Goal: Task Accomplishment & Management: Manage account settings

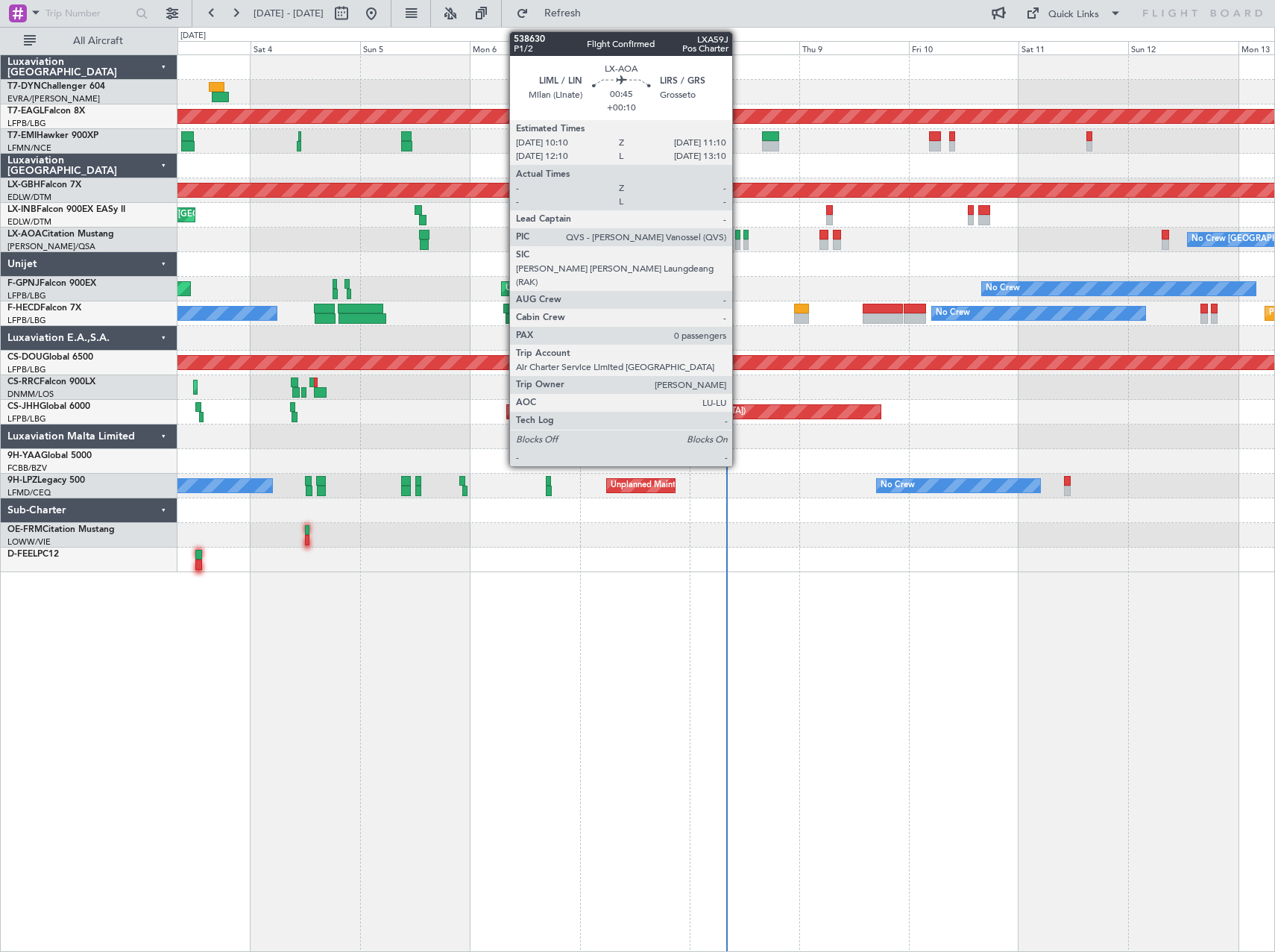
click at [739, 238] on div at bounding box center [737, 235] width 5 height 11
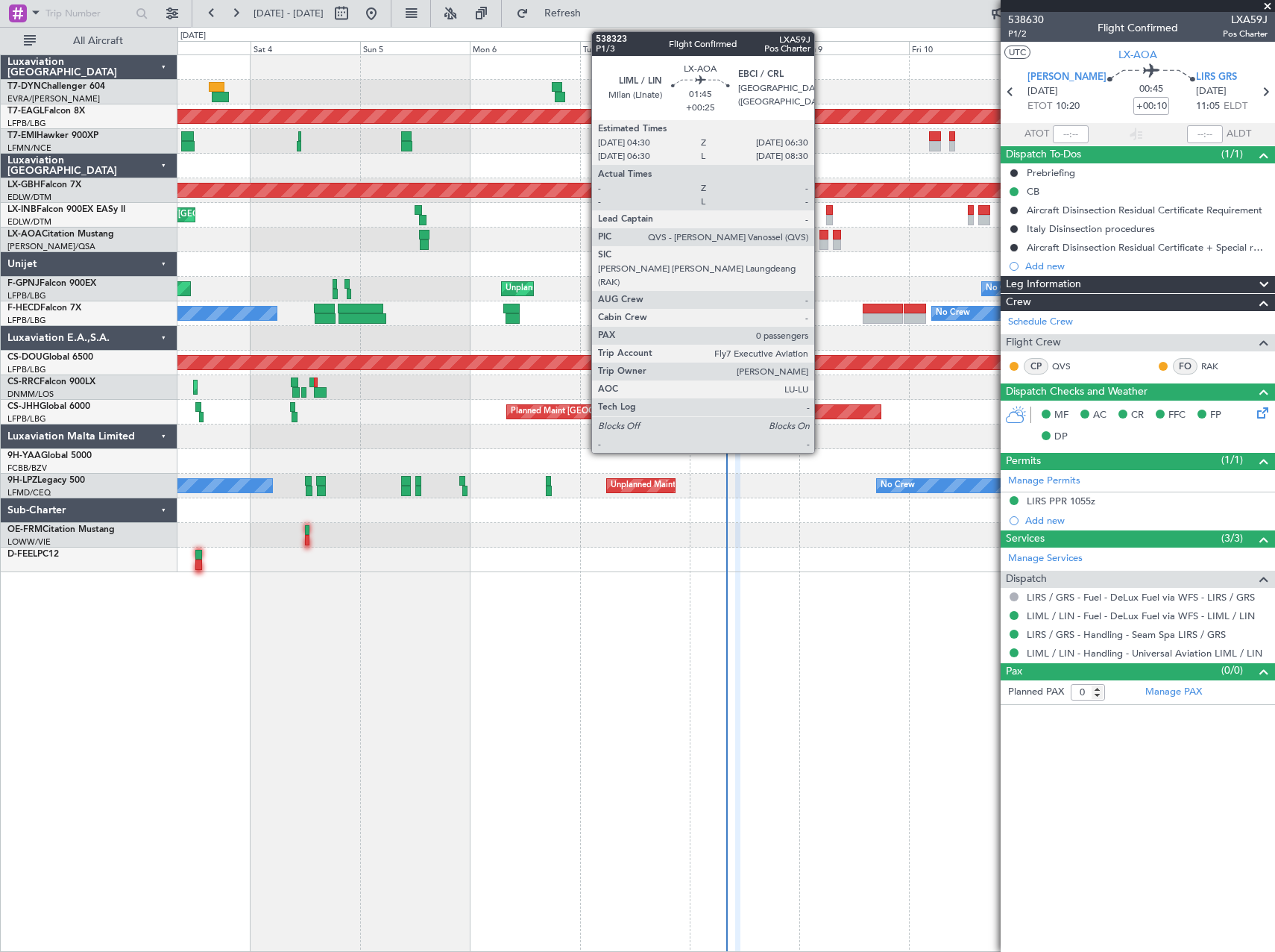
click at [821, 235] on div at bounding box center [825, 235] width 10 height 11
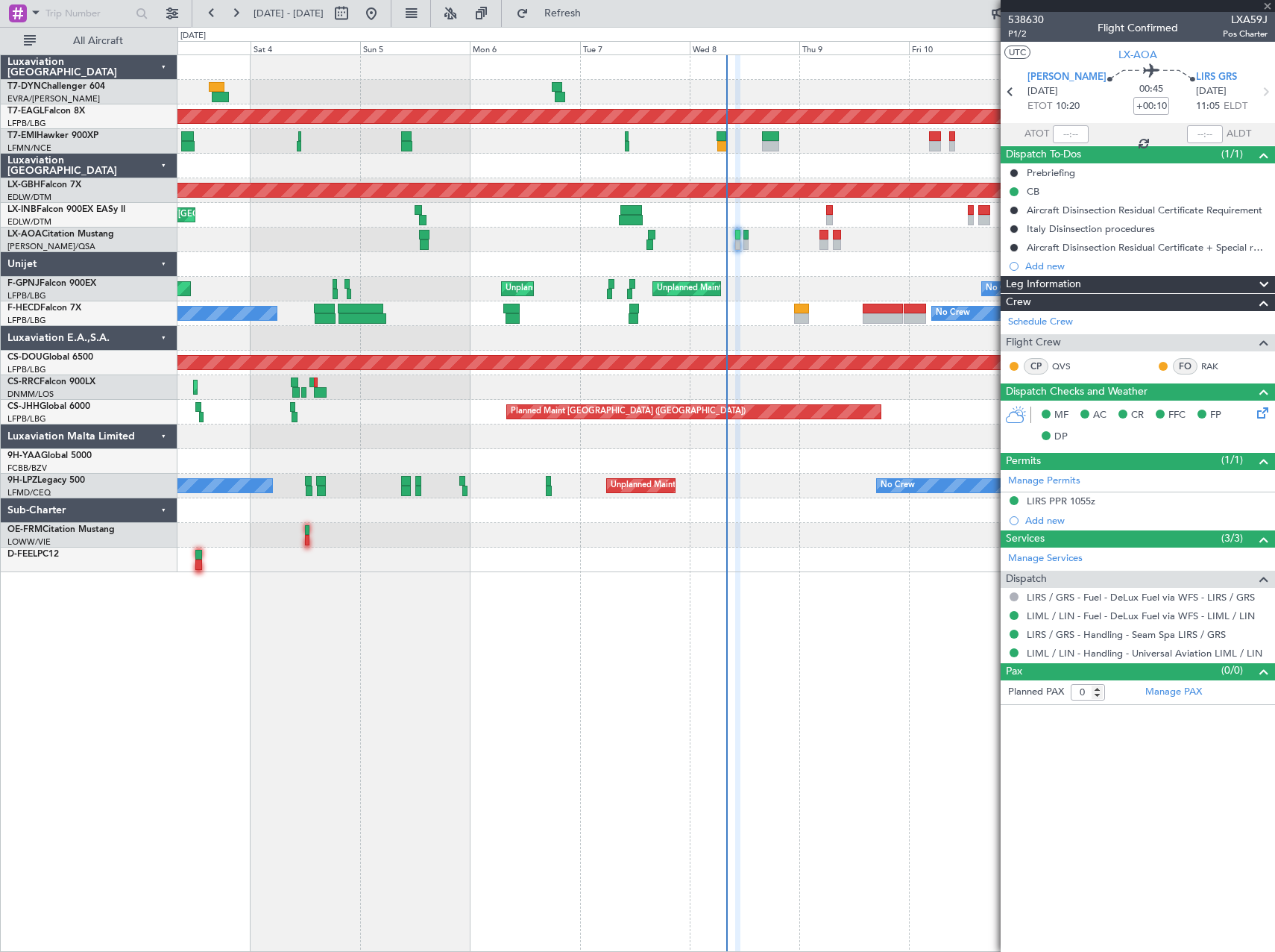
type input "+00:25"
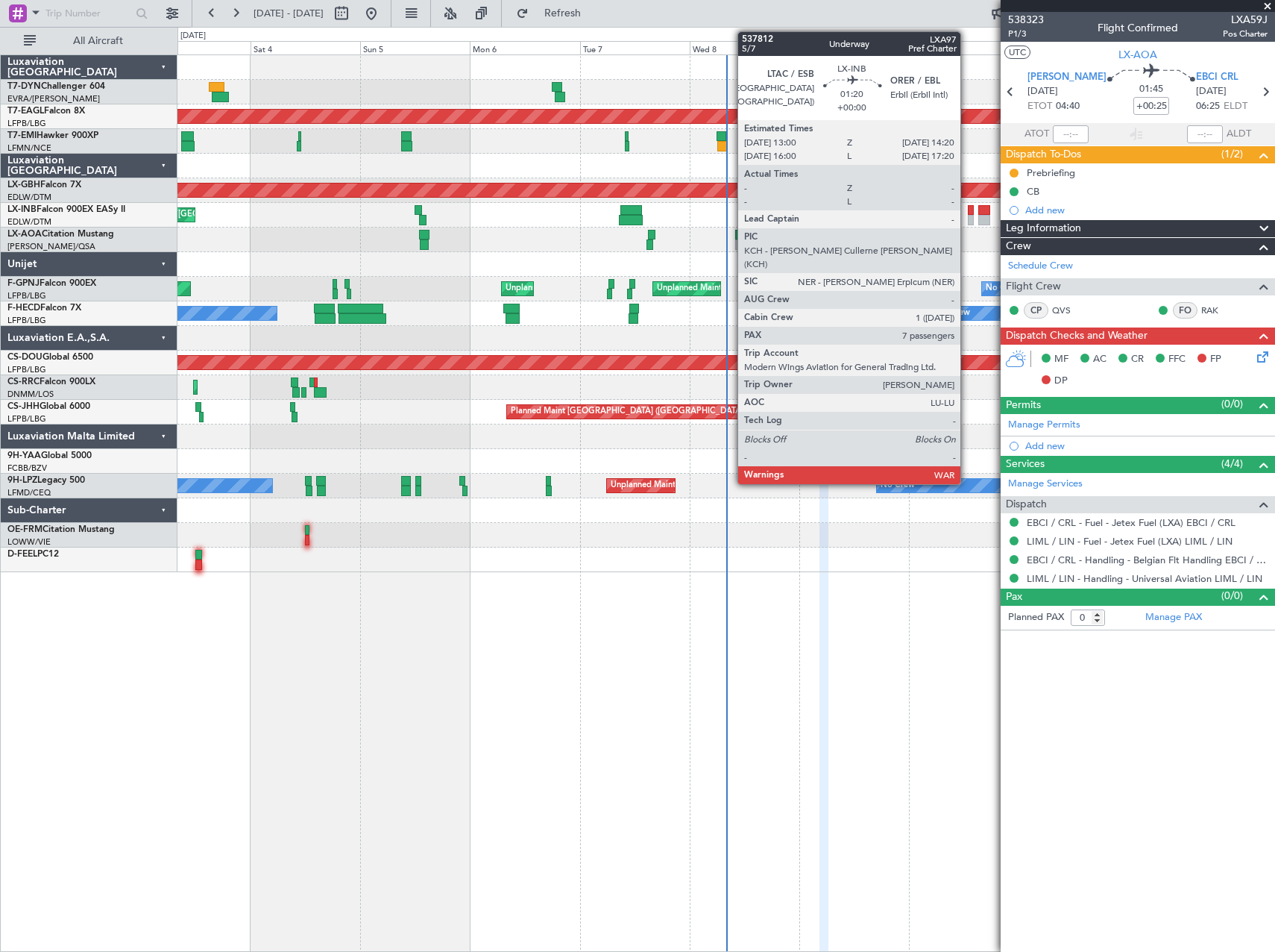
click at [968, 213] on div at bounding box center [971, 210] width 7 height 11
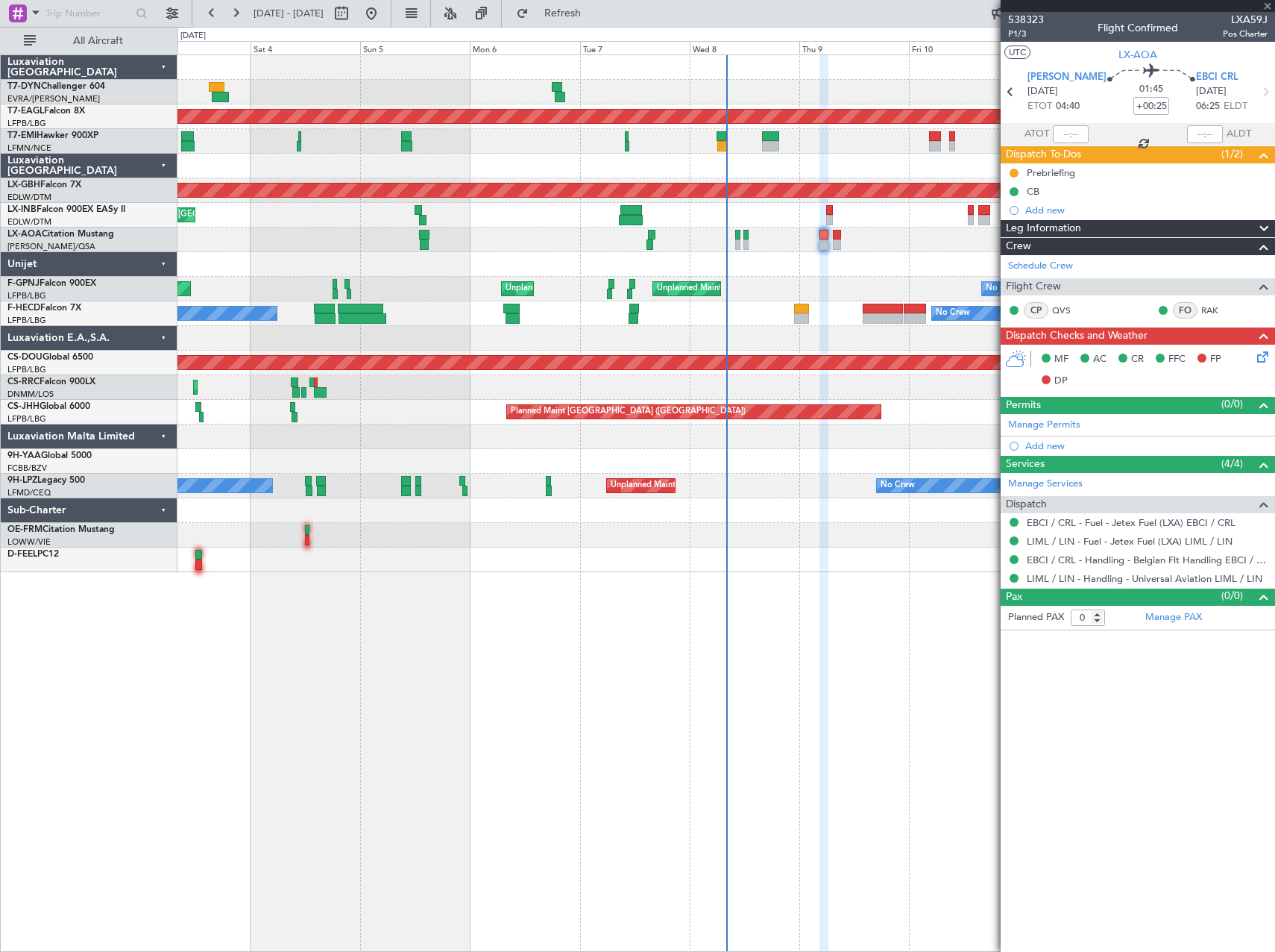
type input "7"
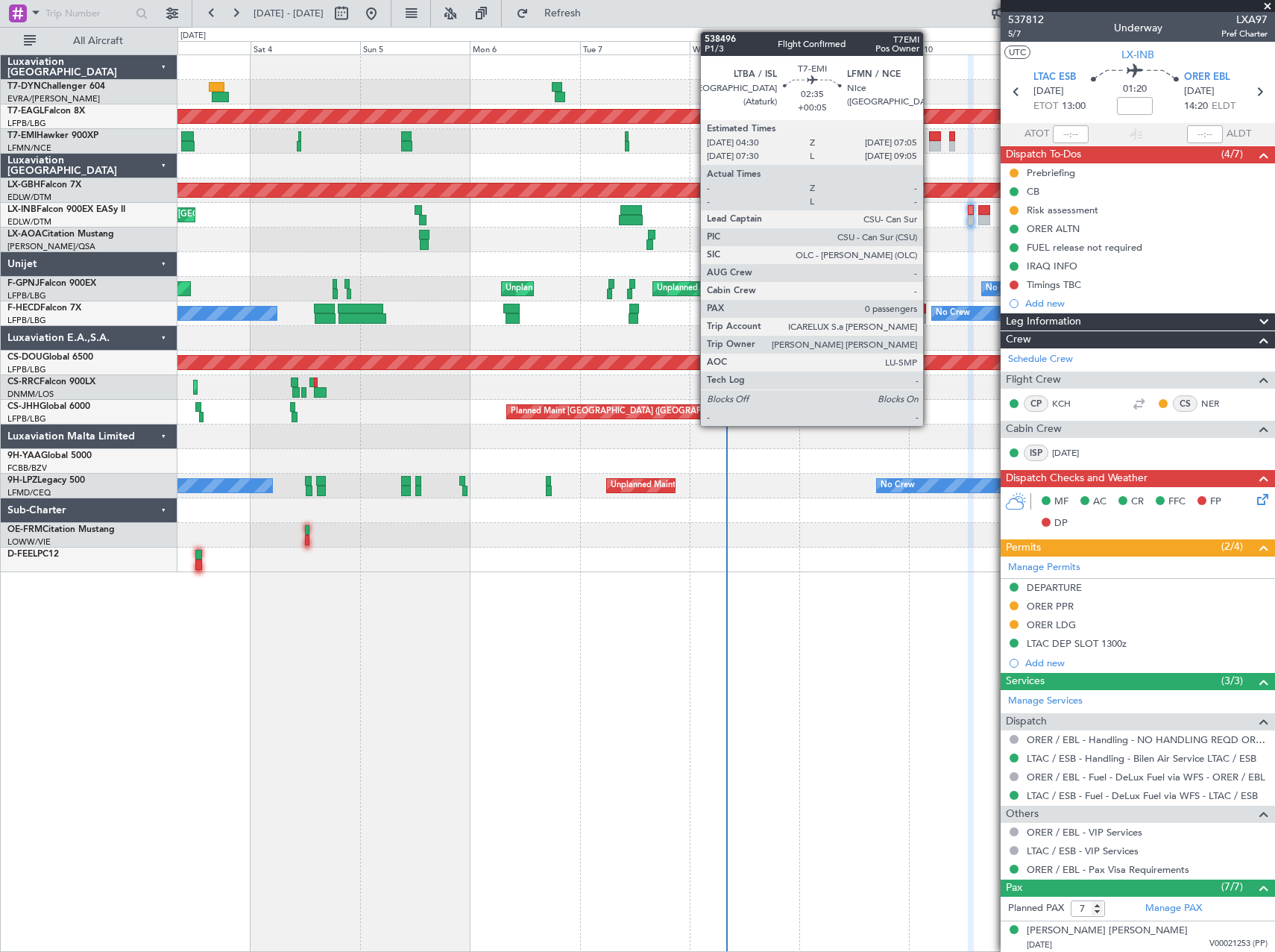
click at [930, 142] on div at bounding box center [935, 146] width 12 height 11
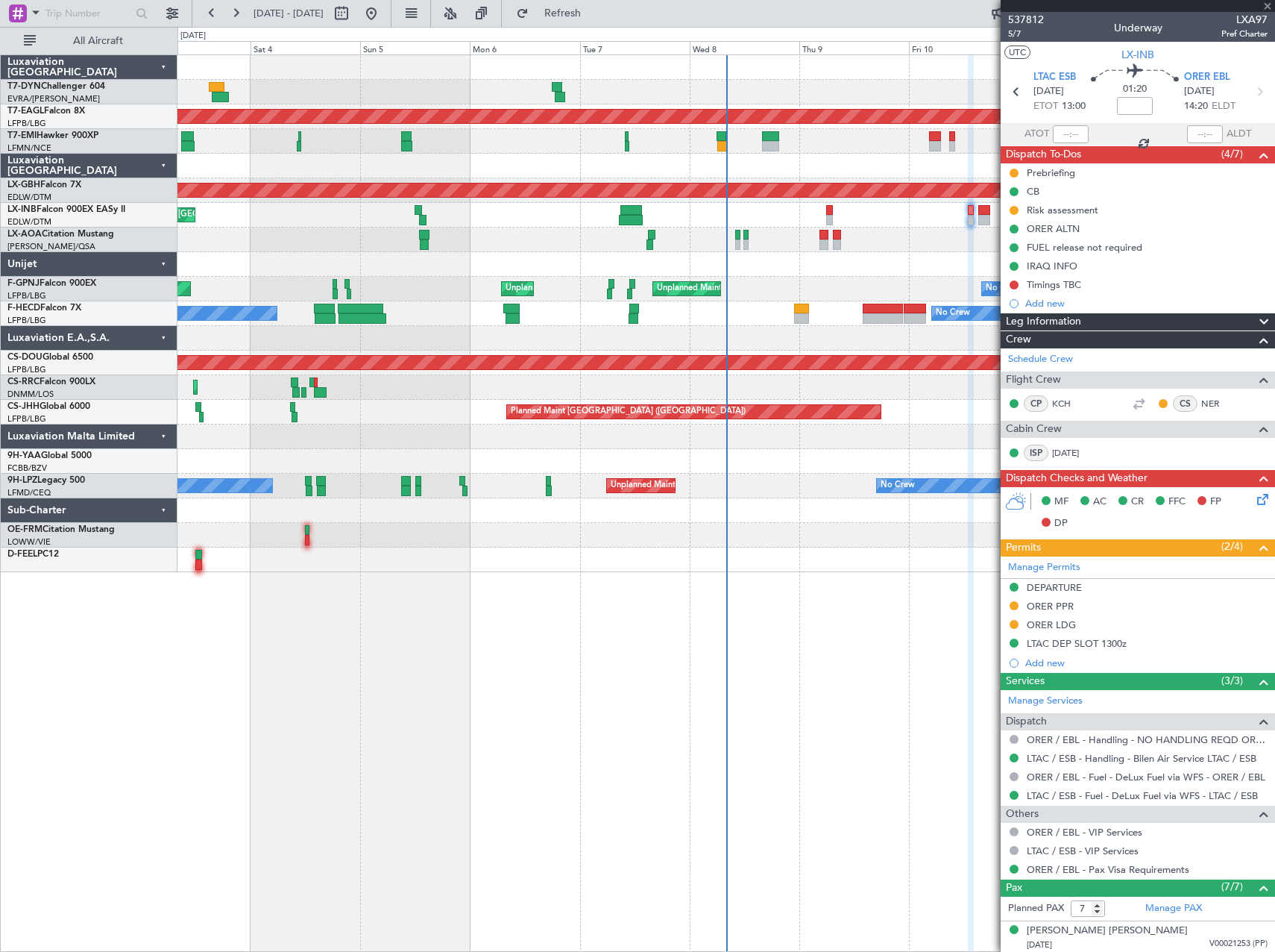
type input "+00:05"
type input "0"
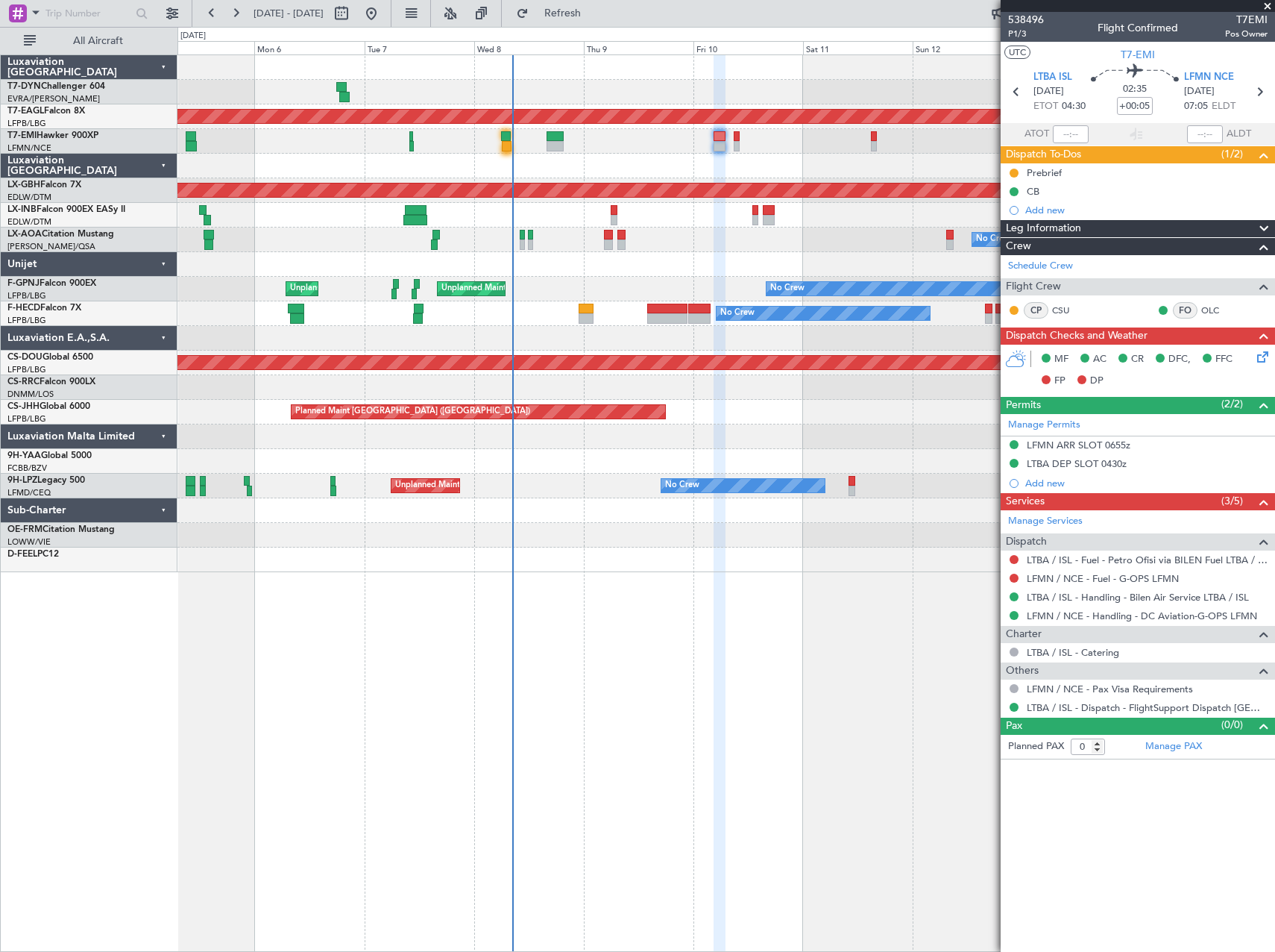
click at [390, 559] on div at bounding box center [726, 559] width 1097 height 25
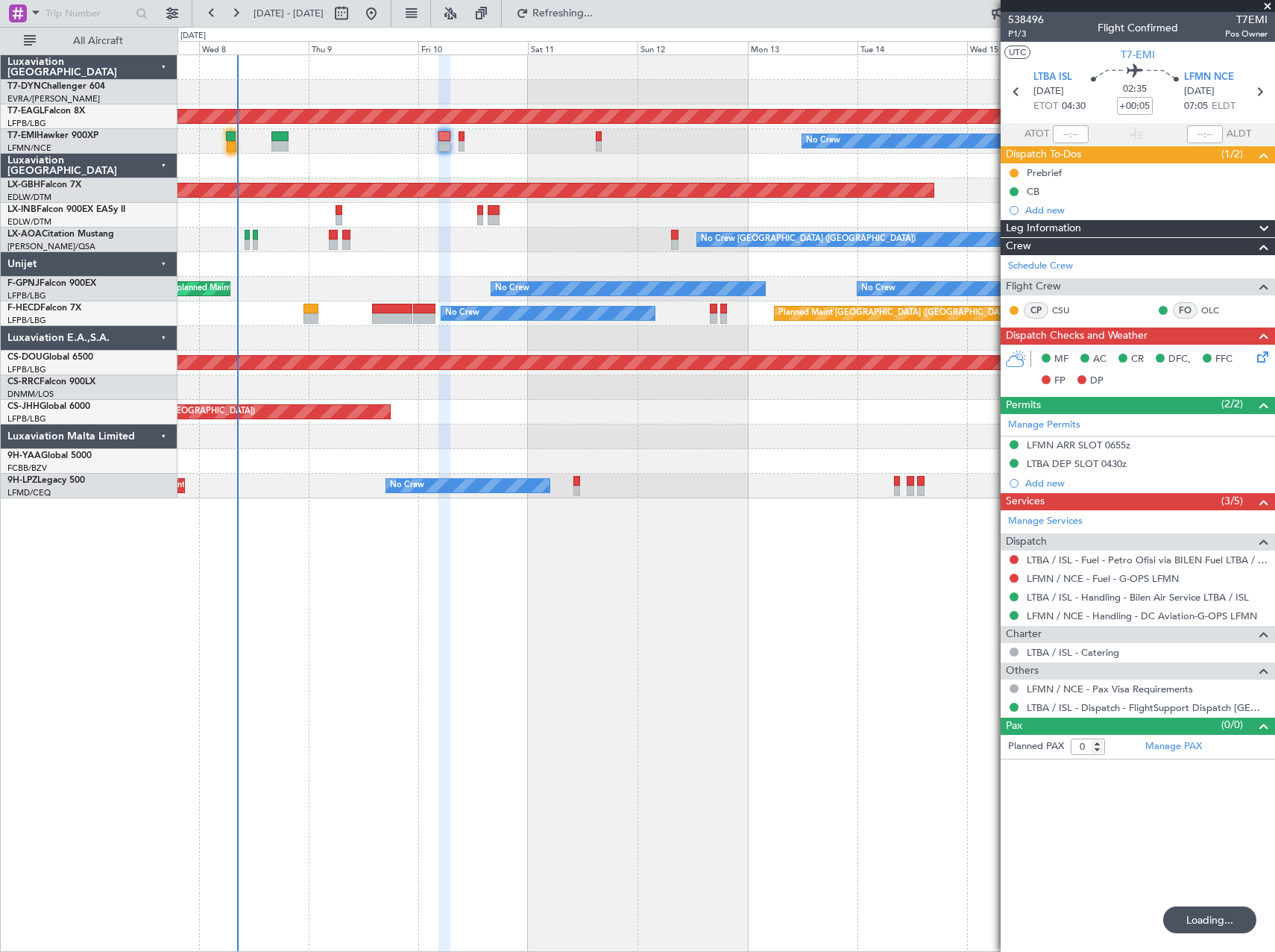
click at [337, 575] on div "Planned Maint Dubai (Al Maktoum Intl) No Crew Planned Maint Nurnberg No Crew [G…" at bounding box center [726, 503] width 1098 height 897
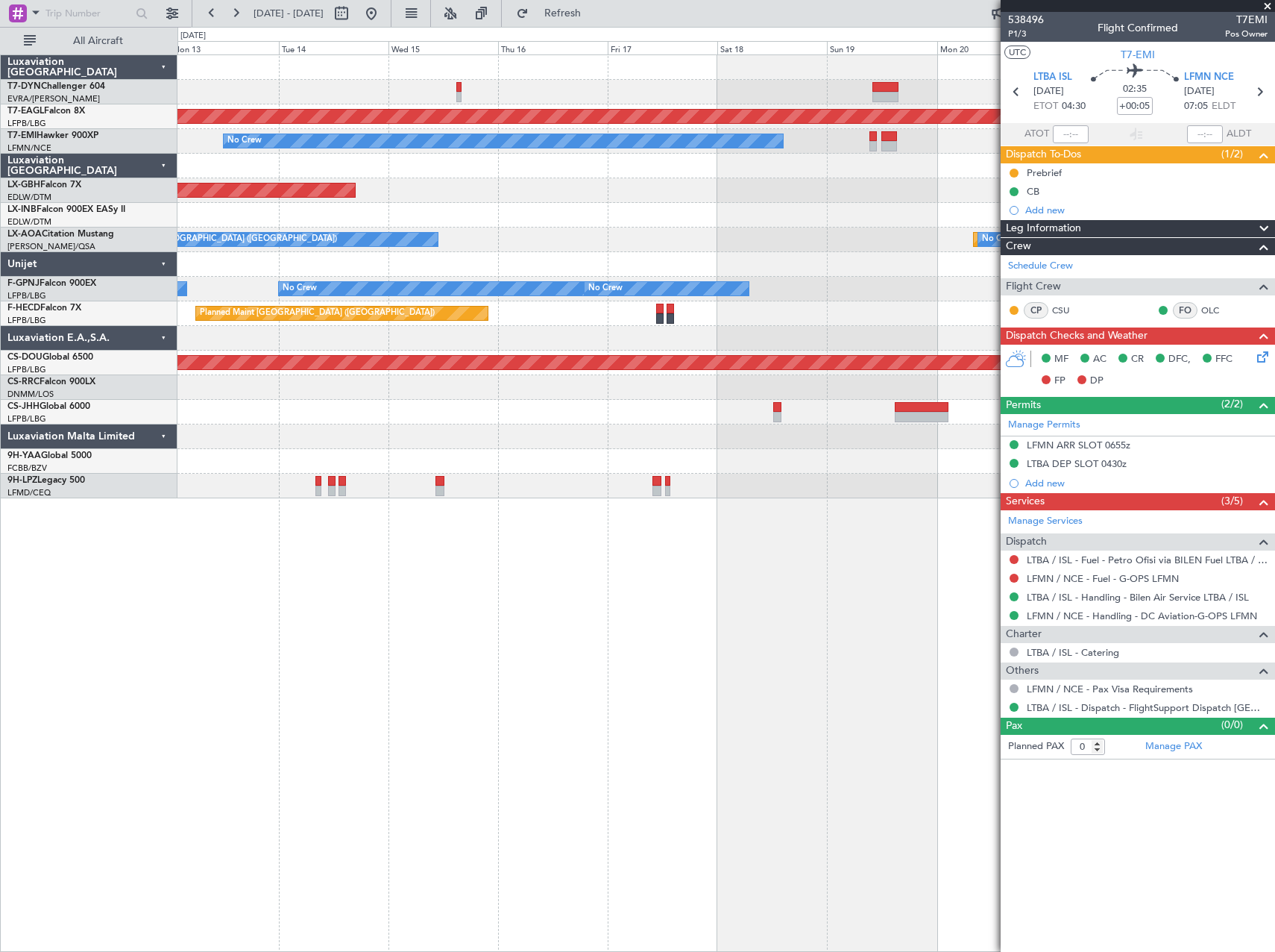
click at [460, 600] on div "Planned Maint Dubai (Al Maktoum Intl) No Crew Planned Maint Nurnberg No Crew [G…" at bounding box center [726, 503] width 1098 height 897
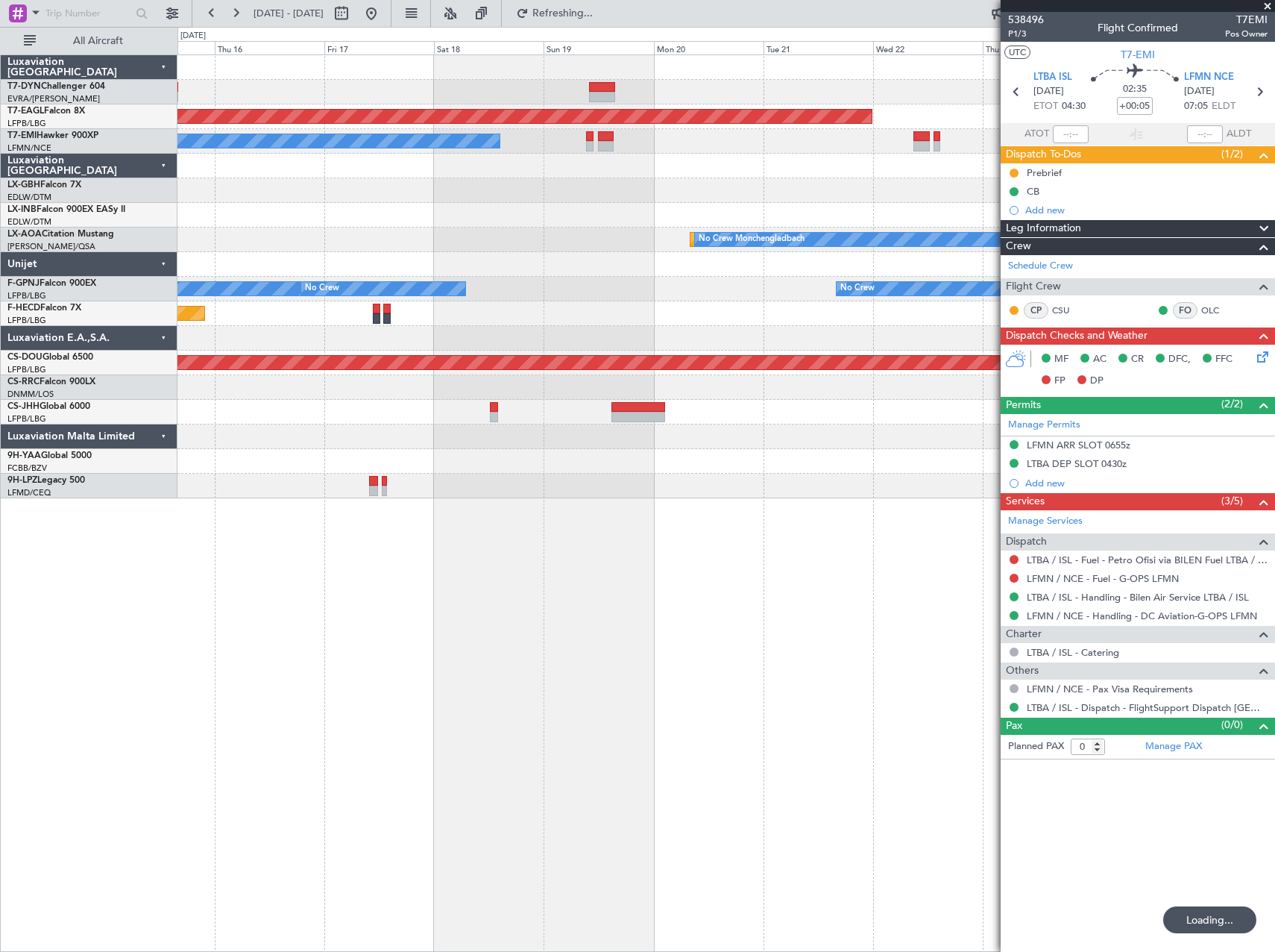
click at [387, 596] on div "Planned Maint Dubai (Al Maktoum Intl) No Crew Planned Maint Nurnberg Planned Ma…" at bounding box center [726, 503] width 1098 height 897
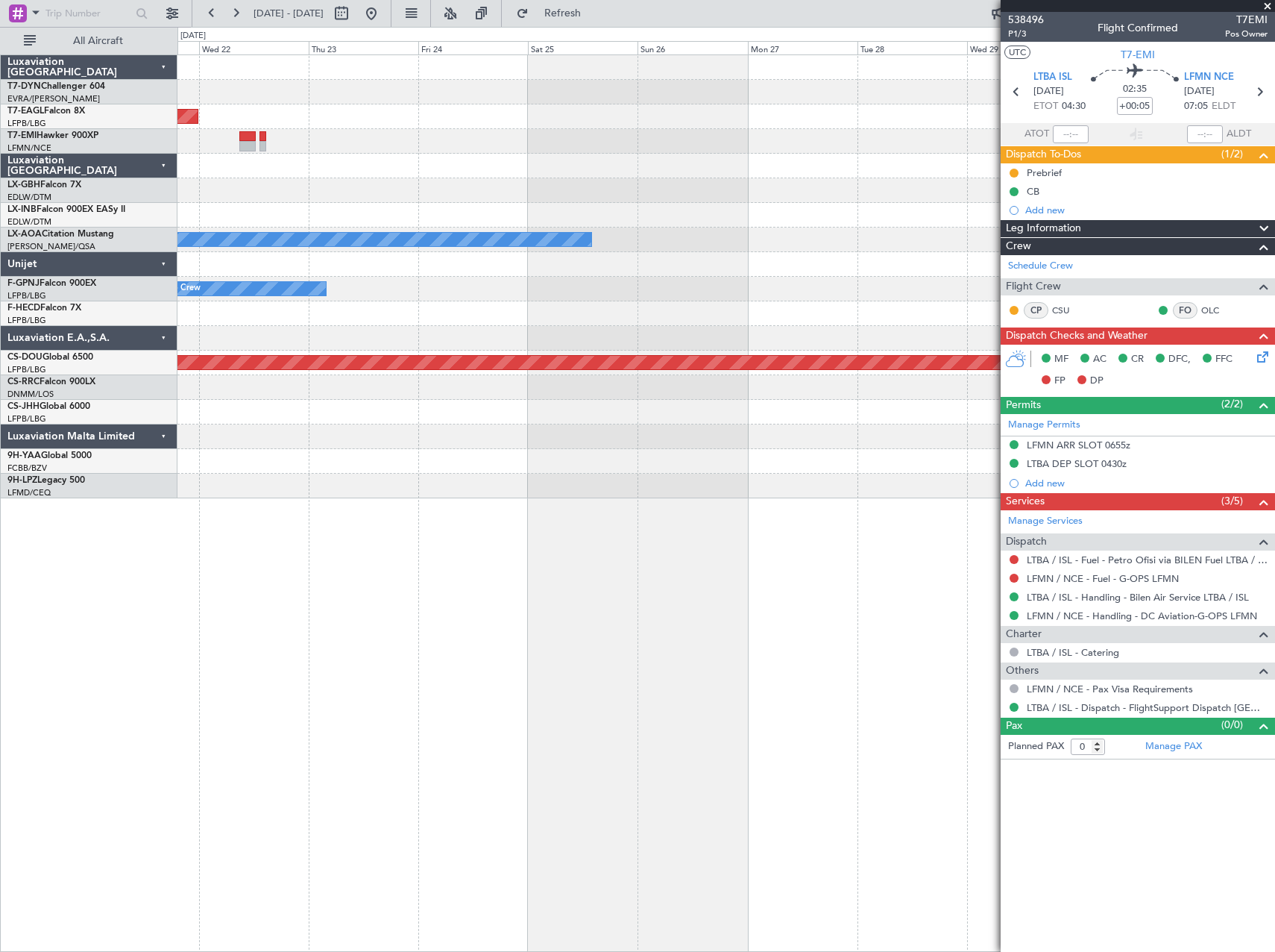
click at [343, 591] on div "Planned Maint Dubai (Al Maktoum Intl) Planned Maint [GEOGRAPHIC_DATA] No Crew […" at bounding box center [726, 503] width 1098 height 897
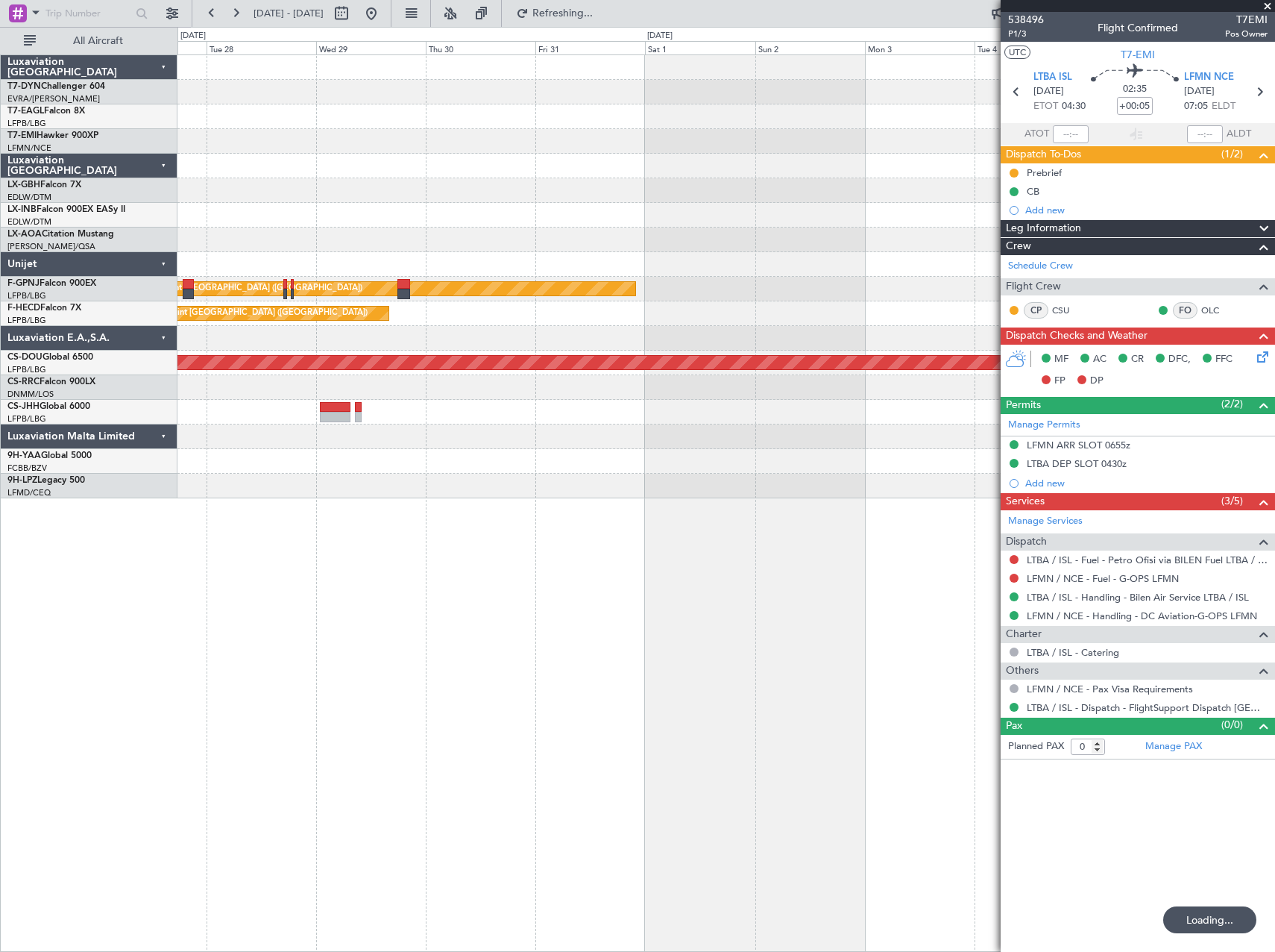
click at [197, 556] on div "No Crew Monchengladbach Planned Maint [GEOGRAPHIC_DATA] ([GEOGRAPHIC_DATA]) Pla…" at bounding box center [726, 503] width 1098 height 897
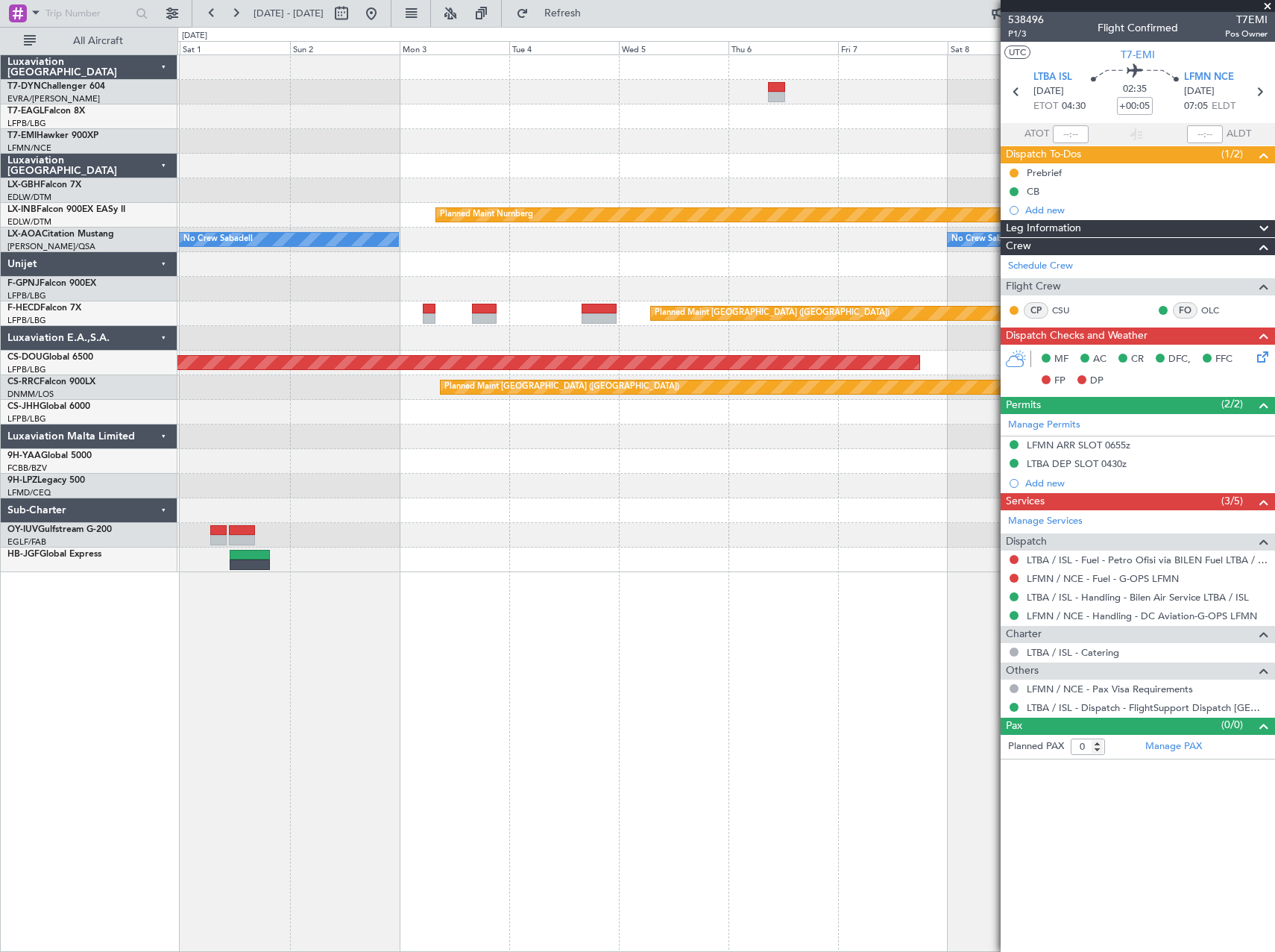
click at [322, 570] on div "Planned Maint Nurnberg No Crew Sabadell No Crew Sabadell Planned Maint [GEOGRAP…" at bounding box center [726, 503] width 1098 height 897
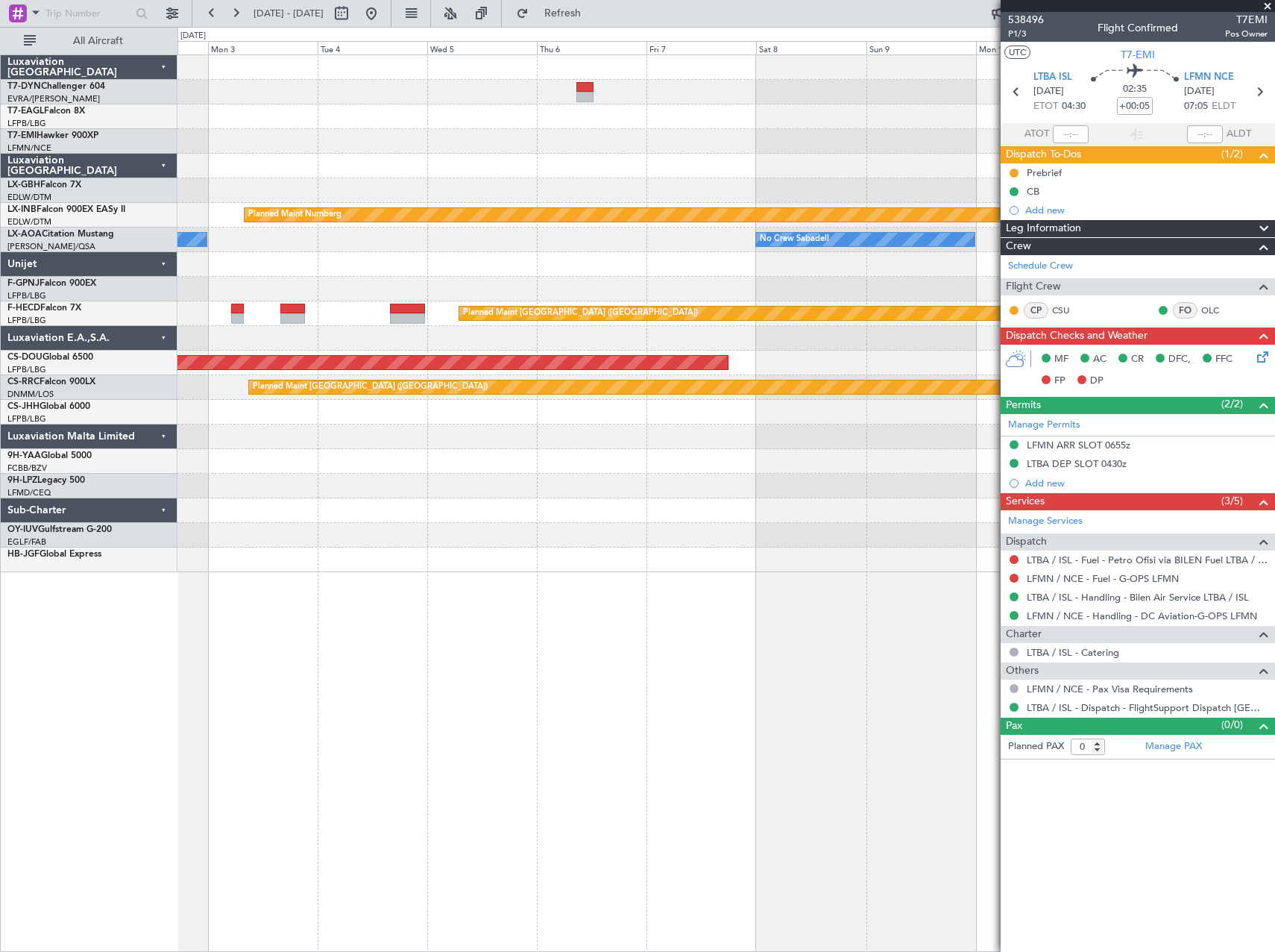
click at [541, 578] on div "Planned Maint Nurnberg No Crew Sabadell No Crew Sabadell Planned Maint [GEOGRAP…" at bounding box center [726, 503] width 1098 height 897
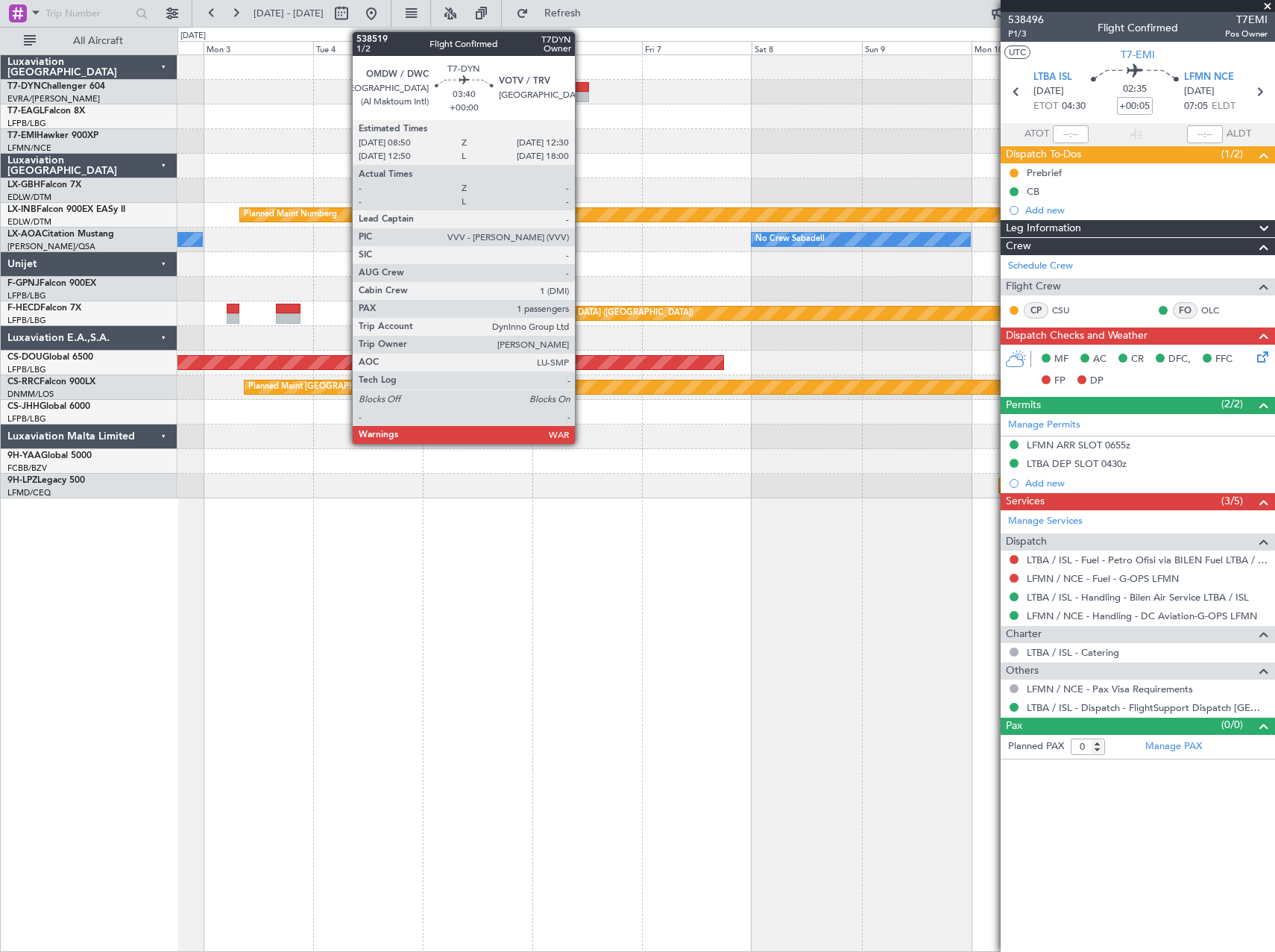
click at [581, 97] on div at bounding box center [580, 96] width 17 height 11
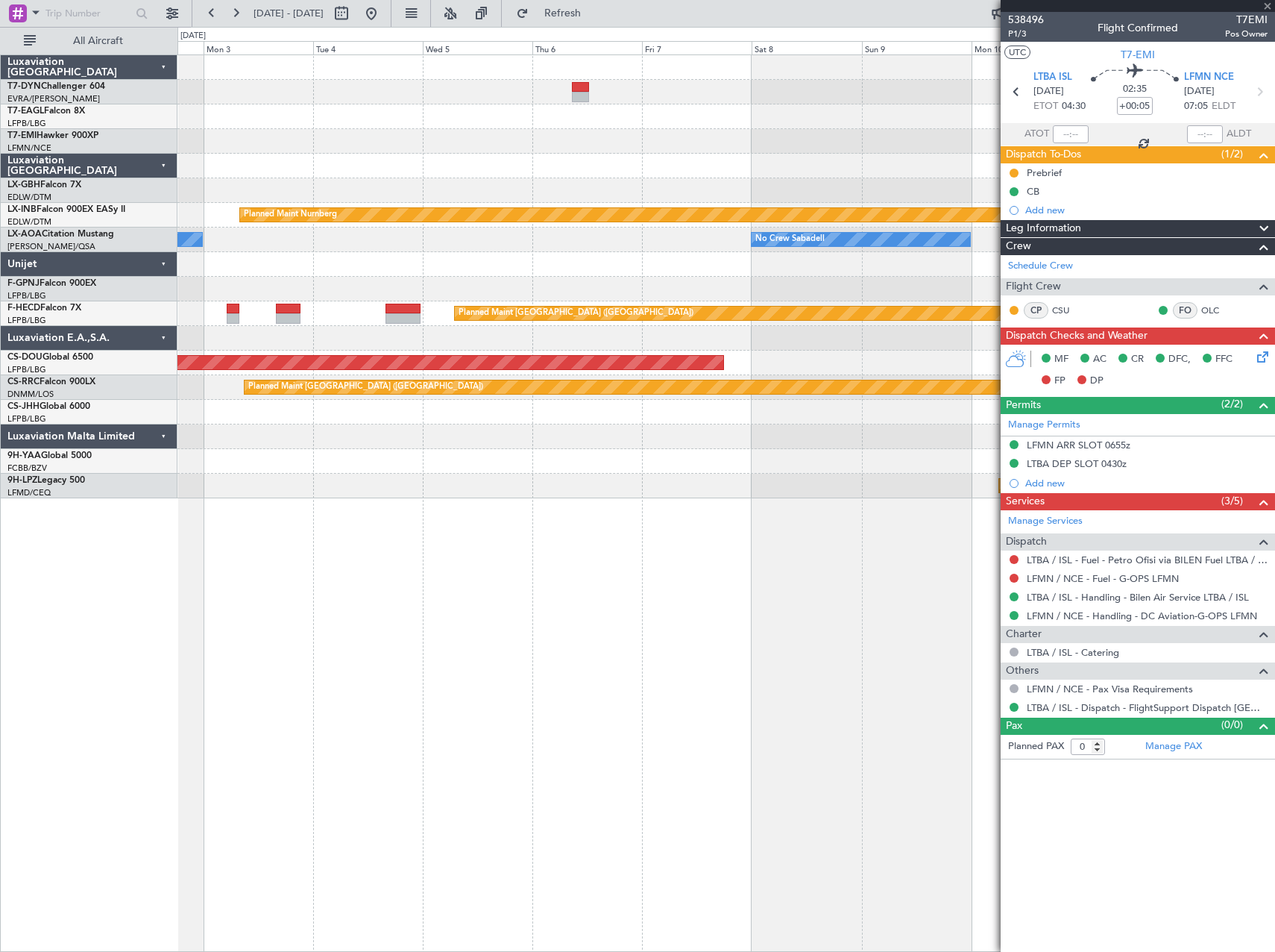
type input "1"
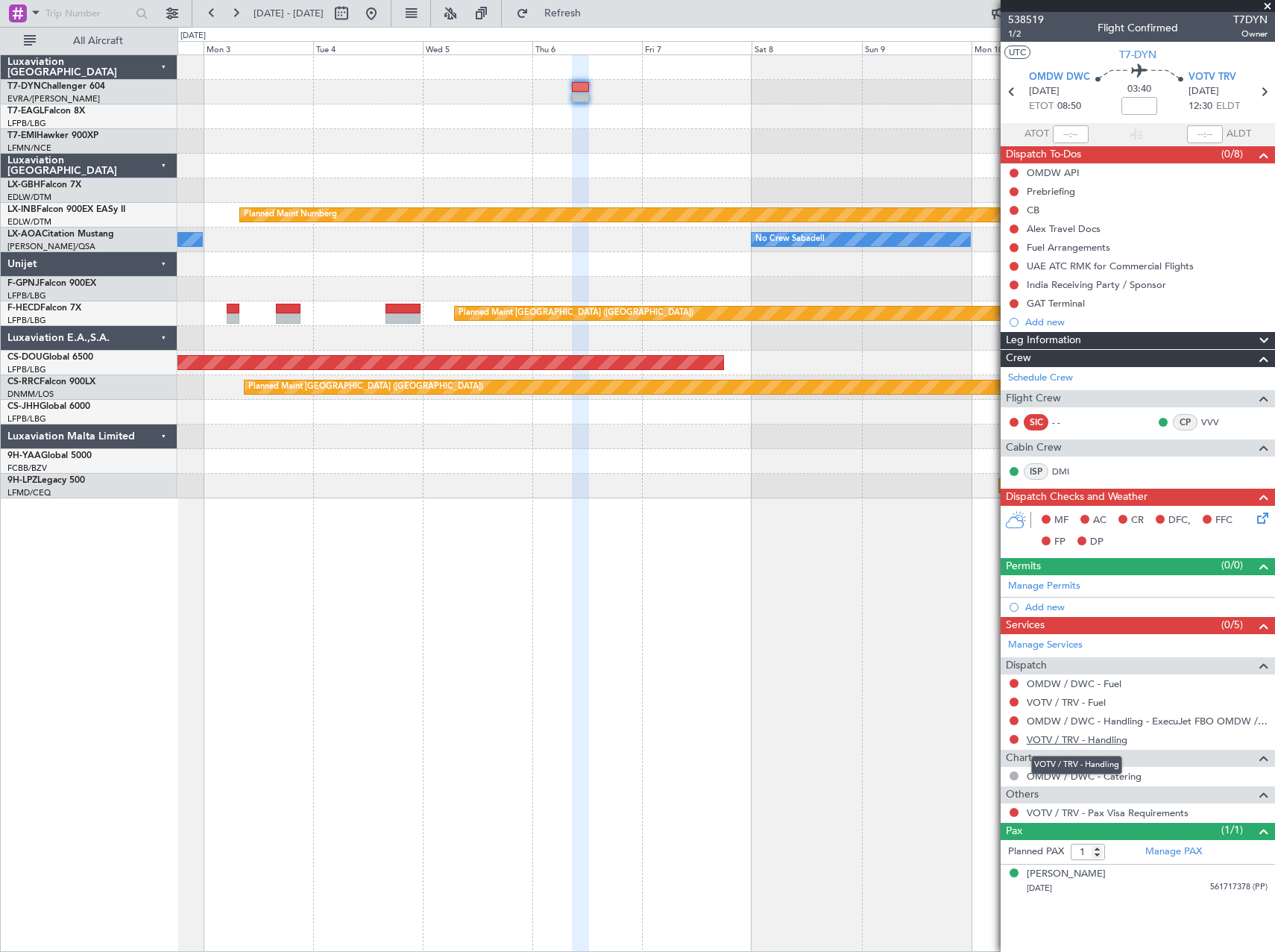
click at [1094, 739] on link "VOTV / TRV - Handling" at bounding box center [1077, 739] width 100 height 13
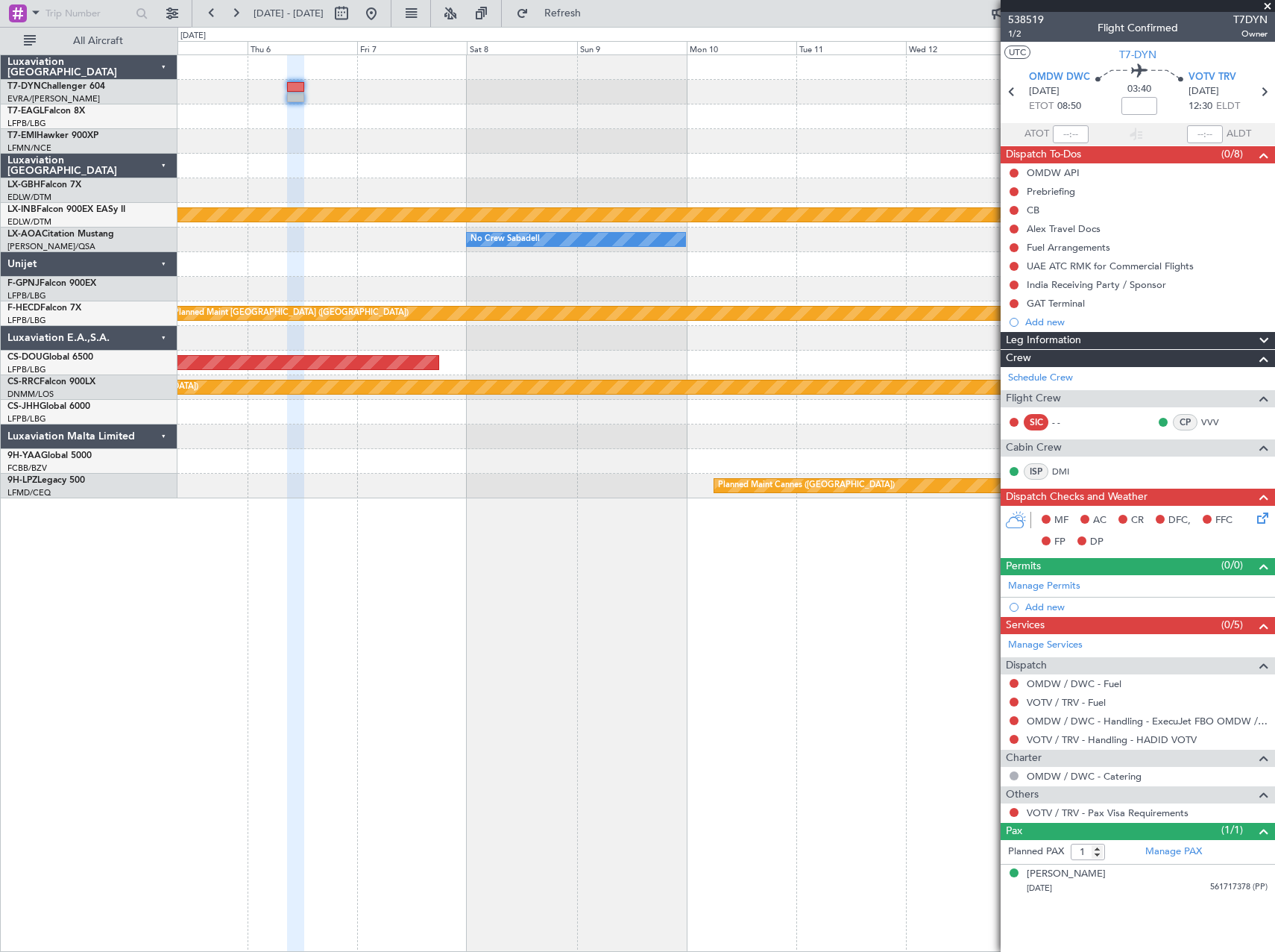
click at [569, 376] on div "Planned Maint Nurnberg No Crew Sabadell No Crew Sabadell No Crew Sabadell Plann…" at bounding box center [726, 277] width 1097 height 443
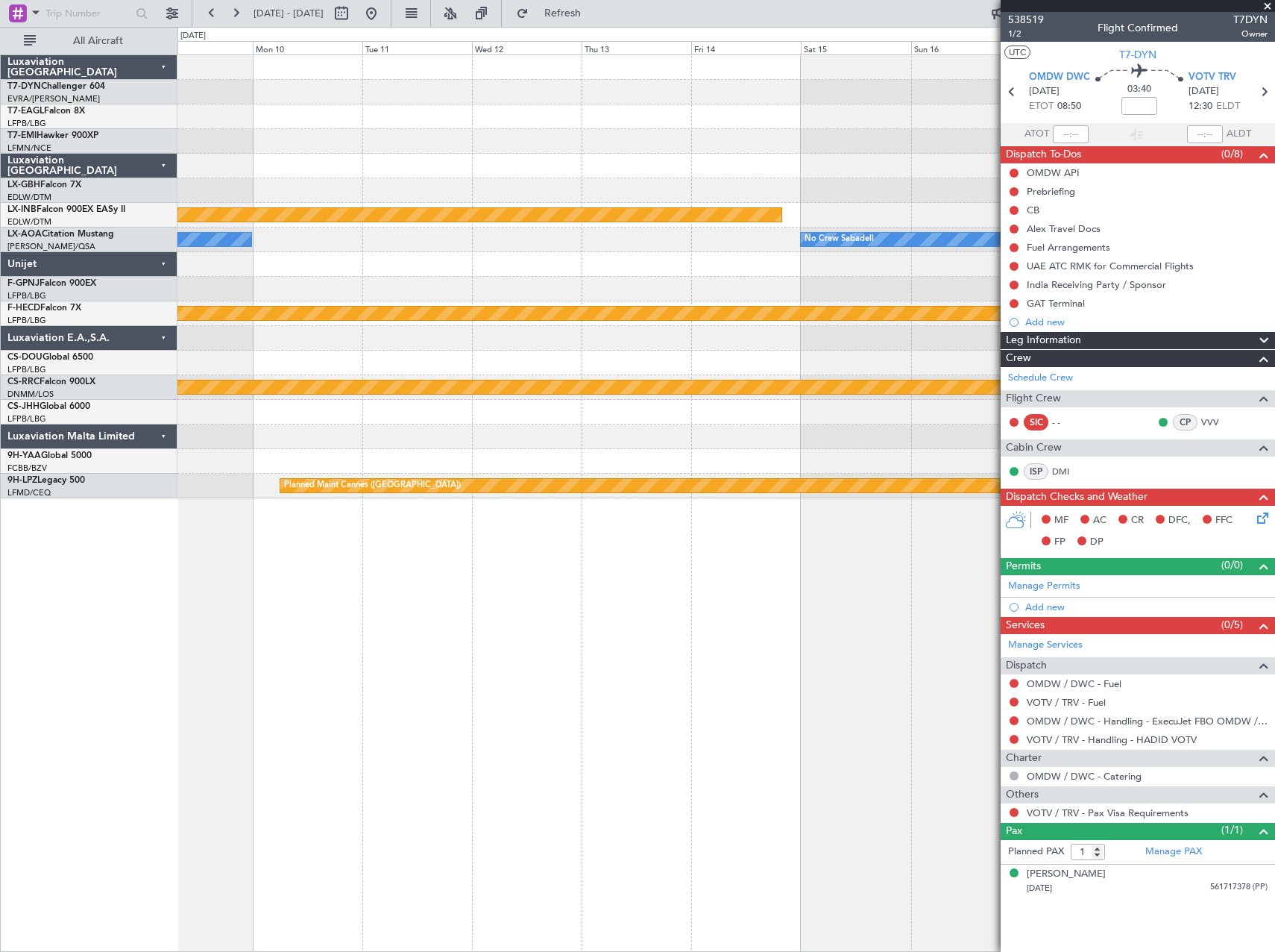
click at [473, 328] on div at bounding box center [726, 338] width 1097 height 25
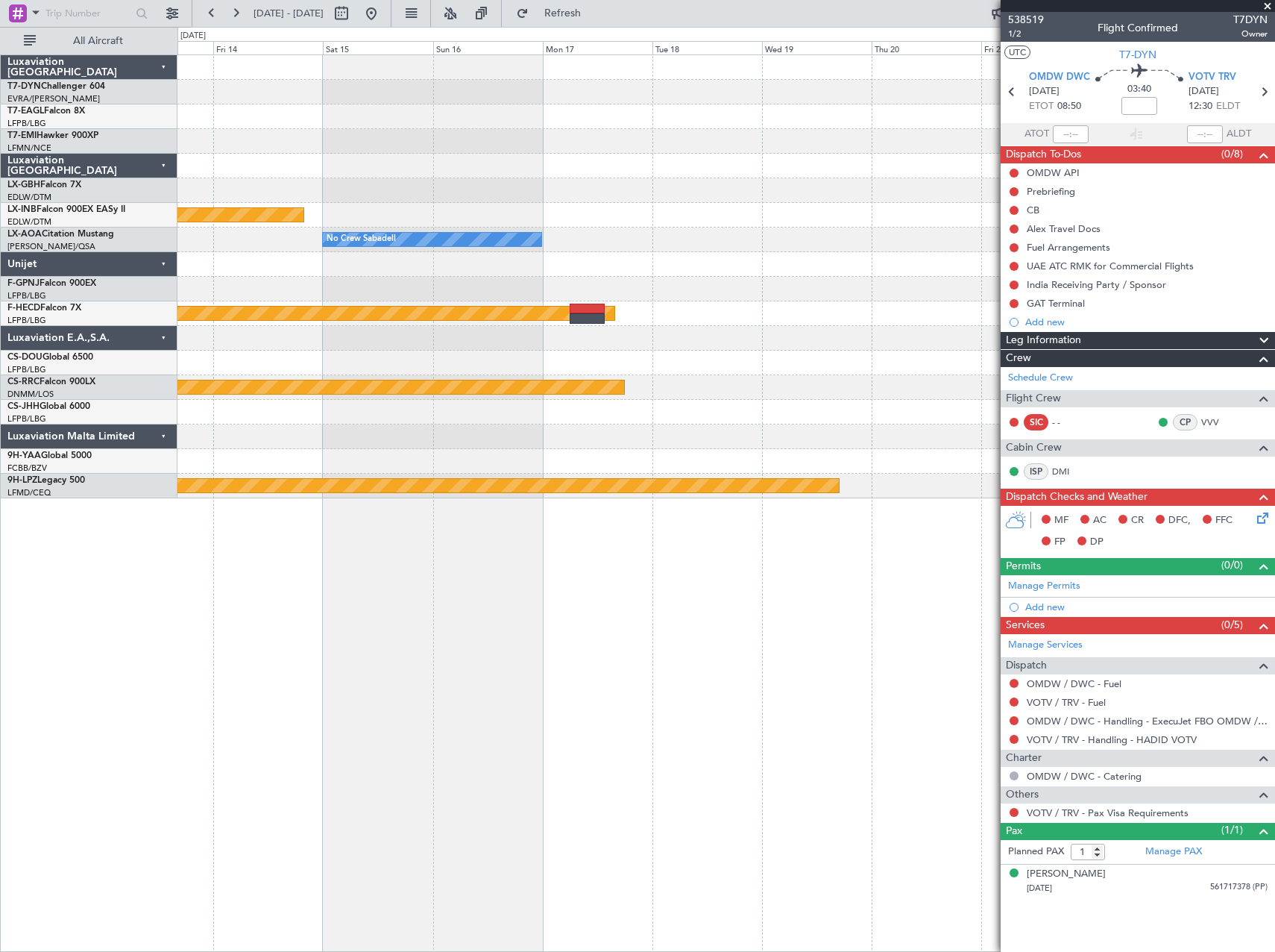
click at [447, 340] on div at bounding box center [726, 338] width 1097 height 25
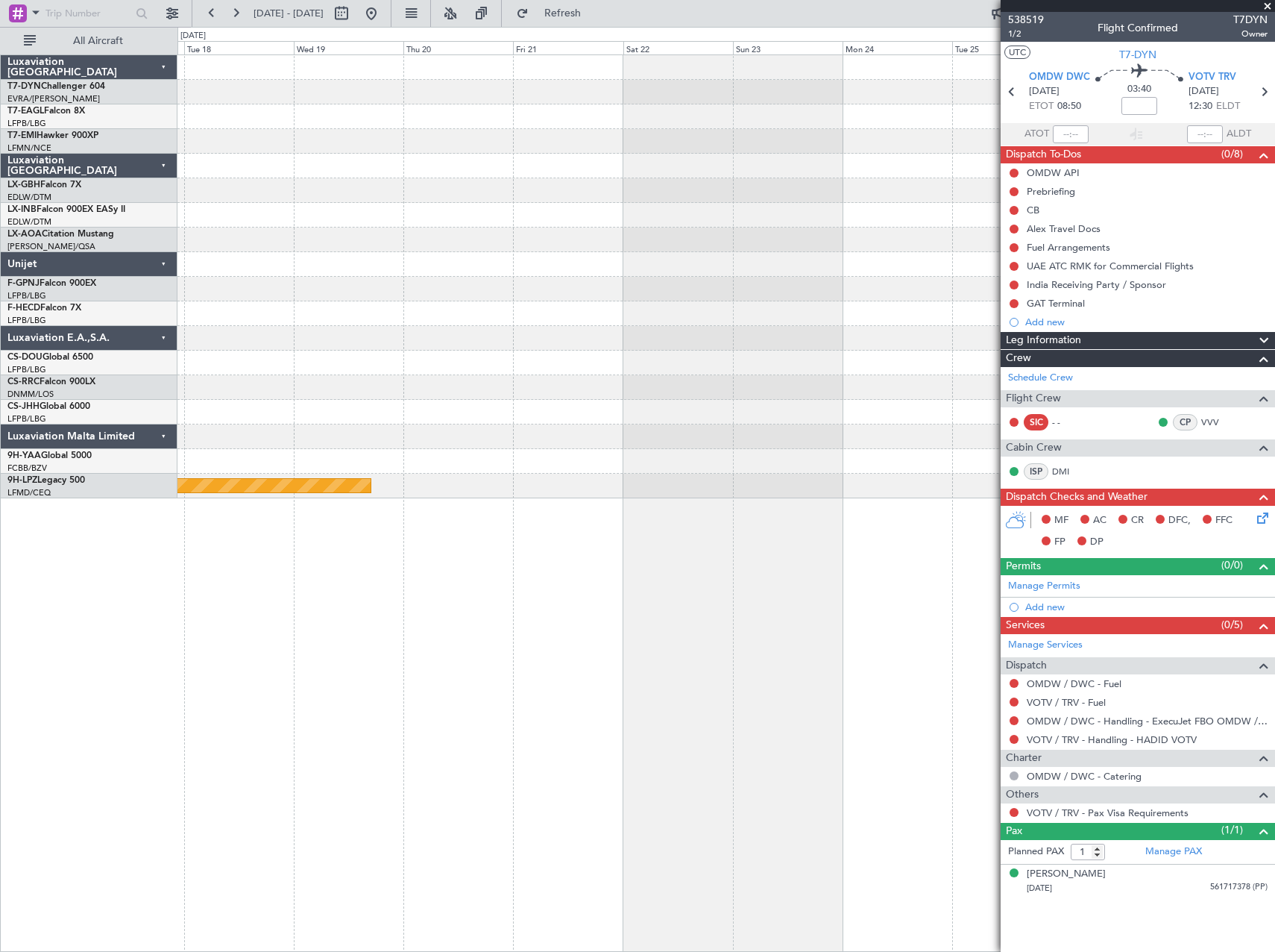
click at [419, 366] on div "No Crew Sabadell Planned Maint [GEOGRAPHIC_DATA] ([GEOGRAPHIC_DATA]) Planned Ma…" at bounding box center [726, 277] width 1097 height 443
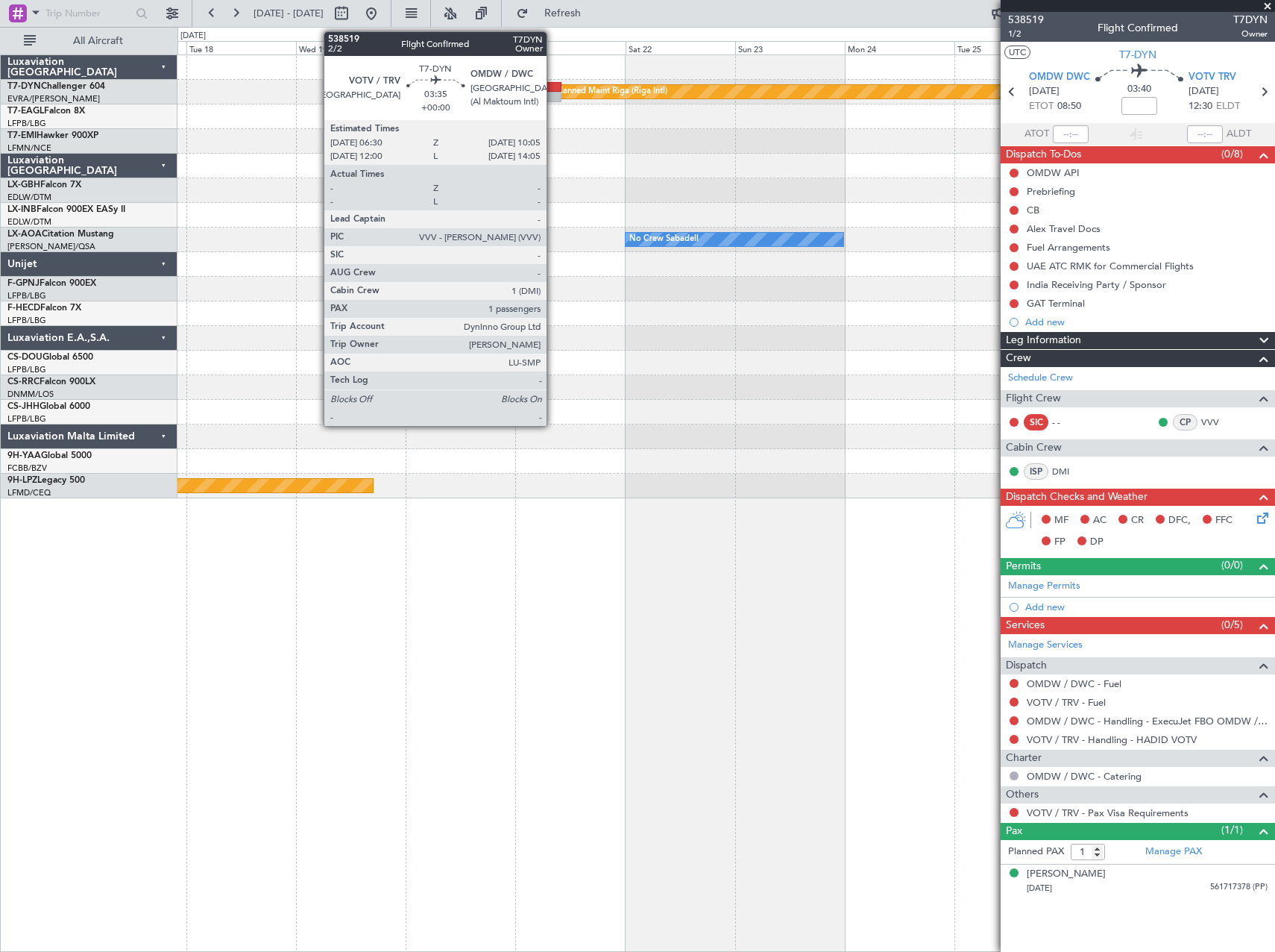
click at [554, 100] on div at bounding box center [553, 96] width 17 height 11
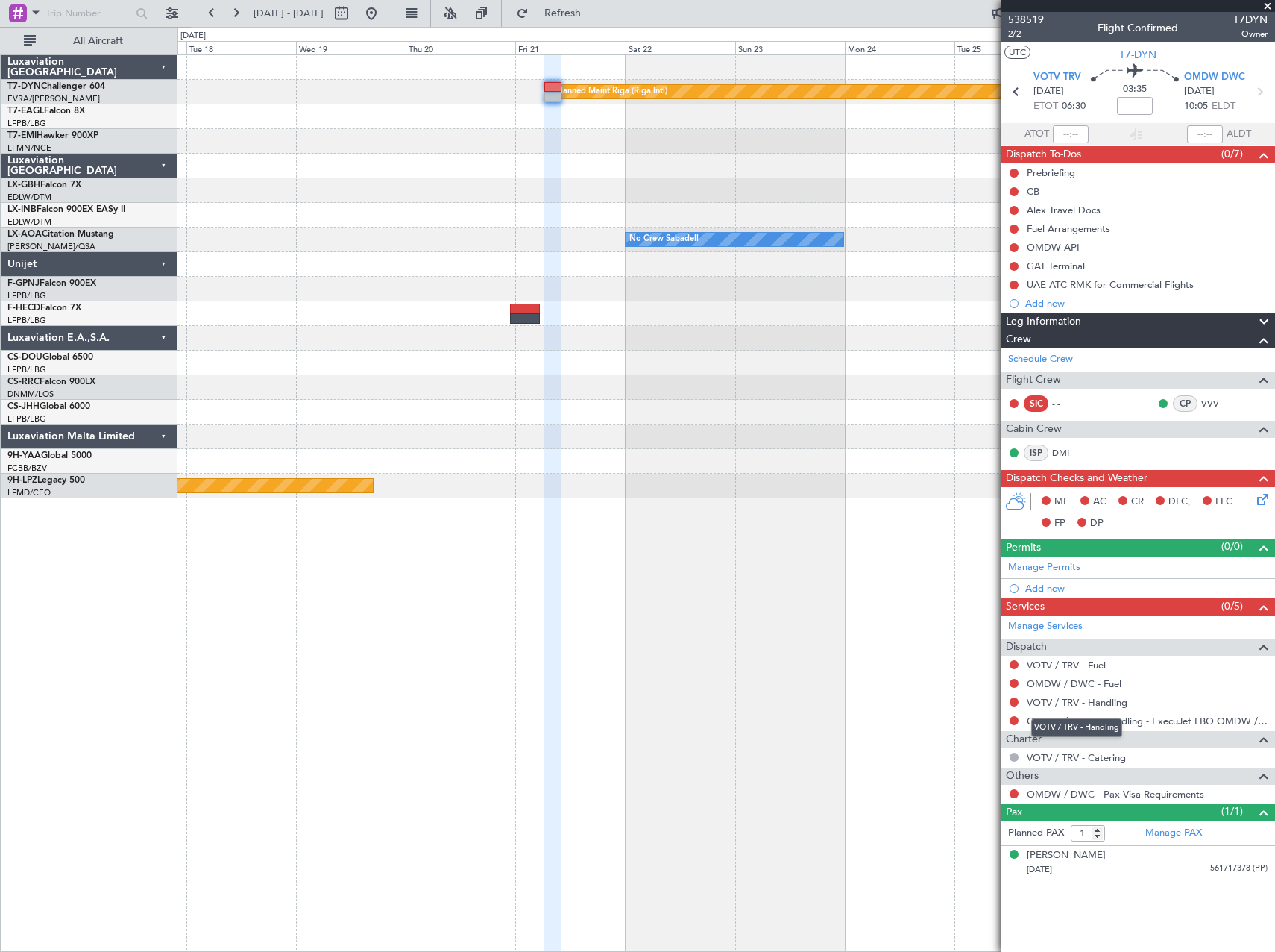
click at [1078, 699] on link "VOTV / TRV - Handling" at bounding box center [1077, 702] width 100 height 13
click at [594, 17] on span "Refresh" at bounding box center [562, 13] width 63 height 11
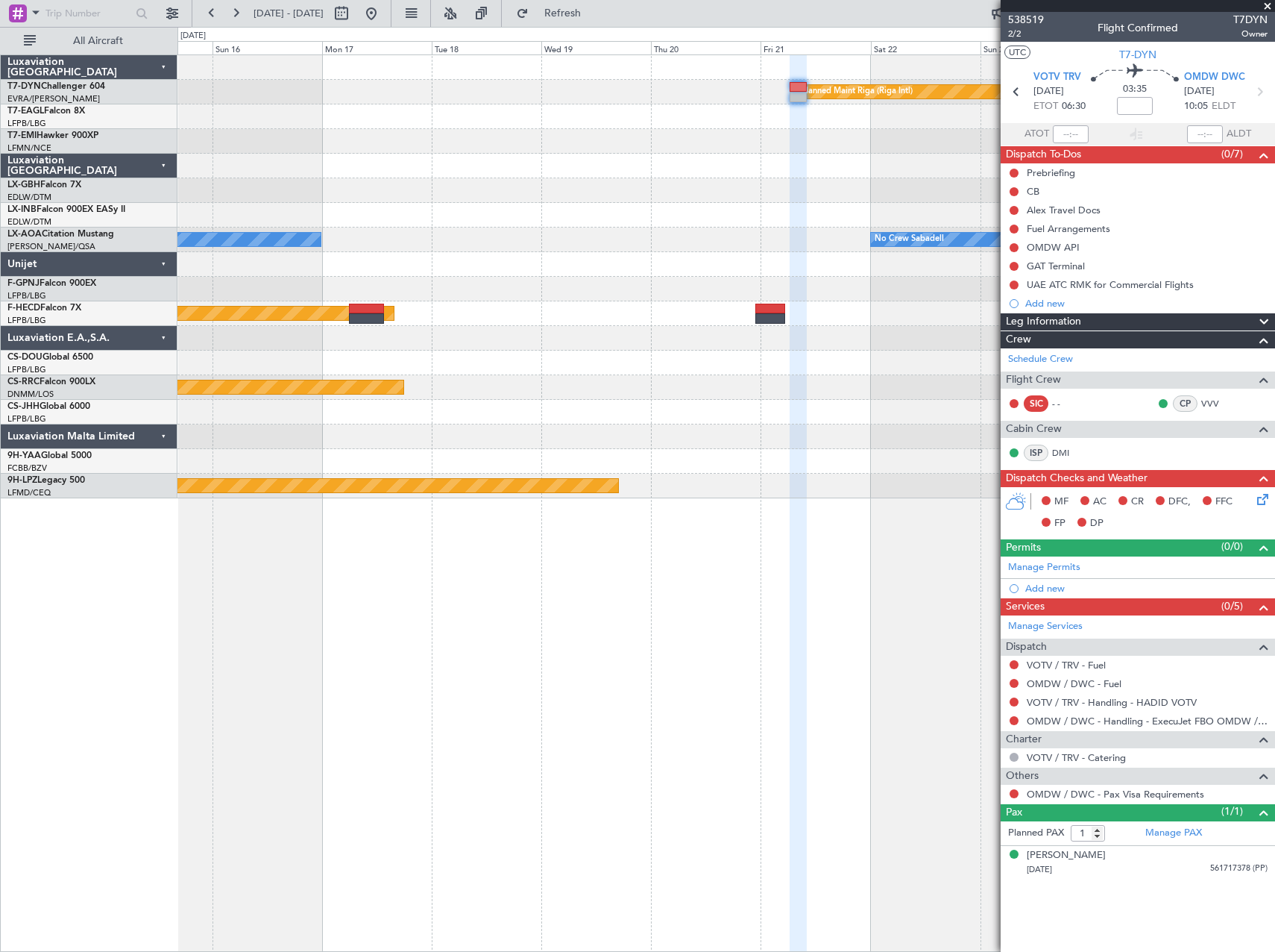
click at [889, 593] on div "Planned Maint Riga (Riga Intl) Planned Maint Nurnberg No Crew Sabadell No Crew …" at bounding box center [726, 503] width 1098 height 897
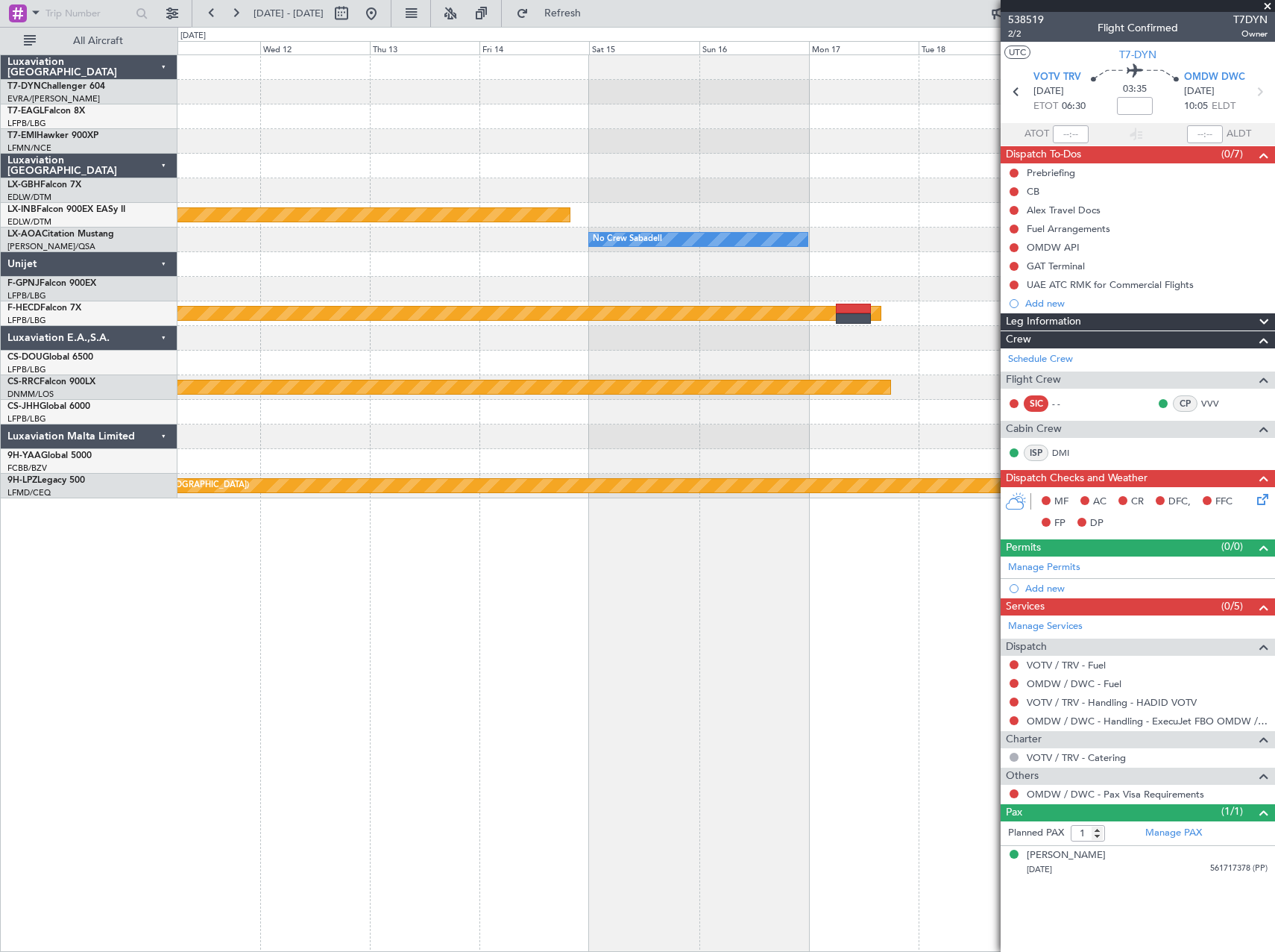
click at [922, 602] on div "Planned Maint Riga (Riga Intl) Planned Maint Nurnberg No Crew Sabadell No Crew …" at bounding box center [726, 503] width 1098 height 897
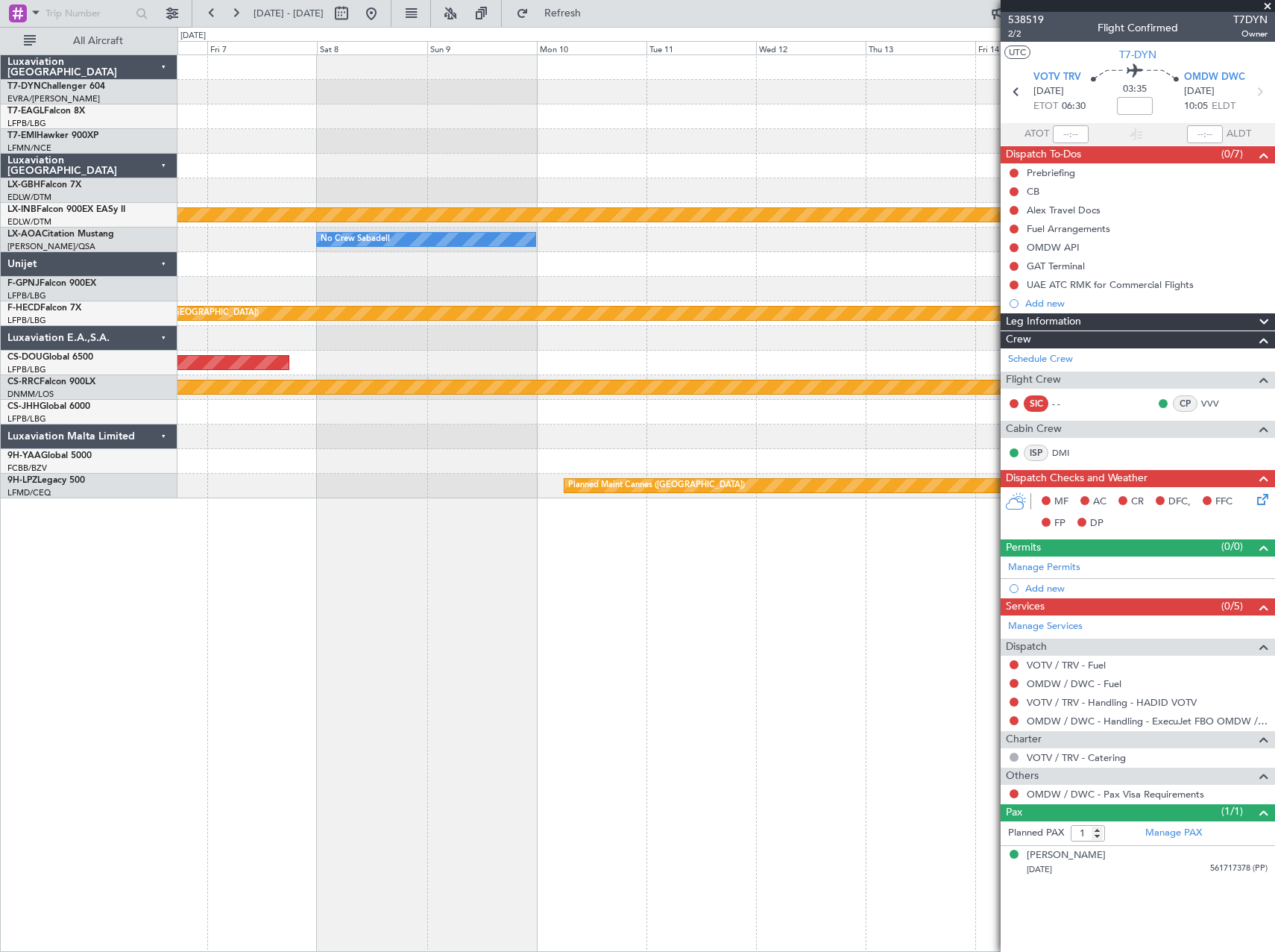
click at [801, 620] on div "Planned Maint Nurnberg No Crew Sabadell No Crew Sabadell Planned Maint [GEOGRAP…" at bounding box center [726, 503] width 1098 height 897
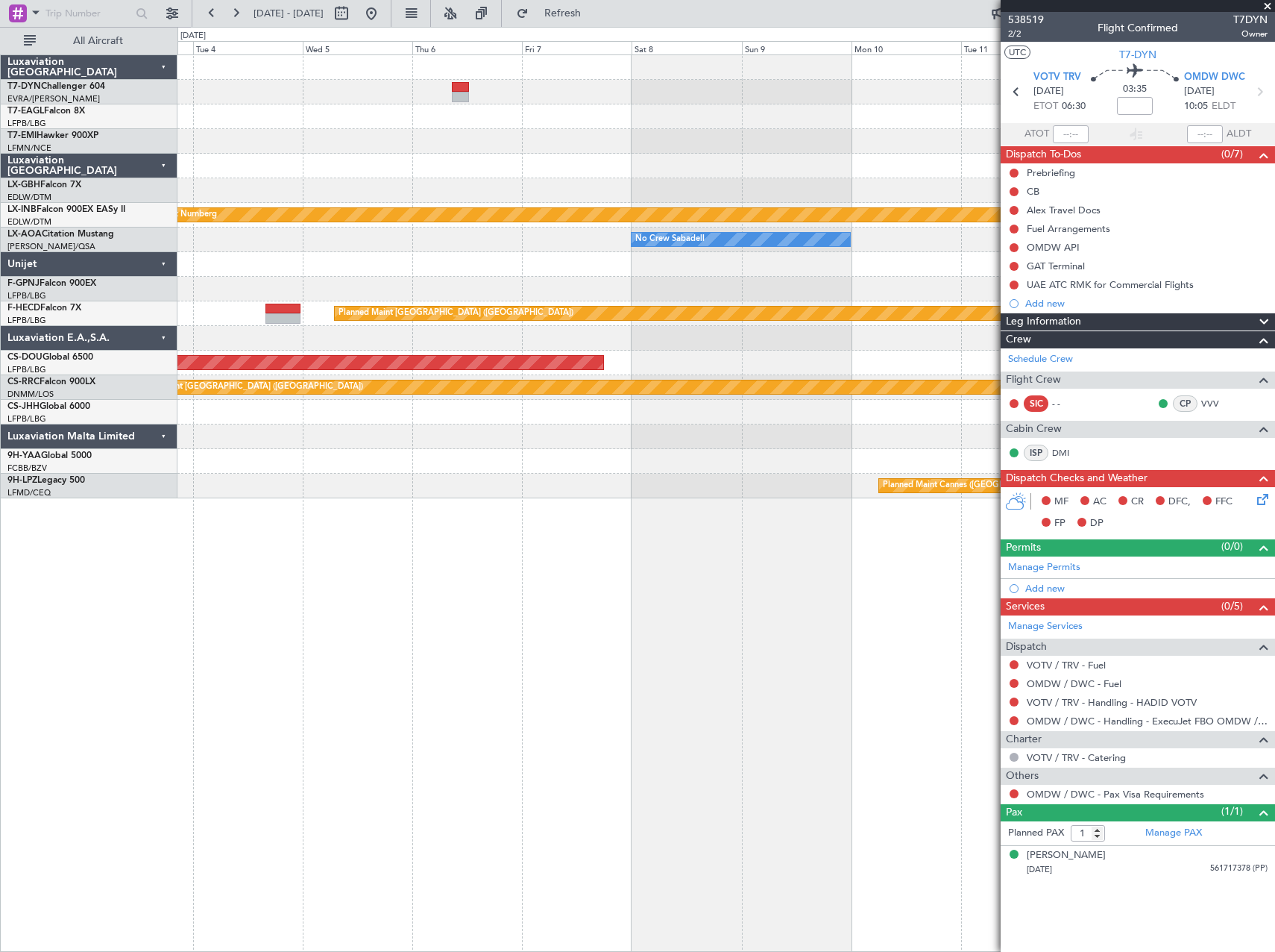
click at [471, 624] on div "Planned Maint Nurnberg No Crew Sabadell No Crew Sabadell Planned Maint [GEOGRAP…" at bounding box center [726, 503] width 1098 height 897
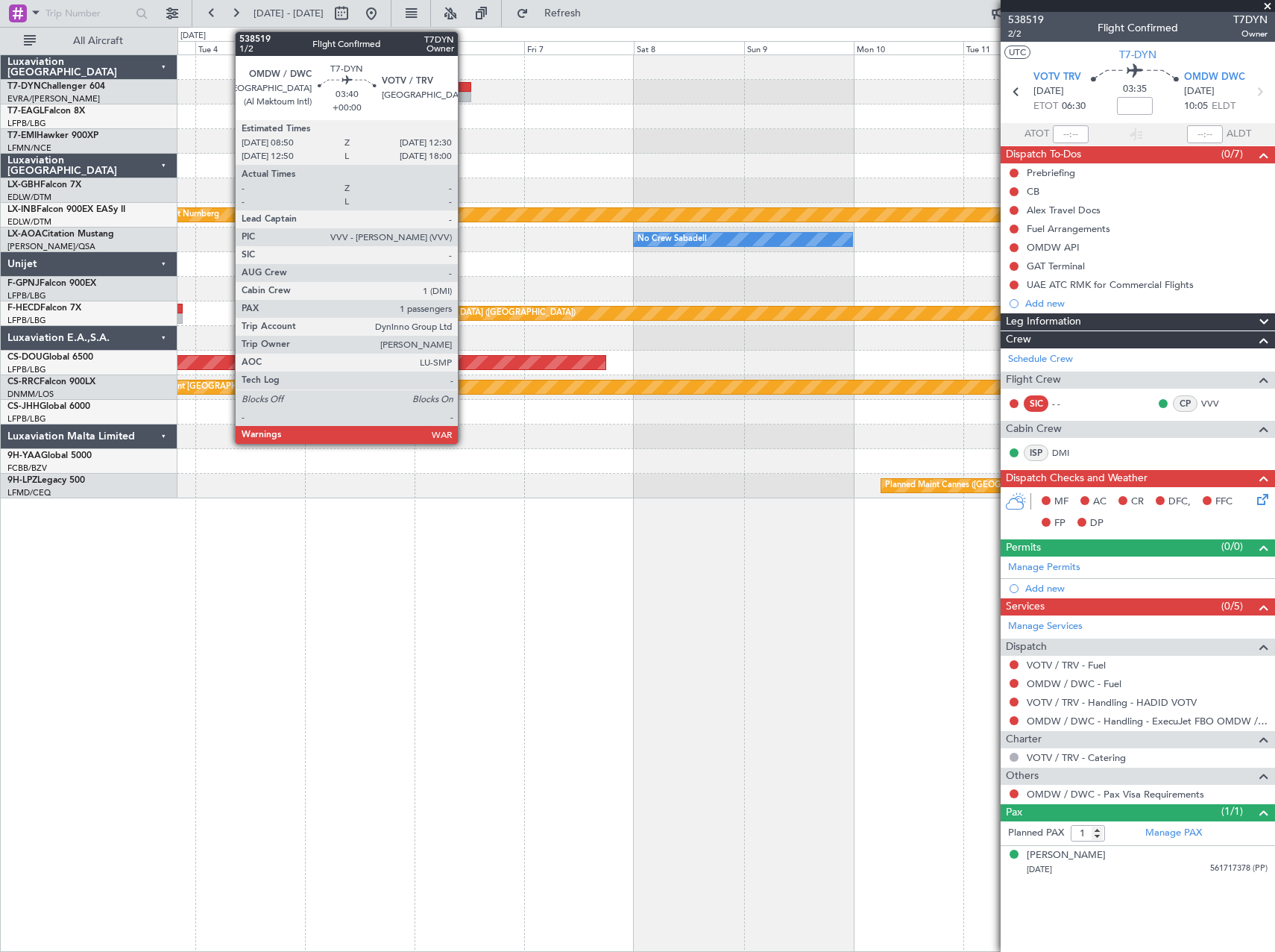
click at [465, 95] on div at bounding box center [462, 96] width 17 height 11
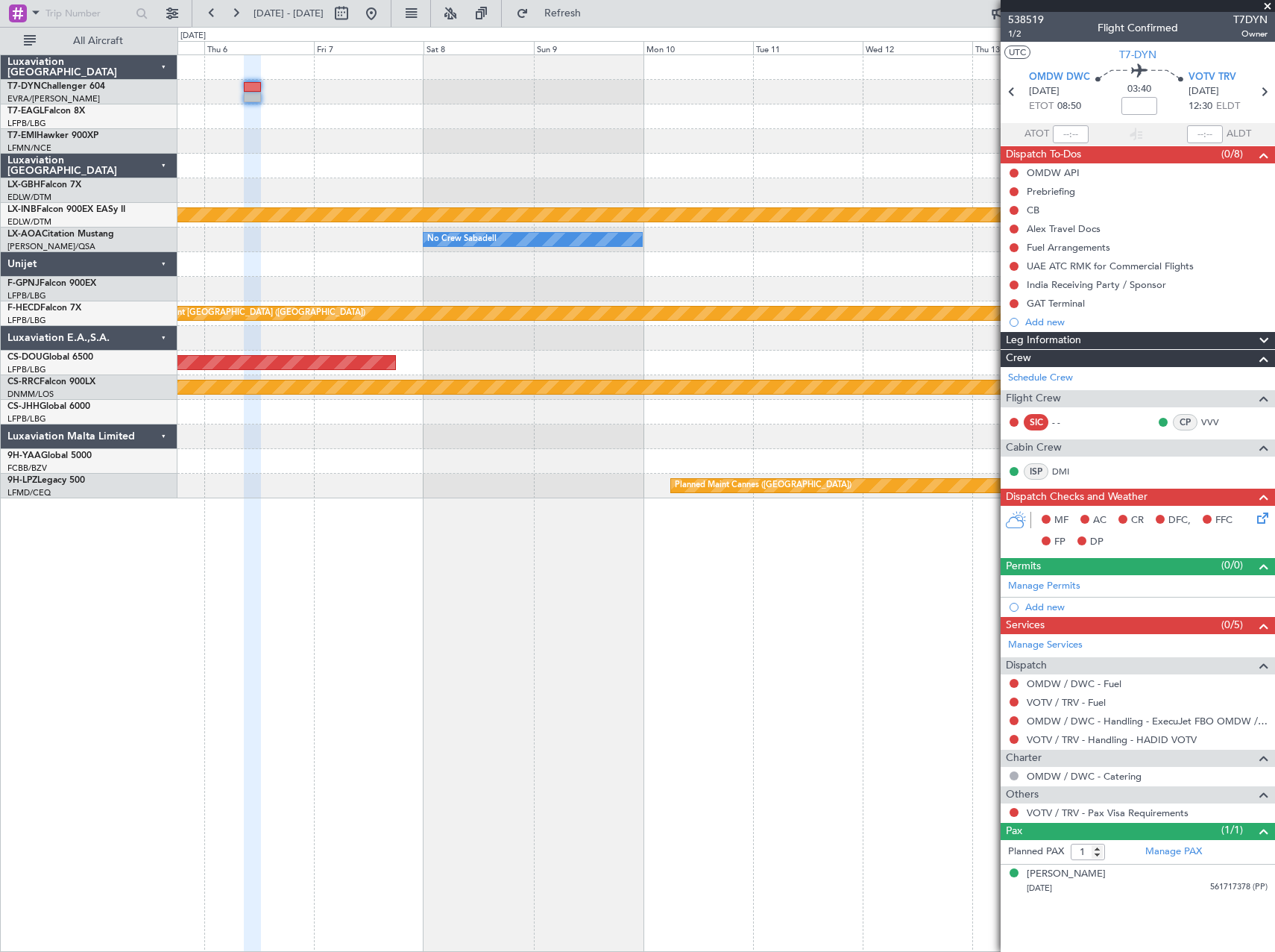
click at [232, 737] on div "Planned Maint Nurnberg No Crew Sabadell No Crew Sabadell Planned Maint [GEOGRAP…" at bounding box center [726, 503] width 1098 height 897
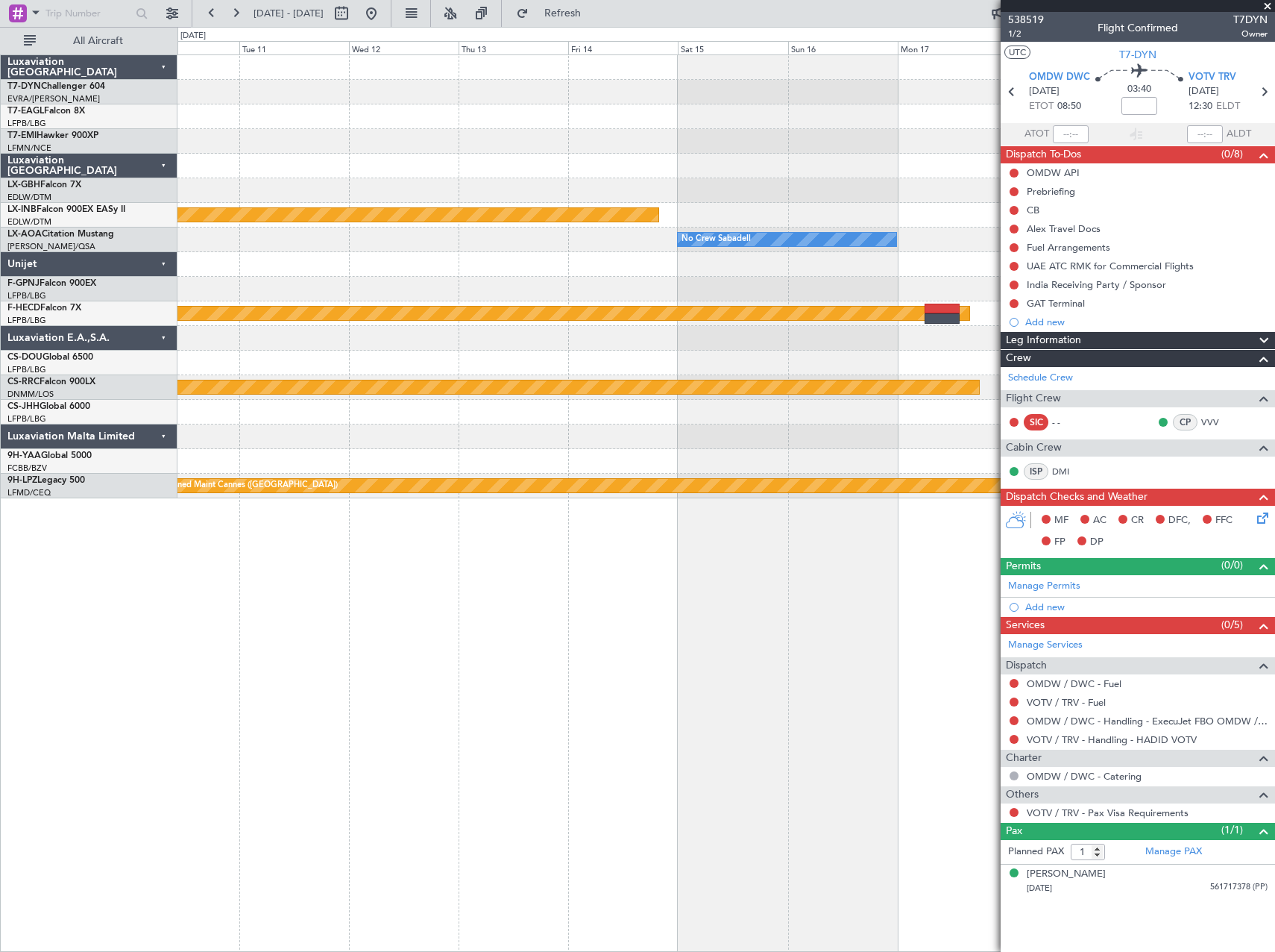
click at [214, 737] on div "Planned Maint Riga (Riga Intl) Planned Maint Nurnberg No Crew Sabadell No Crew …" at bounding box center [726, 503] width 1098 height 897
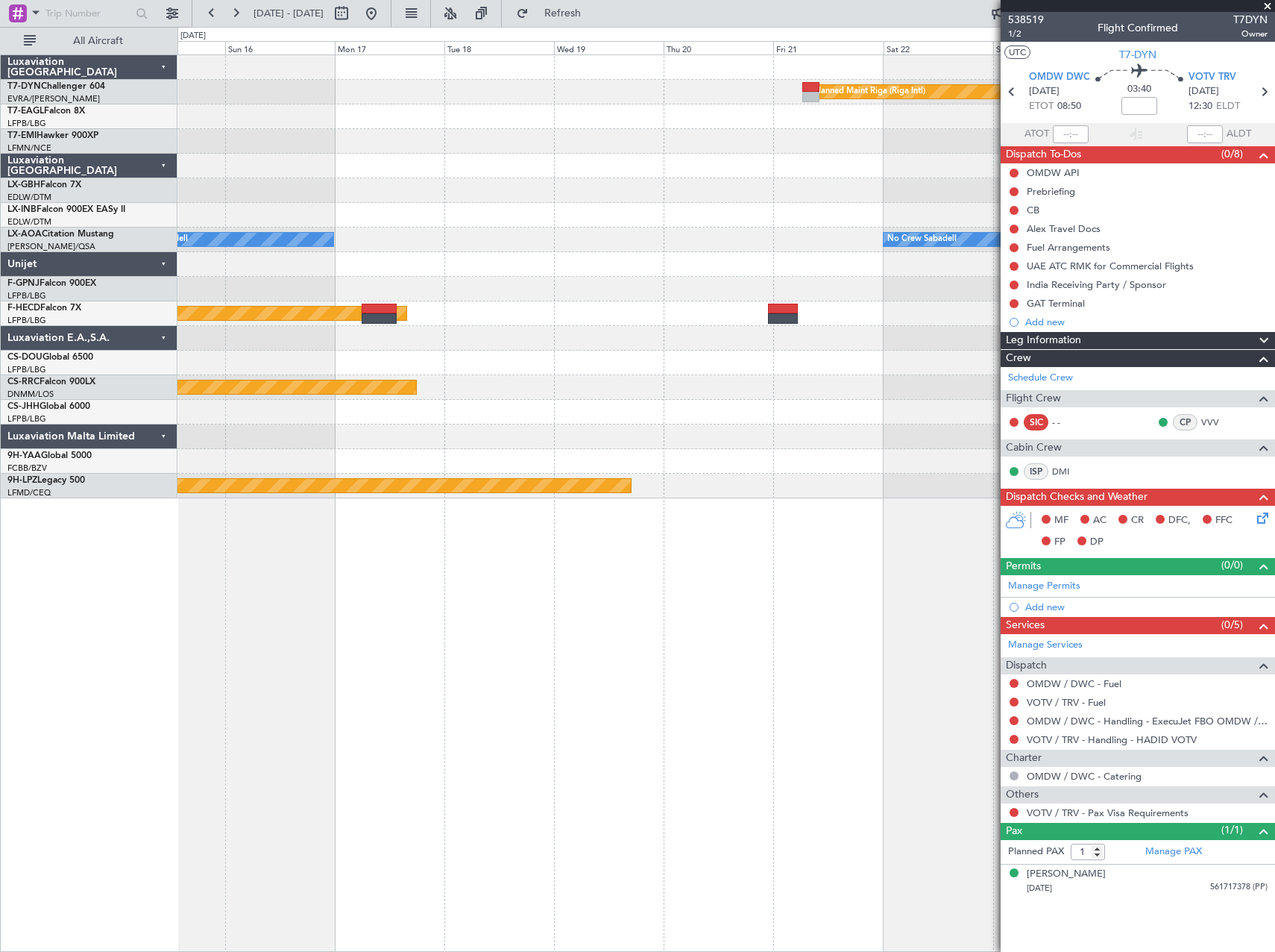
click at [169, 730] on div "Planned Maint Riga (Riga Intl) Planned Maint Nurnberg No Crew Sabadell No Crew …" at bounding box center [637, 489] width 1275 height 925
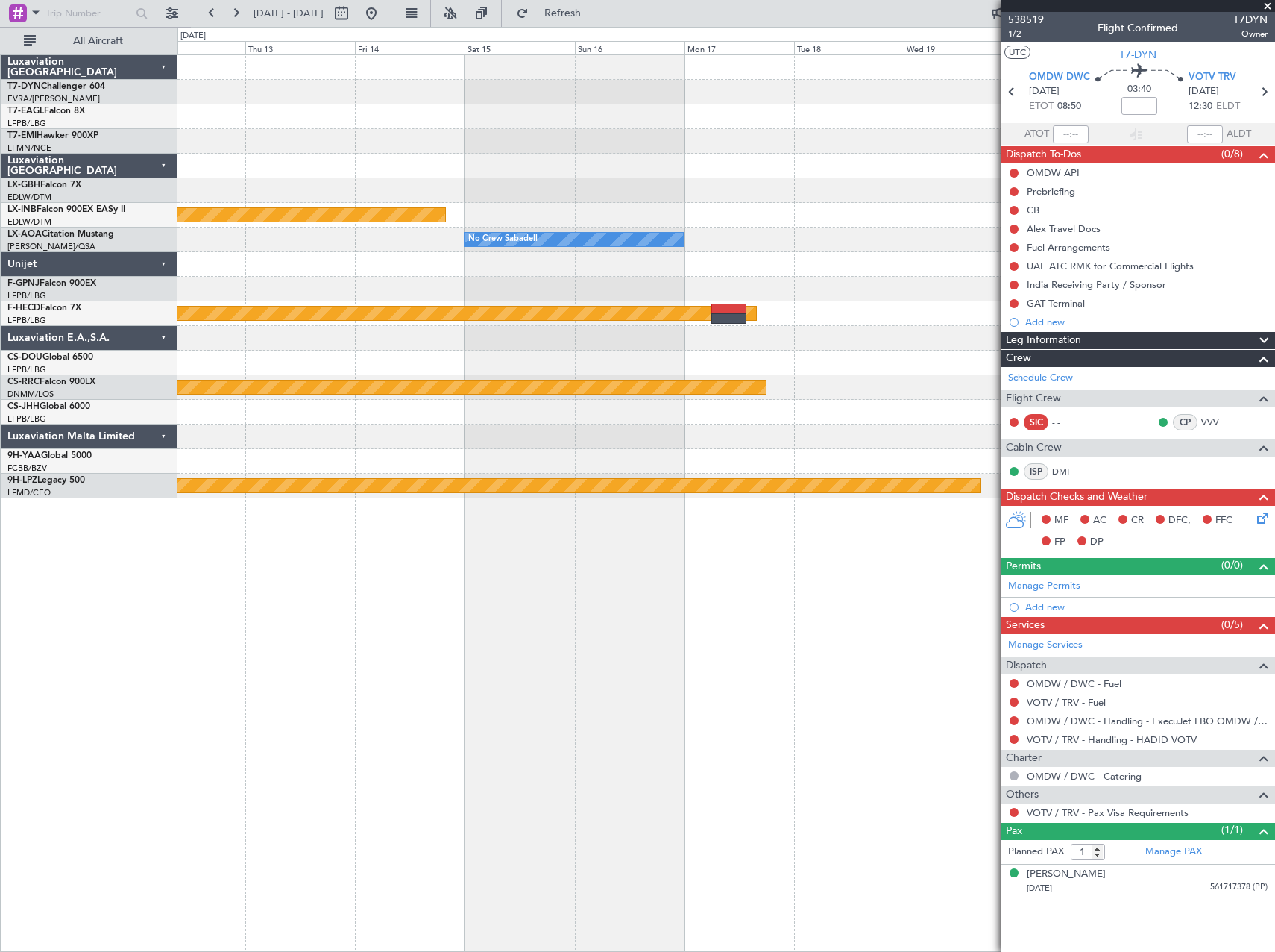
click at [821, 614] on div "Planned Maint Riga (Riga Intl) Planned Maint Nurnberg No Crew Sabadell No Crew …" at bounding box center [726, 503] width 1098 height 897
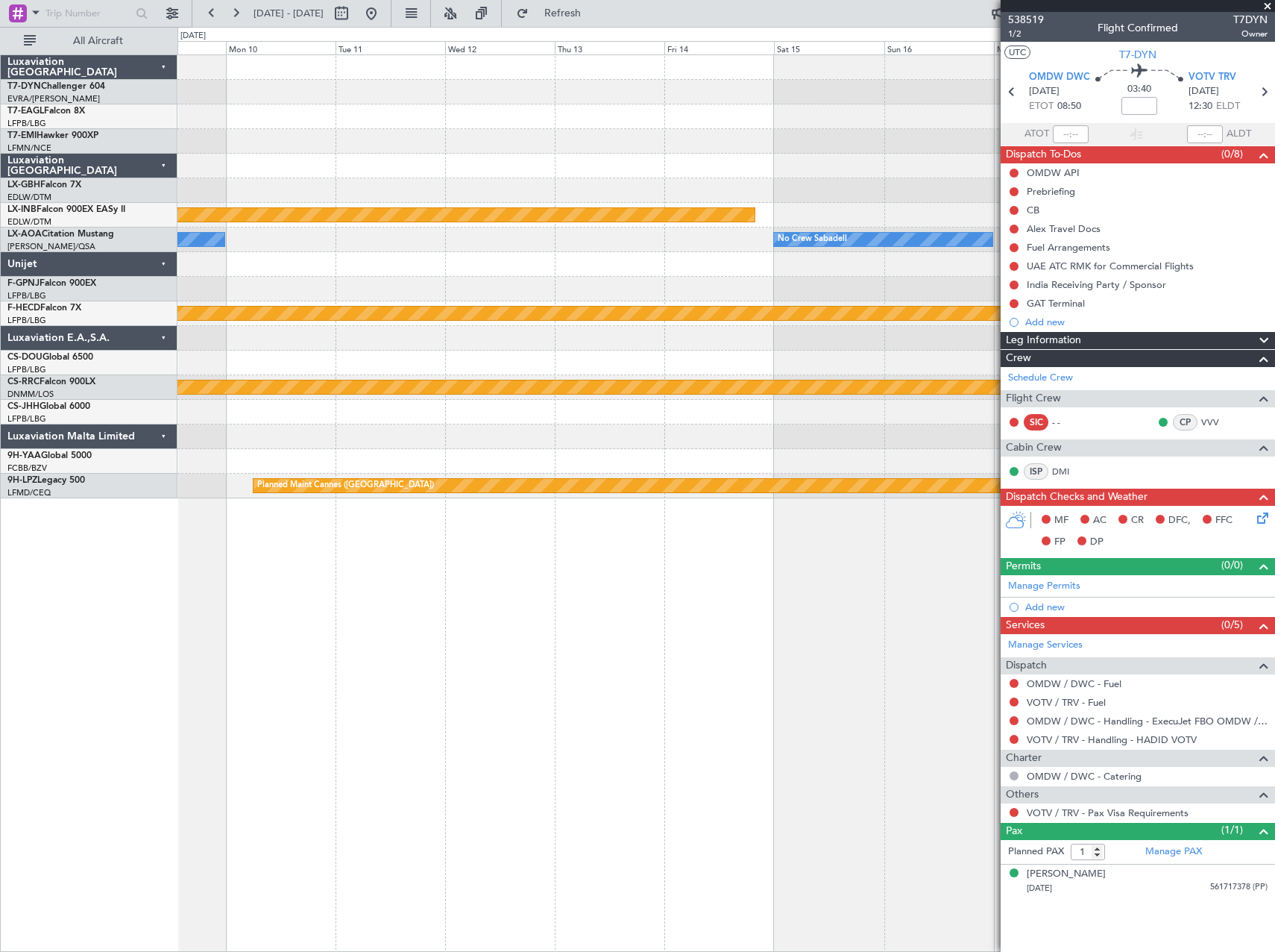
click at [735, 630] on div "Planned Maint Riga (Riga Intl) Planned Maint Nurnberg No Crew Sabadell No Crew …" at bounding box center [726, 503] width 1098 height 897
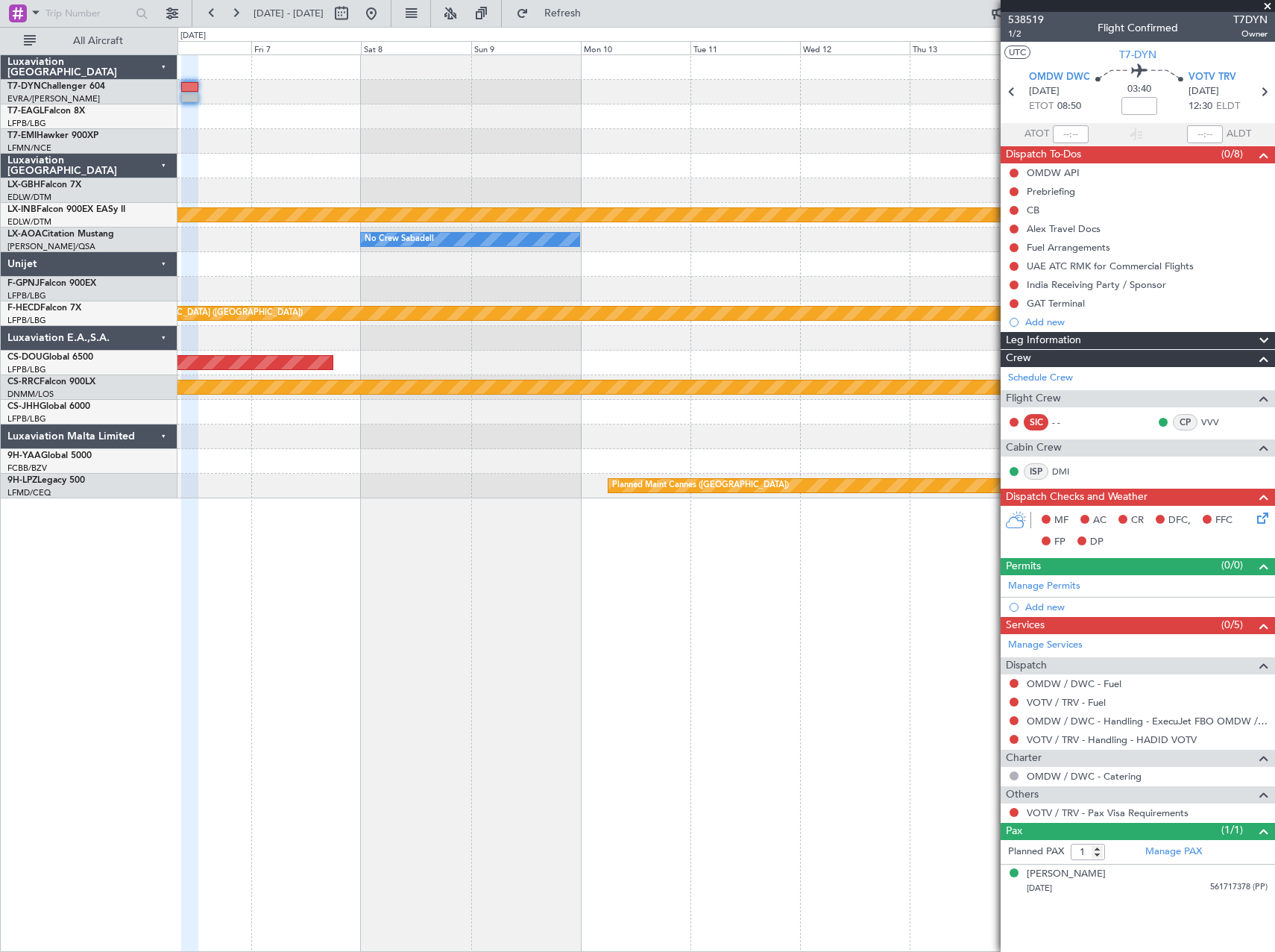
click at [714, 651] on div "Planned Maint Nurnberg No Crew Sabadell No Crew Sabadell Planned Maint [GEOGRAP…" at bounding box center [726, 503] width 1098 height 897
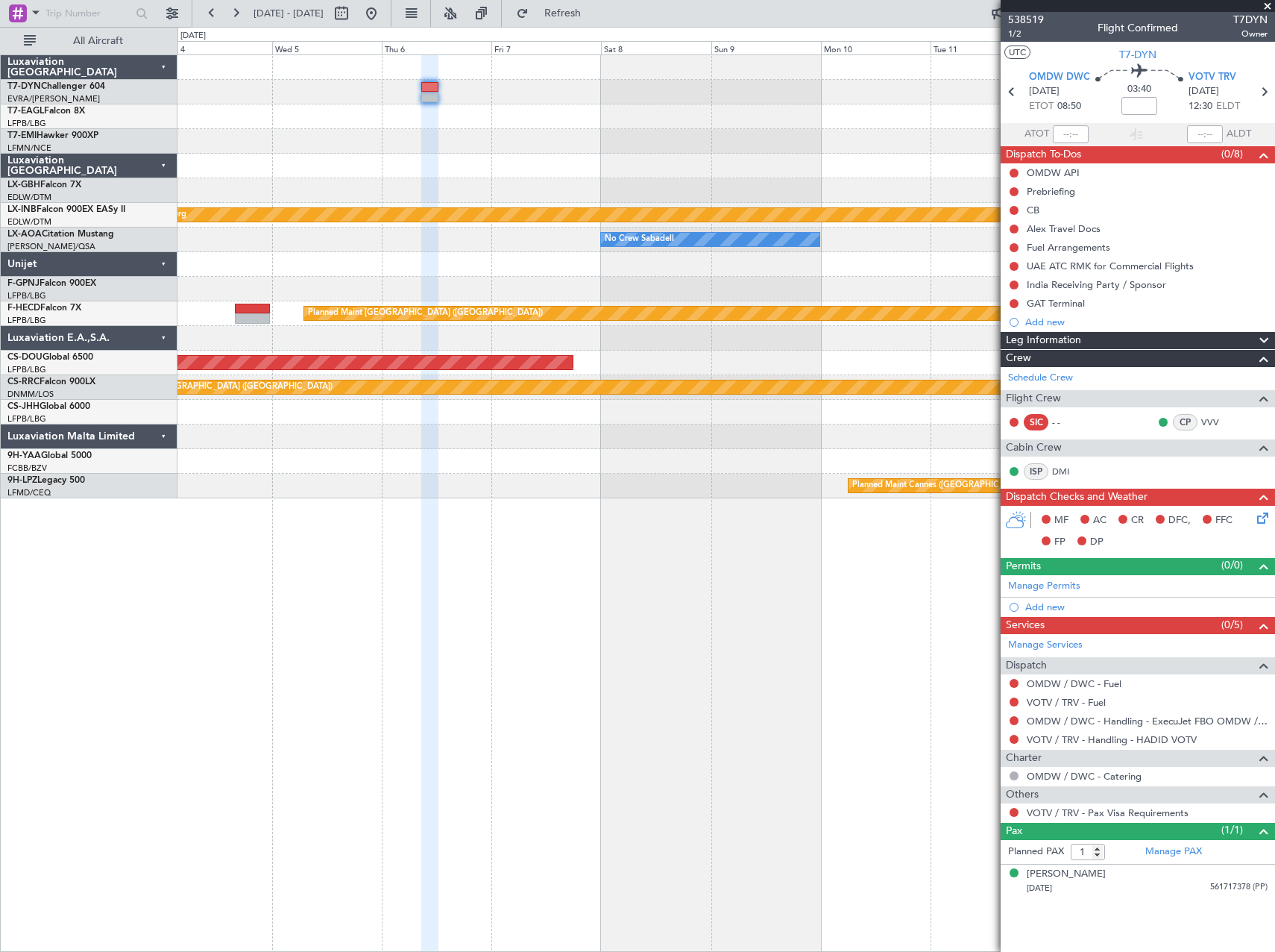
click at [620, 667] on div "Planned Maint Nurnberg No Crew Sabadell No Crew Sabadell No Crew Sabadell Plann…" at bounding box center [726, 503] width 1098 height 897
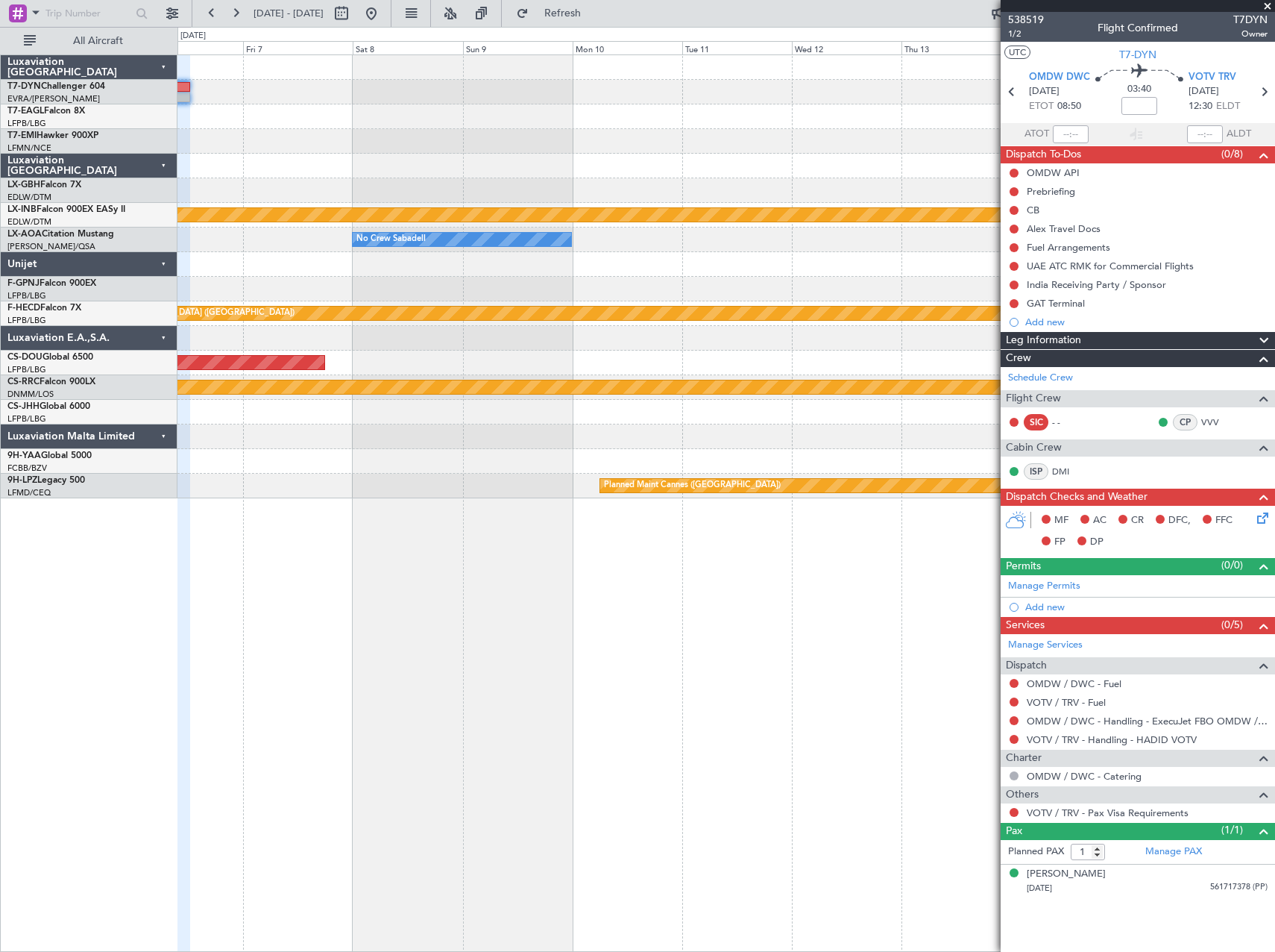
click at [441, 648] on div "Planned Maint Nurnberg No Crew Sabadell No Crew Sabadell Planned Maint [GEOGRAP…" at bounding box center [726, 503] width 1098 height 897
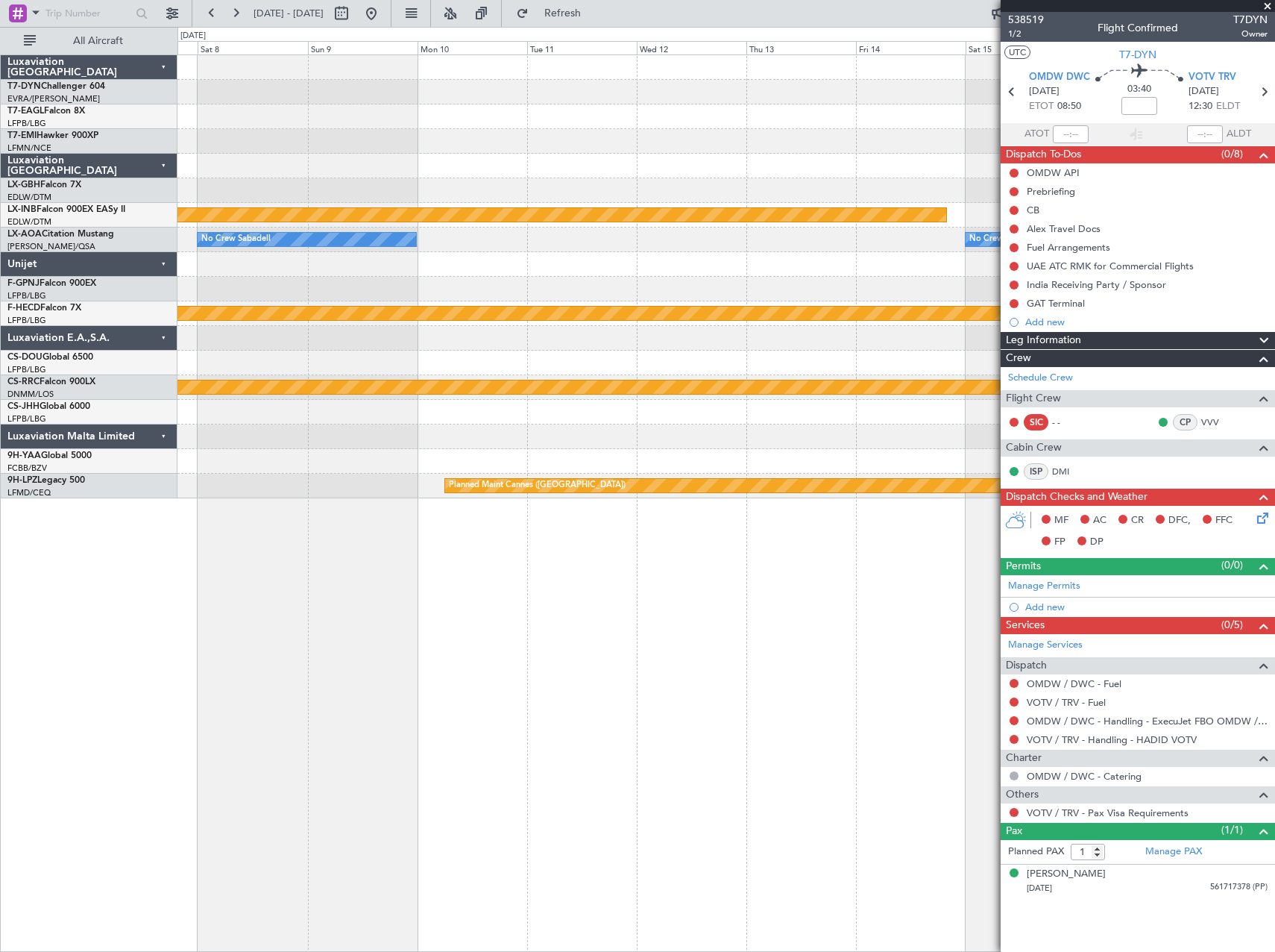
click at [385, 657] on div "Planned Maint Nurnberg No Crew Sabadell No Crew Sabadell Planned Maint [GEOGRAP…" at bounding box center [726, 503] width 1098 height 897
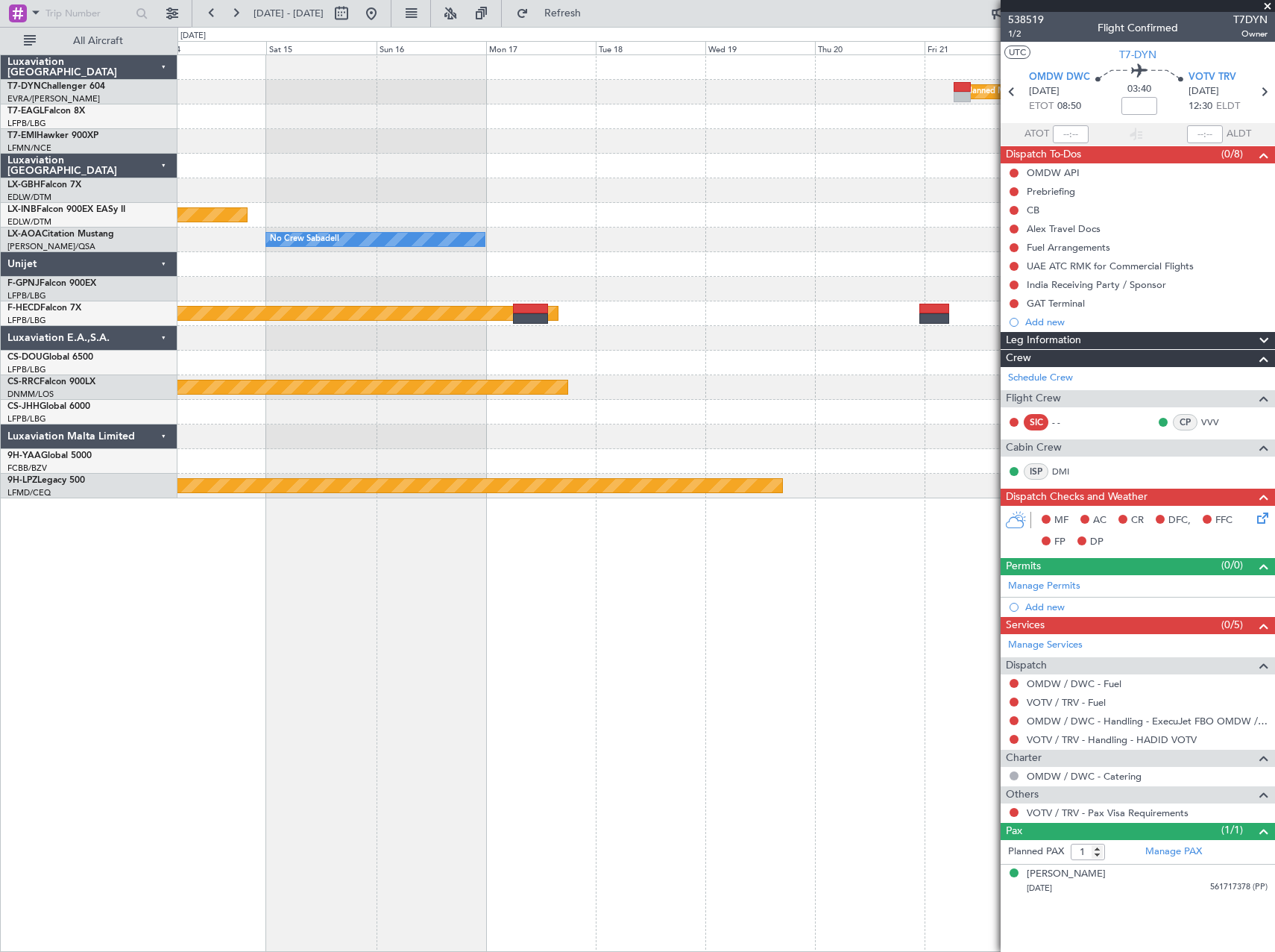
click at [410, 663] on div "Planned Maint Riga (Riga Intl) Planned Maint Nurnberg No Crew Sabadell No Crew …" at bounding box center [726, 503] width 1098 height 897
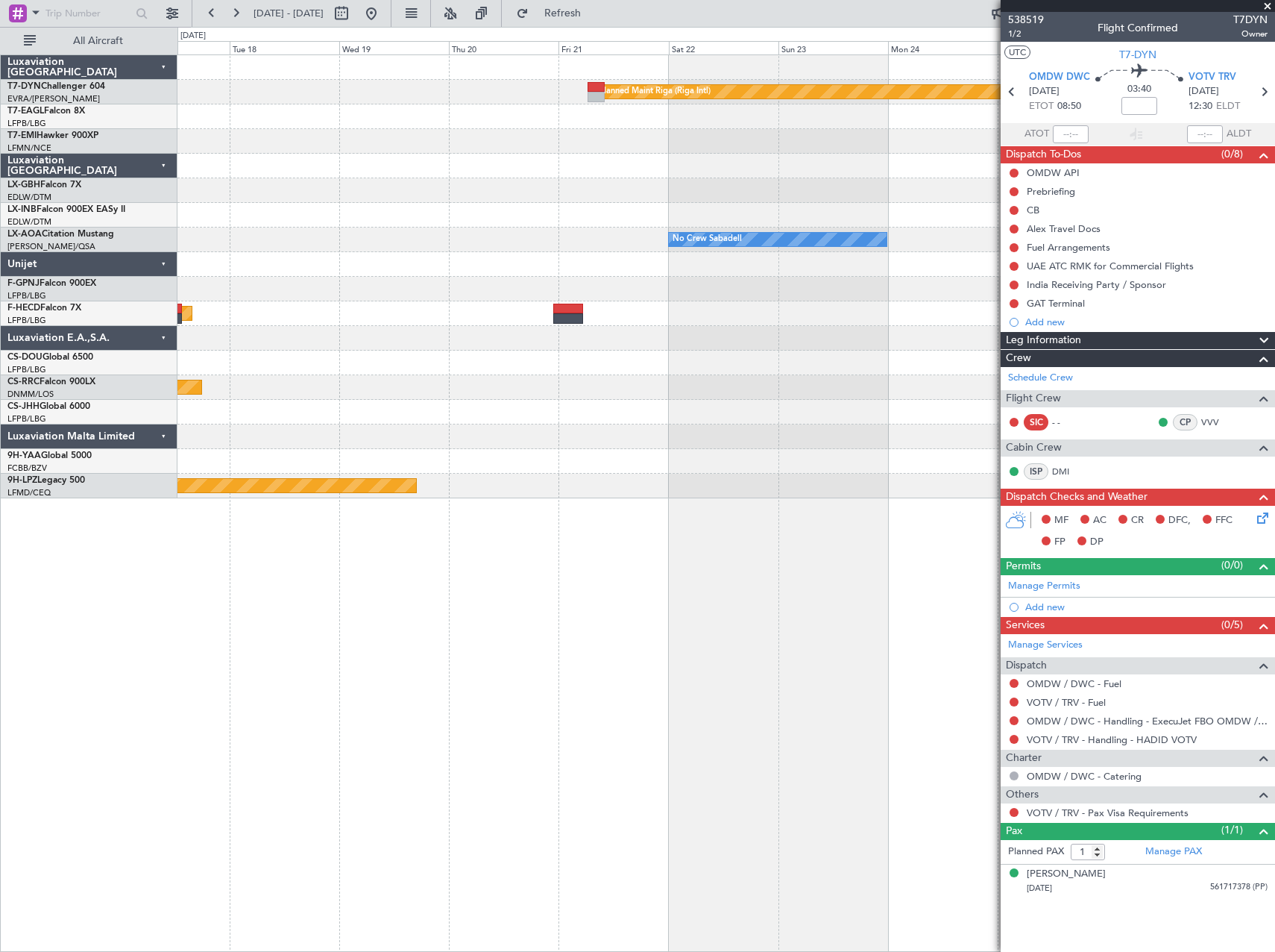
click at [352, 663] on div "Planned Maint Riga (Riga Intl) No Crew Sabadell No Crew Sabadell No Crew Sabade…" at bounding box center [726, 503] width 1098 height 897
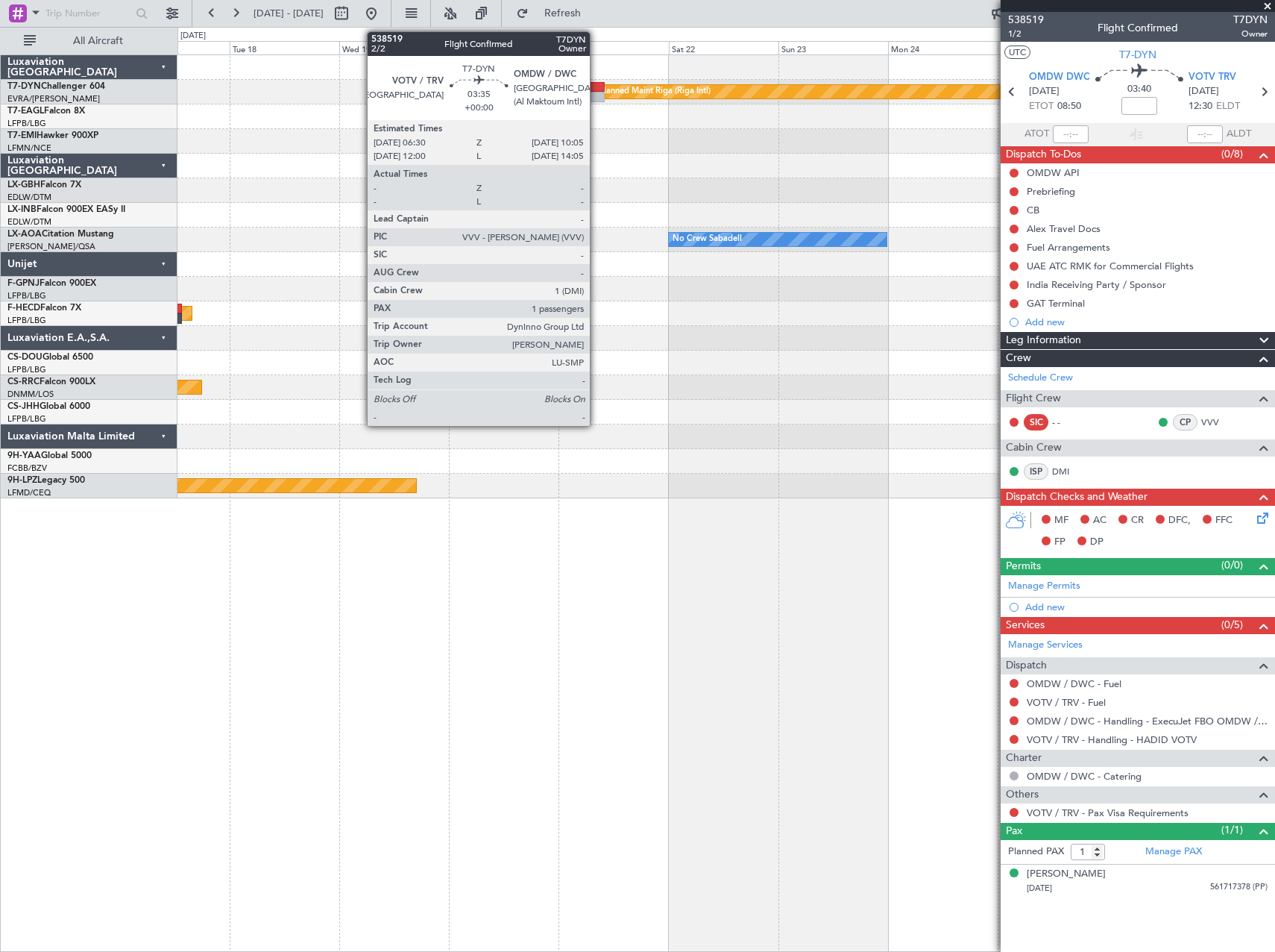
click at [596, 98] on div at bounding box center [595, 96] width 17 height 11
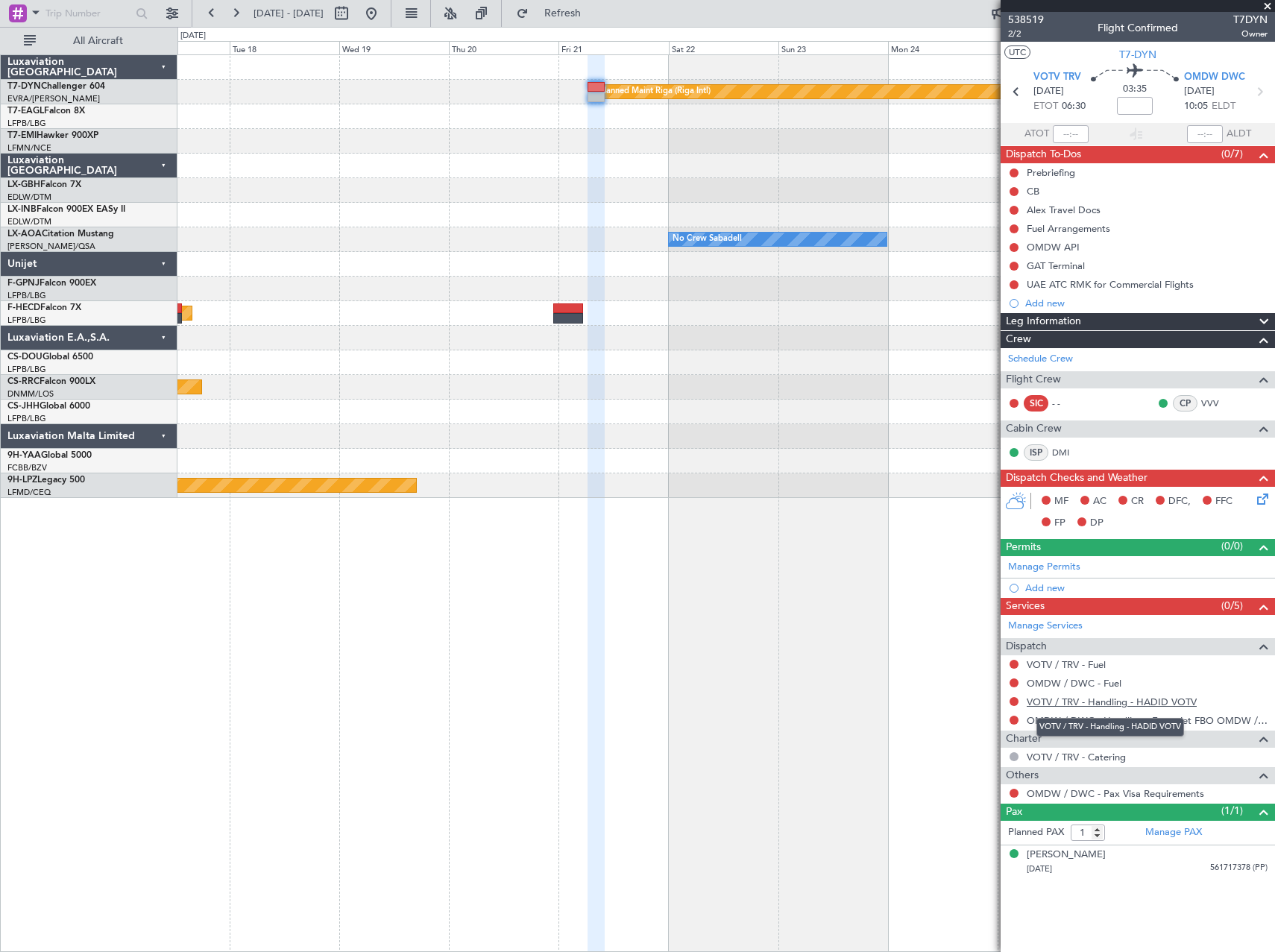
click at [1148, 703] on link "VOTV / TRV - Handling - HADID VOTV" at bounding box center [1112, 702] width 170 height 13
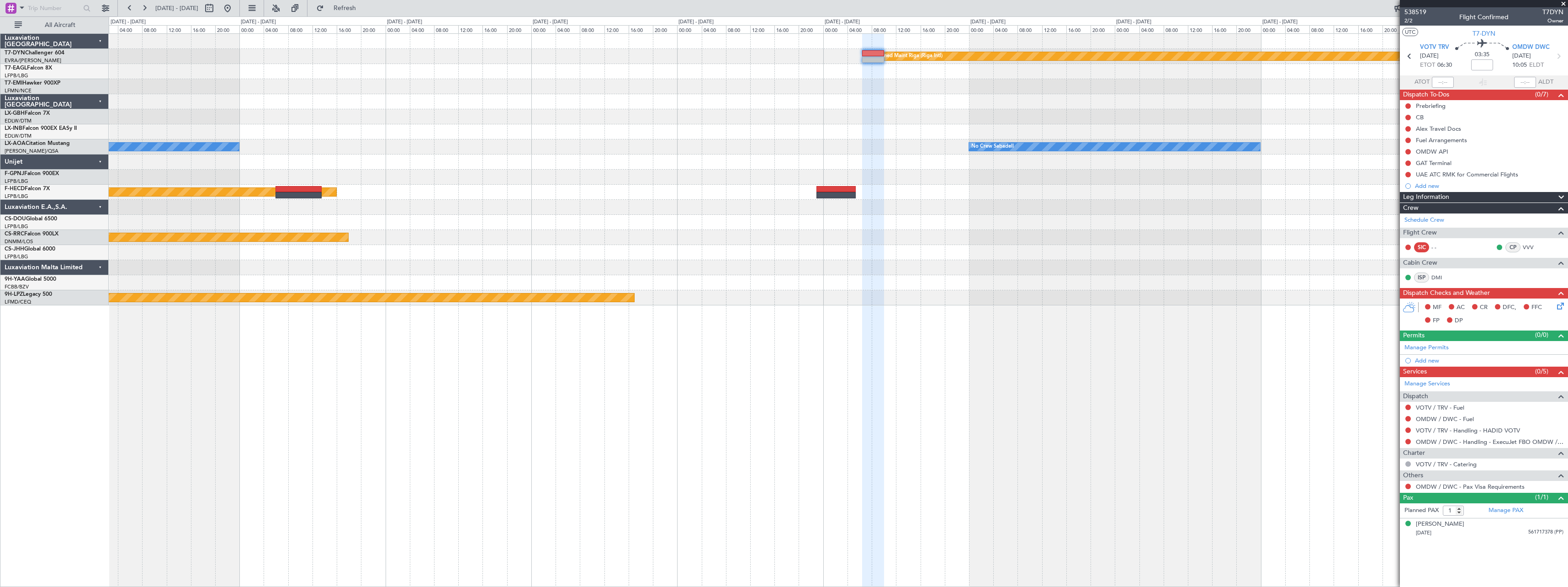
click at [781, 126] on div "Planned Maint Riga (Riga Intl) Planned Maint Nurnberg No Crew Sabadell No Crew …" at bounding box center [838, 170] width 1459 height 272
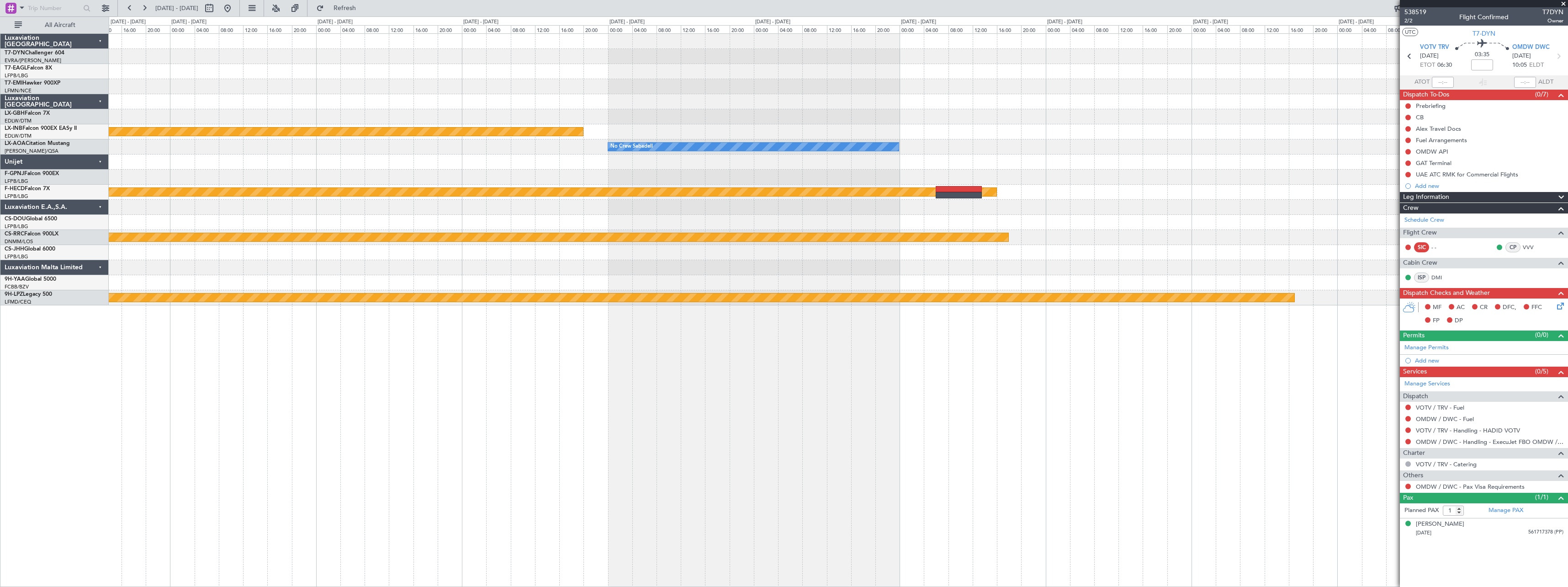
click at [781, 125] on div "Planned Maint Riga (Riga Intl) Planned Maint Nurnberg No Crew Sabadell No Crew …" at bounding box center [838, 170] width 1459 height 272
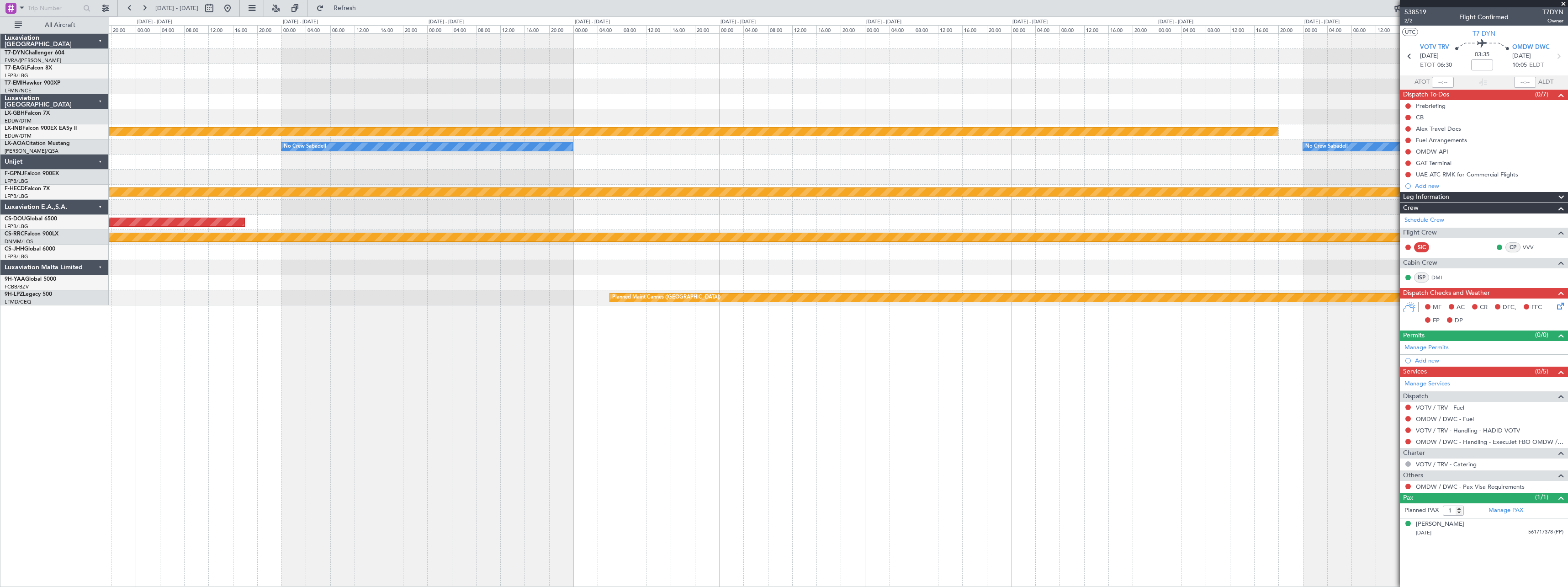
click at [781, 136] on div "Planned Maint Nurnberg No Crew Sabadell No Crew Sabadell Planned Maint [GEOGRAP…" at bounding box center [838, 170] width 1459 height 272
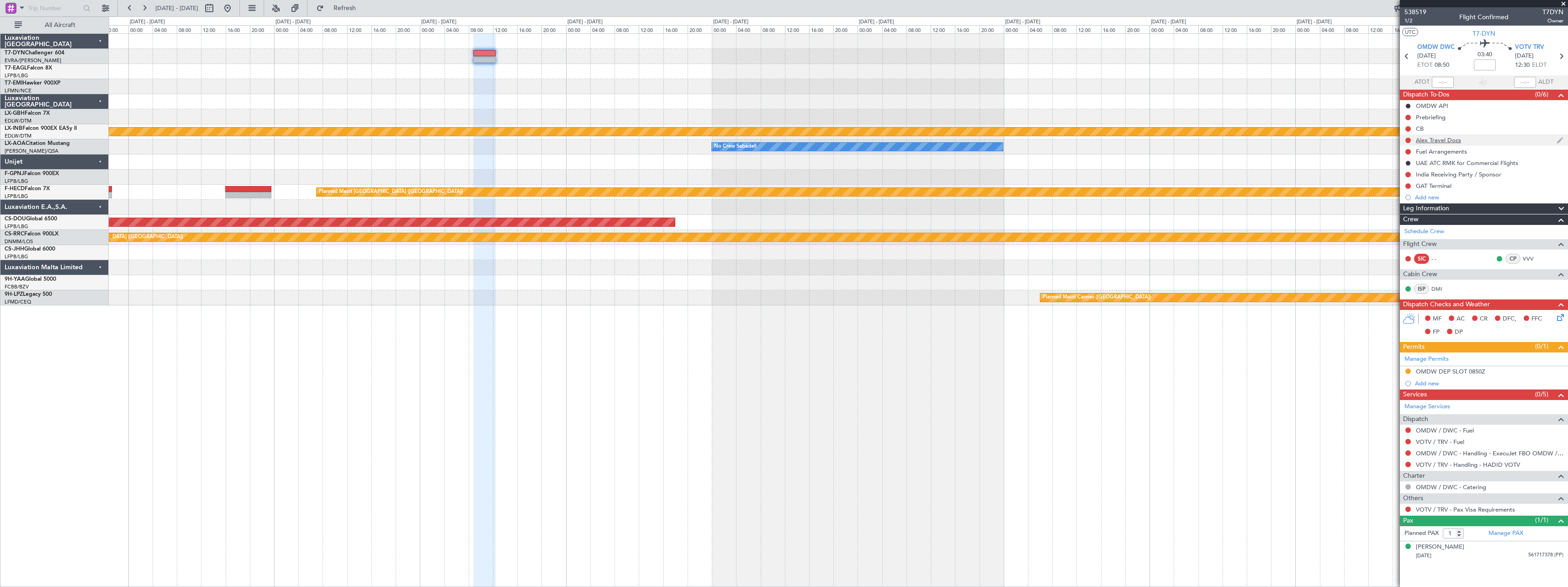
click at [781, 141] on div "Alex Travel Docs" at bounding box center [1438, 140] width 45 height 8
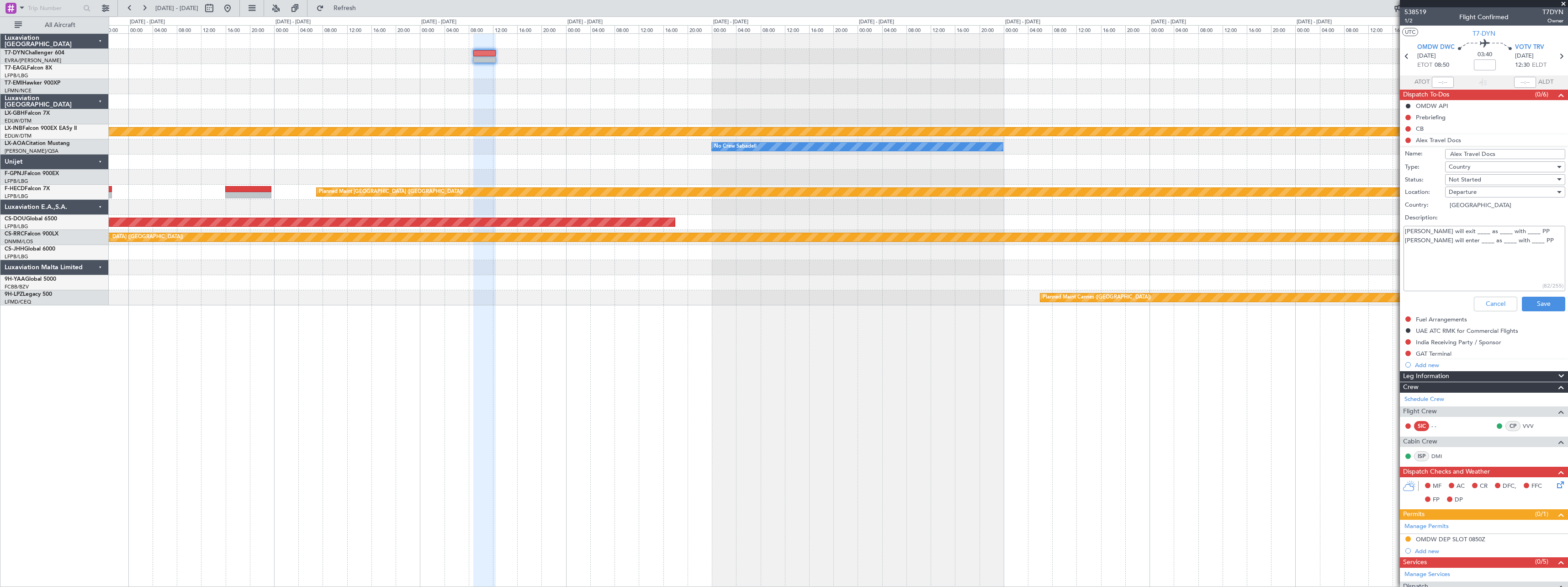
click at [781, 231] on textarea "[PERSON_NAME] will exit ____ as ____ with ____ PP [PERSON_NAME] will enter ____…" at bounding box center [1485, 258] width 162 height 65
click at [781, 233] on textarea "[PERSON_NAME] will exit OMDW as ____ with ____ PP [PERSON_NAME] will enter ____…" at bounding box center [1485, 258] width 162 height 65
click at [781, 231] on textarea "[PERSON_NAME] will exit OMDW as PAX with ____ PP [PERSON_NAME] will enter ____ …" at bounding box center [1485, 258] width 162 height 65
click at [781, 241] on textarea "[PERSON_NAME] will exit OMDW as PAX with US PP [PERSON_NAME] will enter ____ as…" at bounding box center [1485, 258] width 162 height 65
click at [781, 240] on textarea "[PERSON_NAME] will exit OMDW as PAX with US PP [PERSON_NAME] will enter VOTV as…" at bounding box center [1485, 258] width 162 height 65
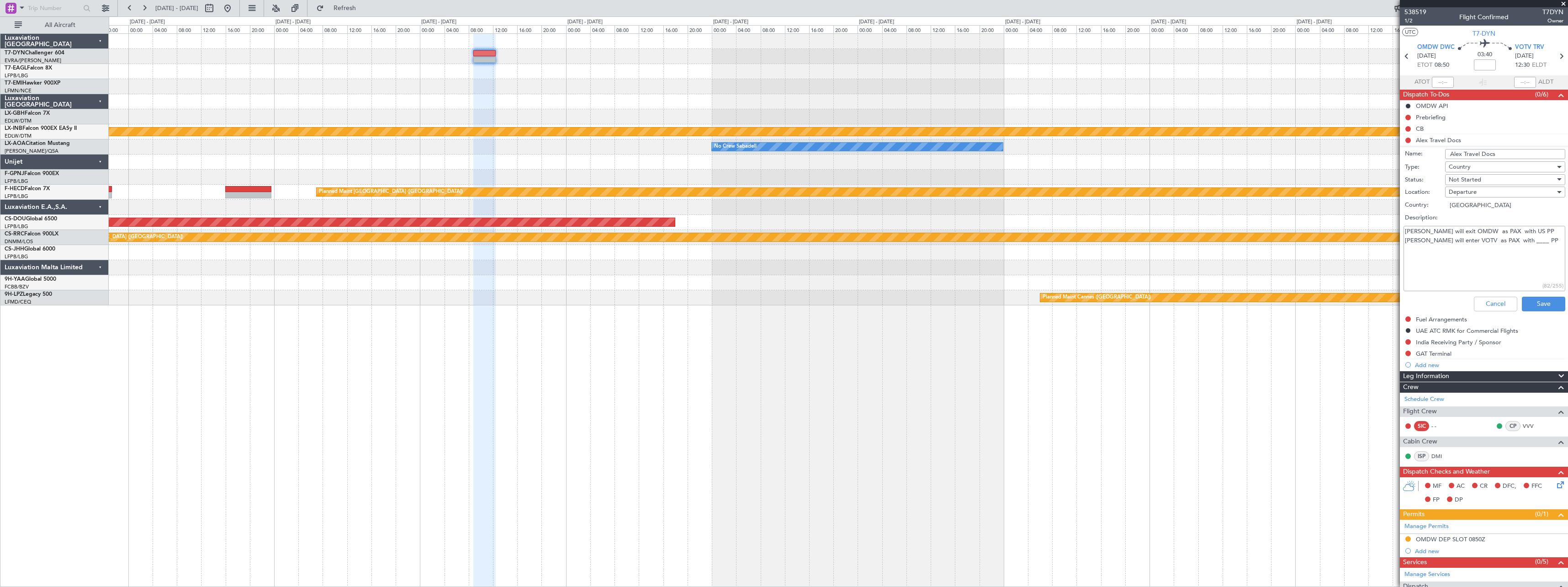
click at [781, 241] on textarea "[PERSON_NAME] will exit OMDW as PAX with US PP [PERSON_NAME] will enter VOTV as…" at bounding box center [1485, 258] width 162 height 65
click at [781, 231] on textarea "[PERSON_NAME] will exit OMDW as PAX with US PP [PERSON_NAME] will enter VOTV as…" at bounding box center [1485, 258] width 162 height 65
type textarea "[PERSON_NAME] will exit OMDW as PAX with US PP [PERSON_NAME] will enter VOTV as…"
click at [781, 299] on button "Save" at bounding box center [1543, 304] width 43 height 15
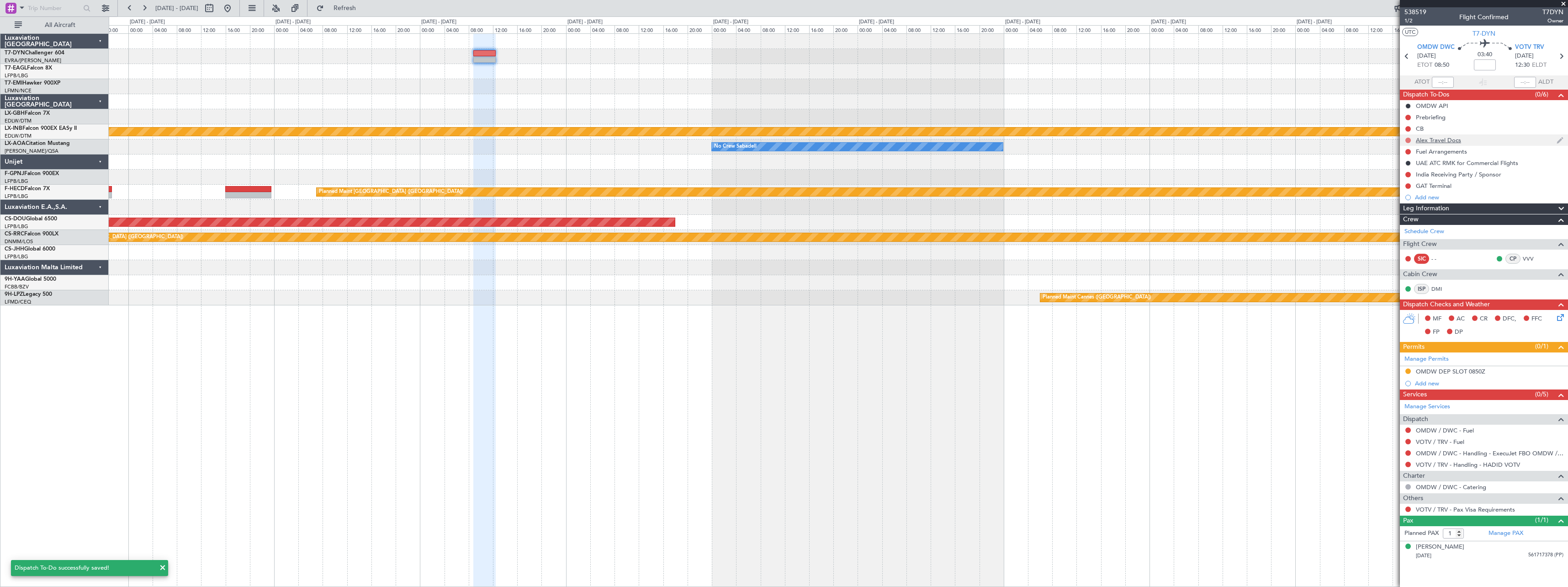
click at [781, 139] on button at bounding box center [1408, 140] width 5 height 5
click at [781, 178] on span "Completed" at bounding box center [1412, 180] width 30 height 9
click at [781, 142] on div "Alex Travel Docs" at bounding box center [1438, 140] width 45 height 8
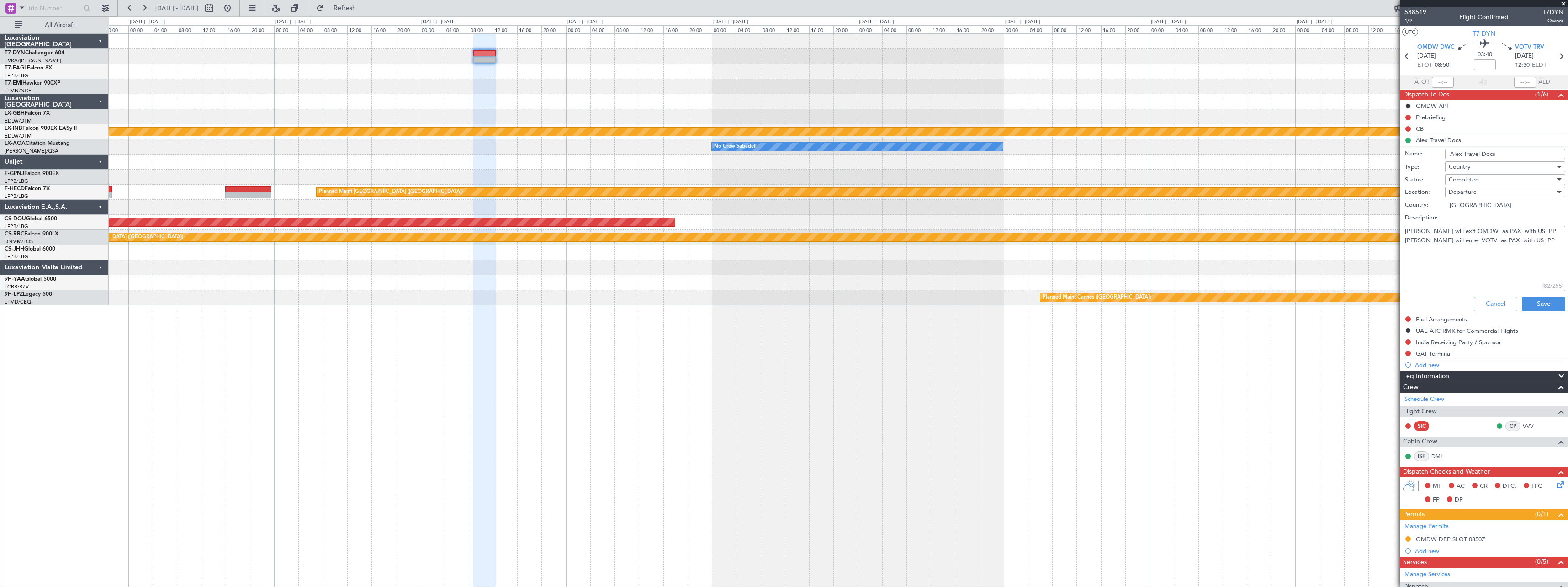
drag, startPoint x: 1404, startPoint y: 230, endPoint x: 1520, endPoint y: 236, distance: 116.2
click at [781, 236] on textarea "[PERSON_NAME] will exit OMDW as PAX with US PP [PERSON_NAME] will enter VOTV as…" at bounding box center [1485, 258] width 162 height 65
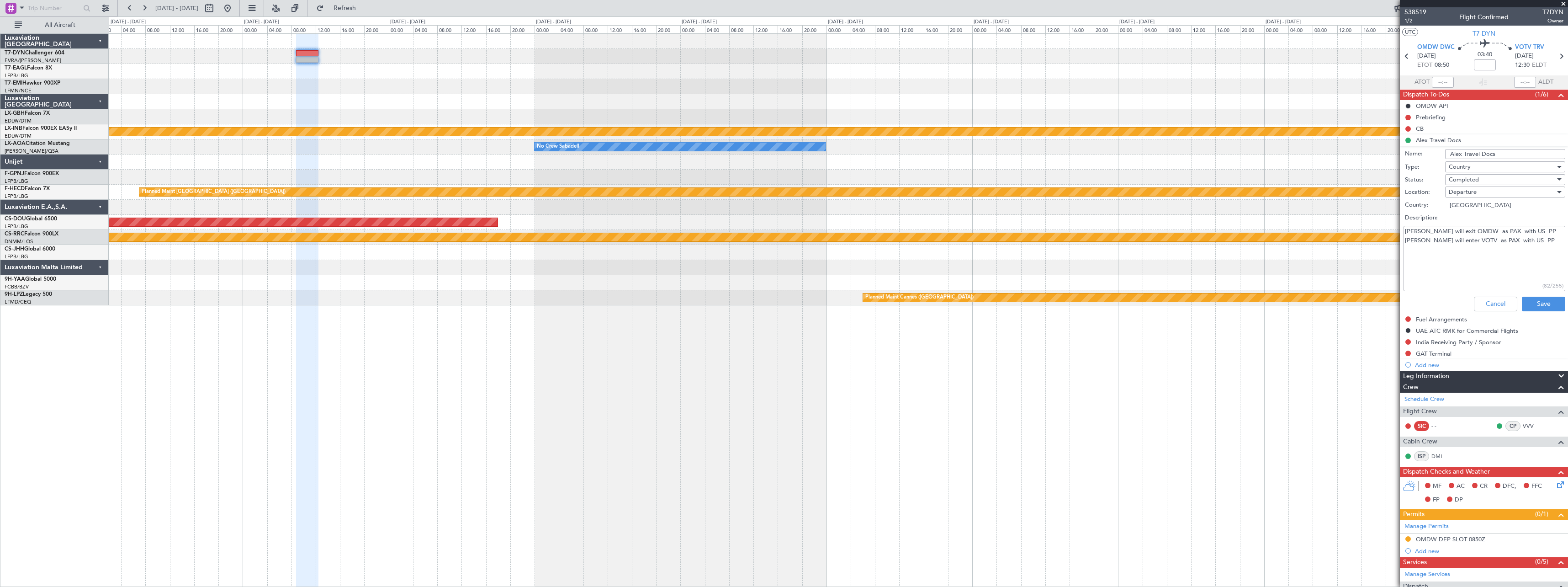
click at [781, 332] on div "Planned Maint Nurnberg No Crew Sabadell No Crew Sabadell No Crew Sabadell Plann…" at bounding box center [838, 310] width 1459 height 554
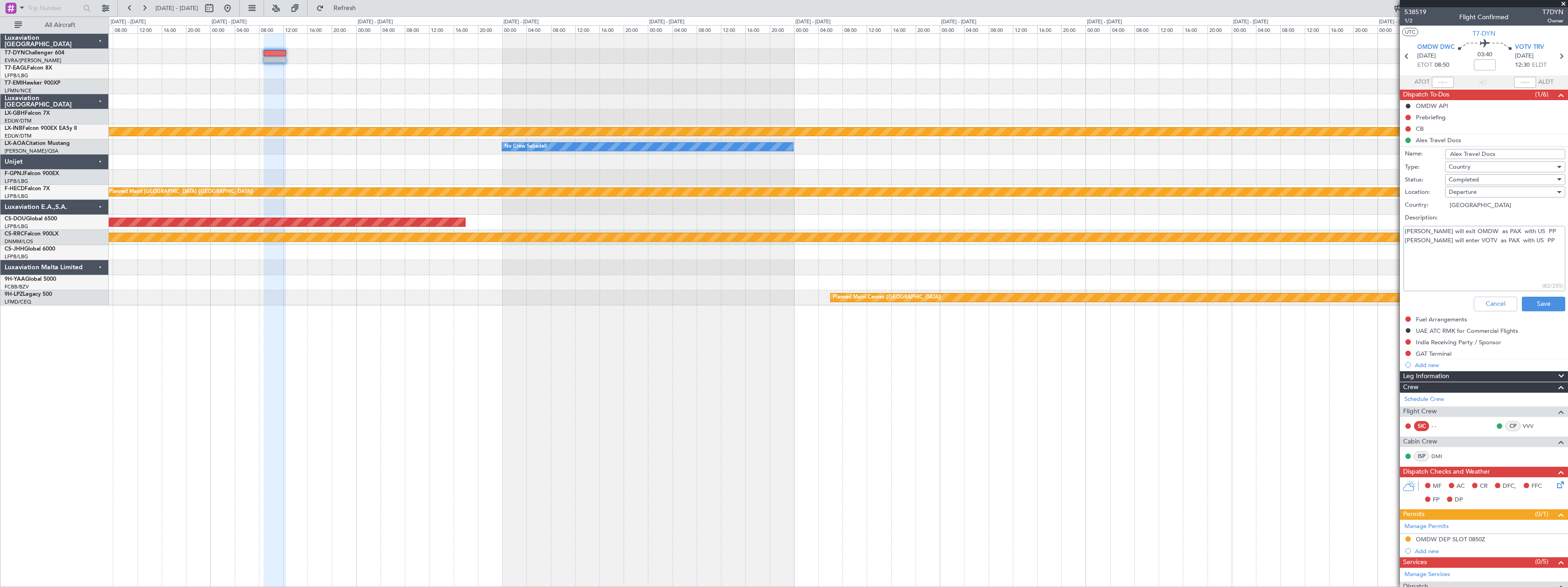
drag, startPoint x: 1450, startPoint y: 376, endPoint x: 1330, endPoint y: 369, distance: 120.2
click at [781, 369] on fb-app "[DATE] - [DATE] Refresh Quick Links All Aircraft Planned Maint Nurnberg No Crew…" at bounding box center [784, 297] width 1568 height 580
click at [781, 354] on div "Planned Maint Nurnberg No Crew Sabadell No Crew Sabadell No Crew Sabadell Plann…" at bounding box center [838, 310] width 1459 height 554
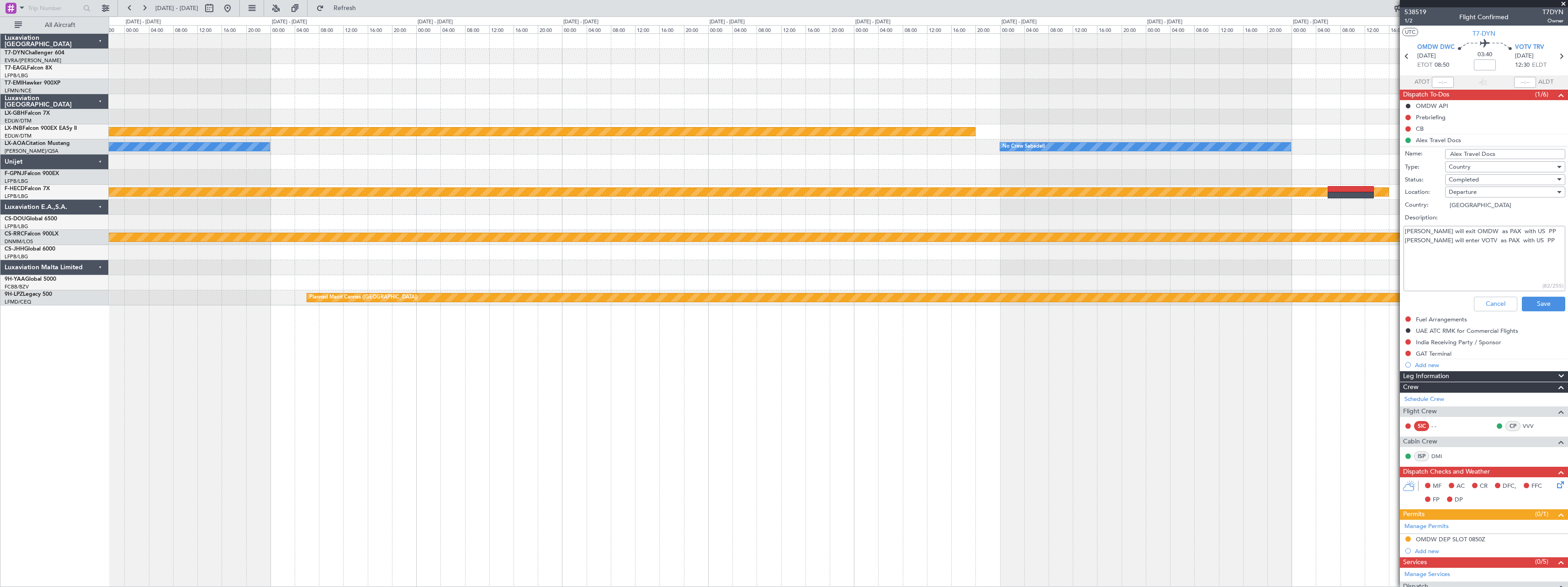
click at [781, 342] on div "Planned Maint Riga (Riga Intl) Planned Maint Nurnberg No Crew Sabadell No Crew …" at bounding box center [838, 310] width 1459 height 554
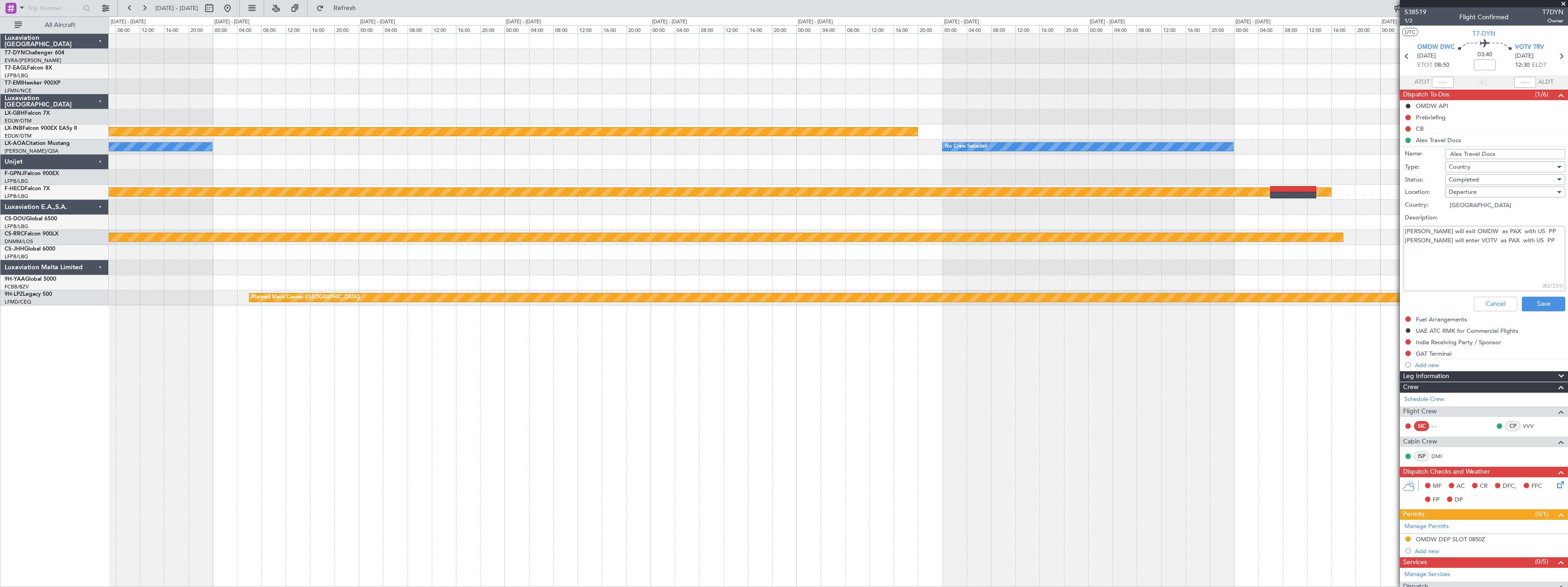
click at [781, 332] on div "Planned Maint Riga (Riga Intl) Planned Maint Nurnberg No Crew Sabadell No Crew …" at bounding box center [838, 310] width 1459 height 554
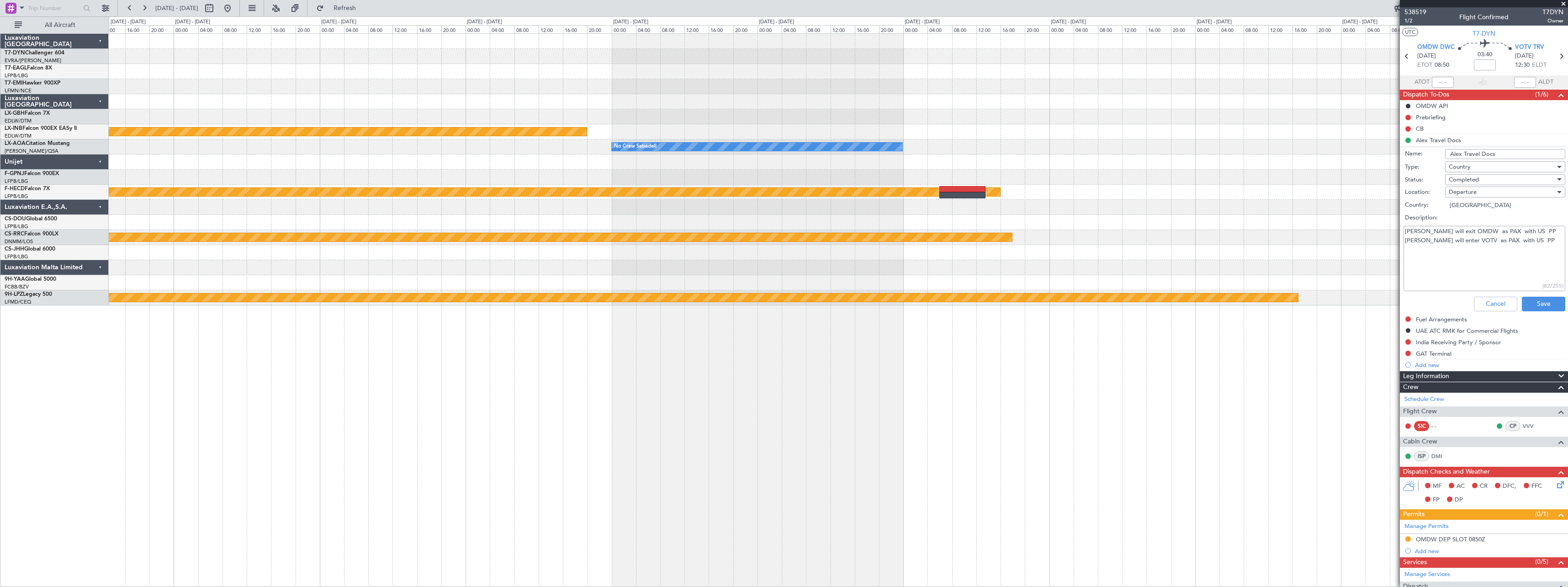
click at [781, 318] on div "Planned Maint Riga (Riga Intl) Planned Maint Nurnberg No Crew Sabadell No Crew …" at bounding box center [838, 310] width 1459 height 554
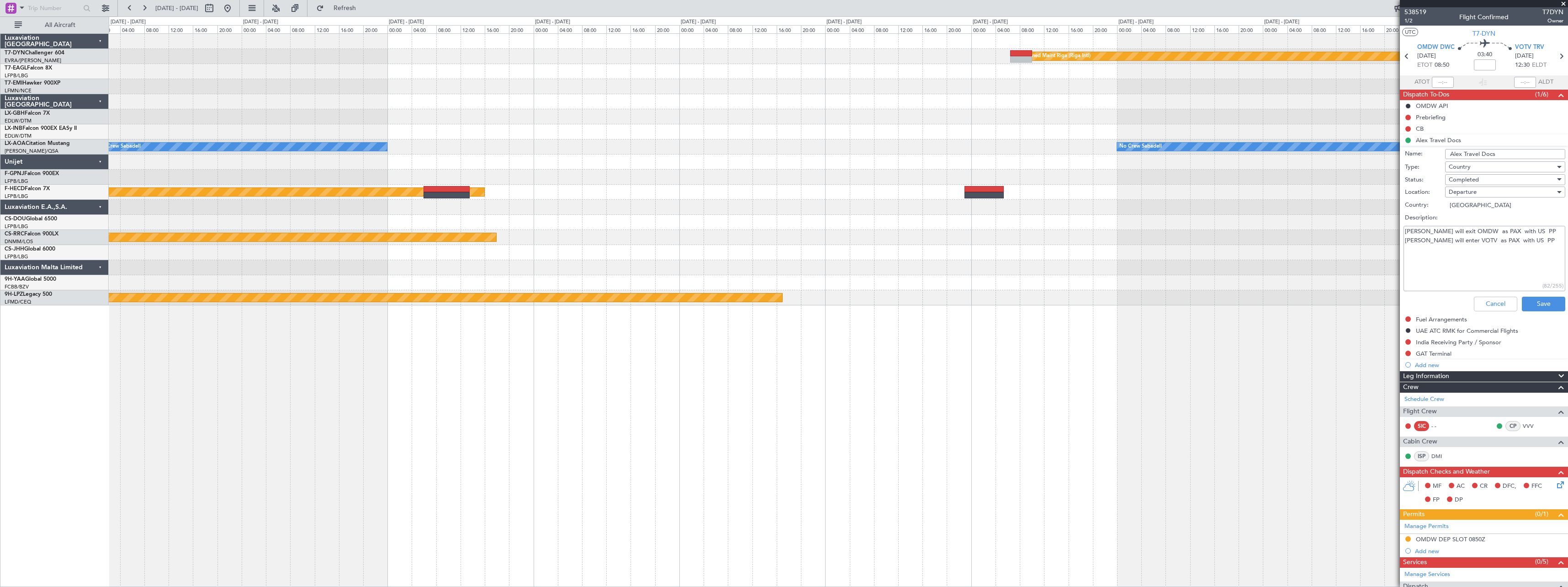
click at [781, 332] on div "Planned Maint Riga (Riga Intl) Planned Maint Nurnberg No Crew Sabadell No Crew …" at bounding box center [838, 310] width 1459 height 554
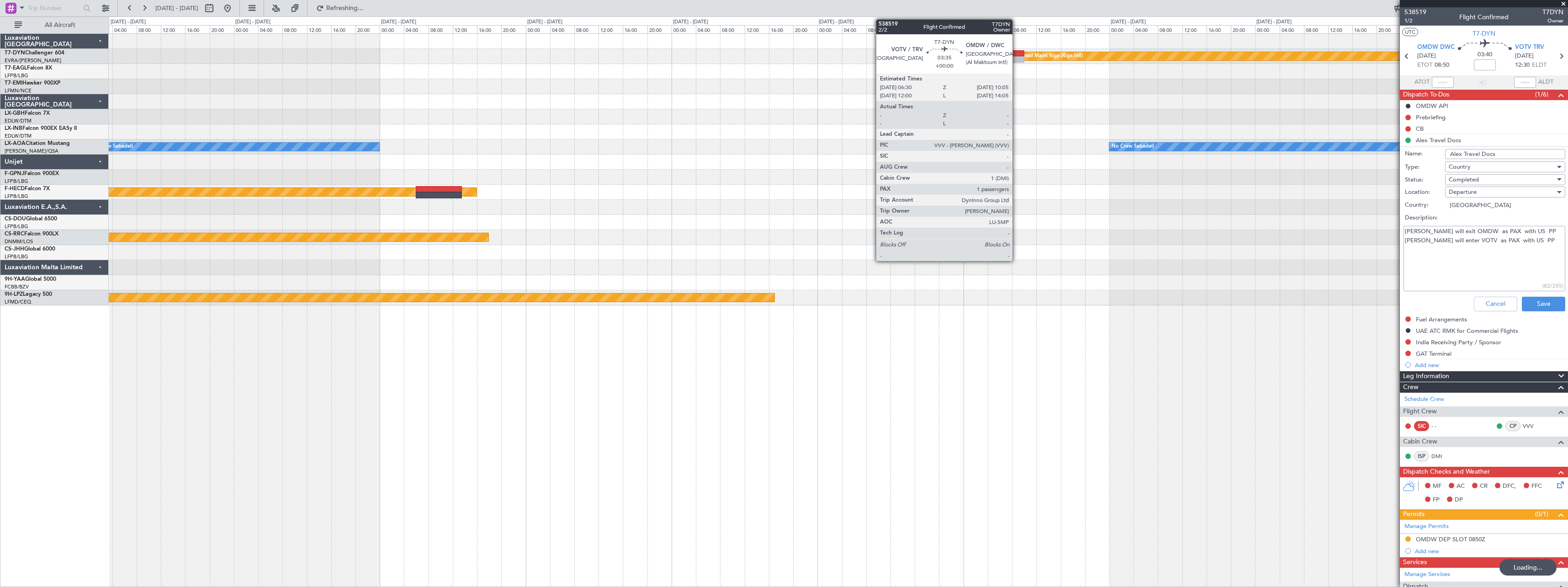
click at [781, 60] on div at bounding box center [1013, 59] width 22 height 7
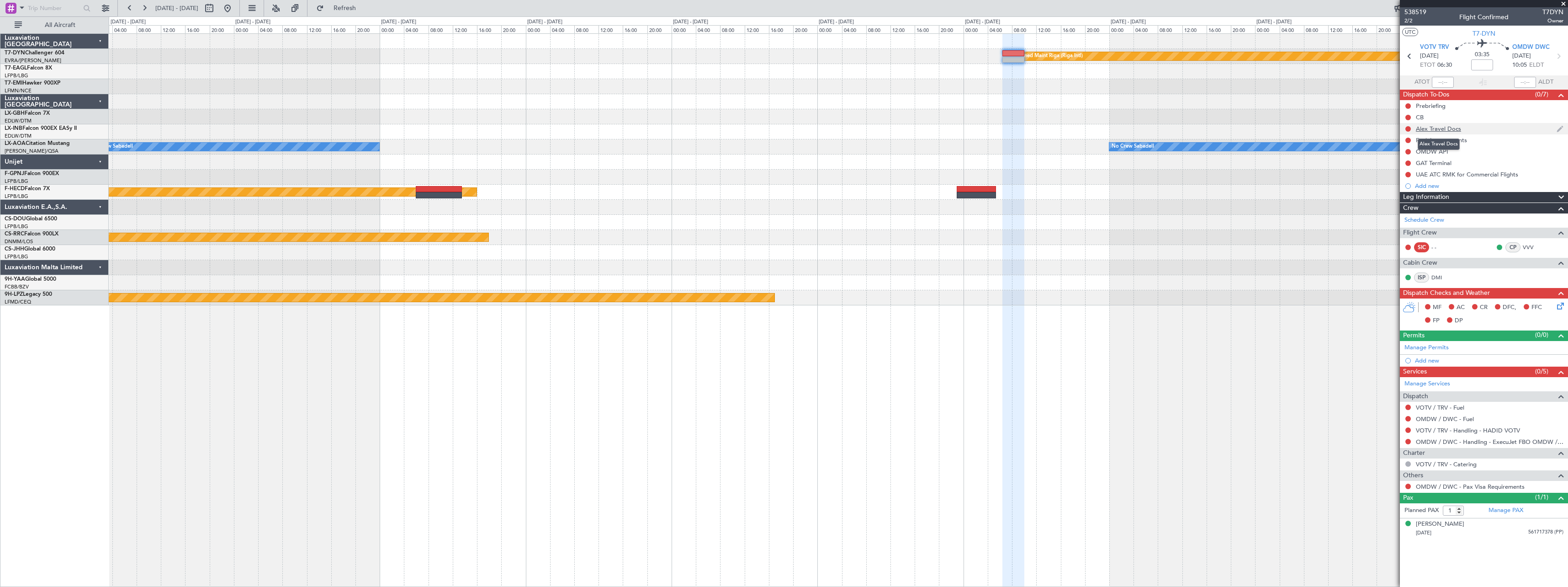
click at [781, 127] on div "Alex Travel Docs" at bounding box center [1438, 128] width 45 height 8
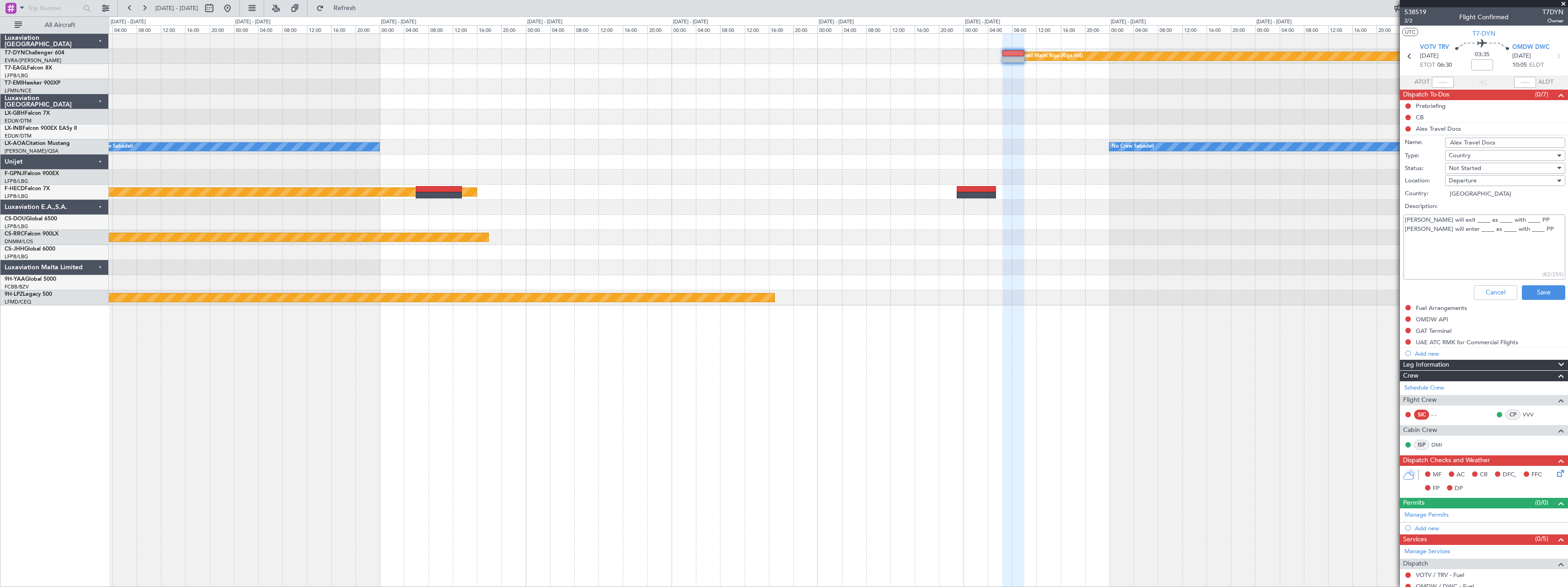
drag, startPoint x: 1519, startPoint y: 232, endPoint x: 1382, endPoint y: 216, distance: 137.9
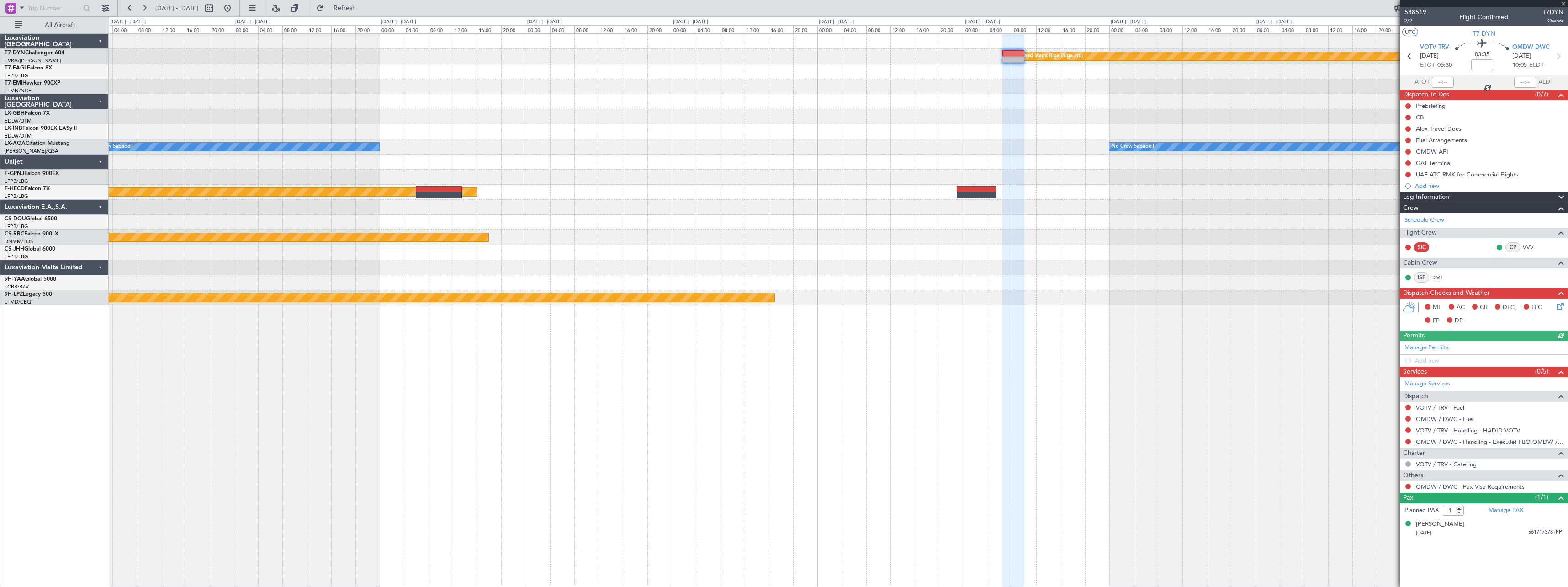
drag, startPoint x: 1382, startPoint y: 216, endPoint x: 1446, endPoint y: 130, distance: 107.2
click at [781, 130] on div "Alex Travel Docs" at bounding box center [1438, 128] width 45 height 8
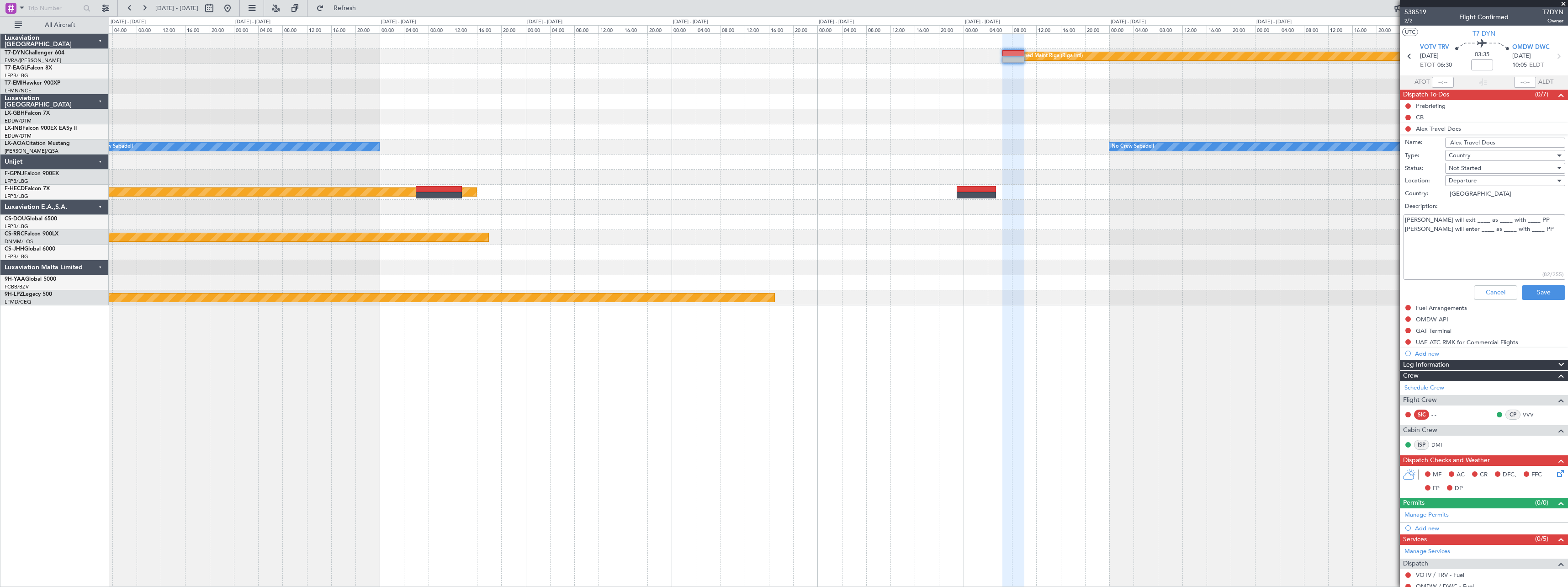
drag, startPoint x: 1517, startPoint y: 232, endPoint x: 1386, endPoint y: 211, distance: 132.7
click at [781, 211] on fb-app "[DATE] - [DATE] Refresh Quick Links All Aircraft Planned Maint [GEOGRAPHIC_DATA…" at bounding box center [784, 297] width 1568 height 580
paste textarea "[PERSON_NAME] will exit OMDW as PAX with US PP [PERSON_NAME] will enter VOTV as…"
type textarea "[PERSON_NAME] will exit OMDW as PAX with US PP [PERSON_NAME] will enter VOTV as…"
click at [781, 294] on button "Save" at bounding box center [1543, 292] width 43 height 15
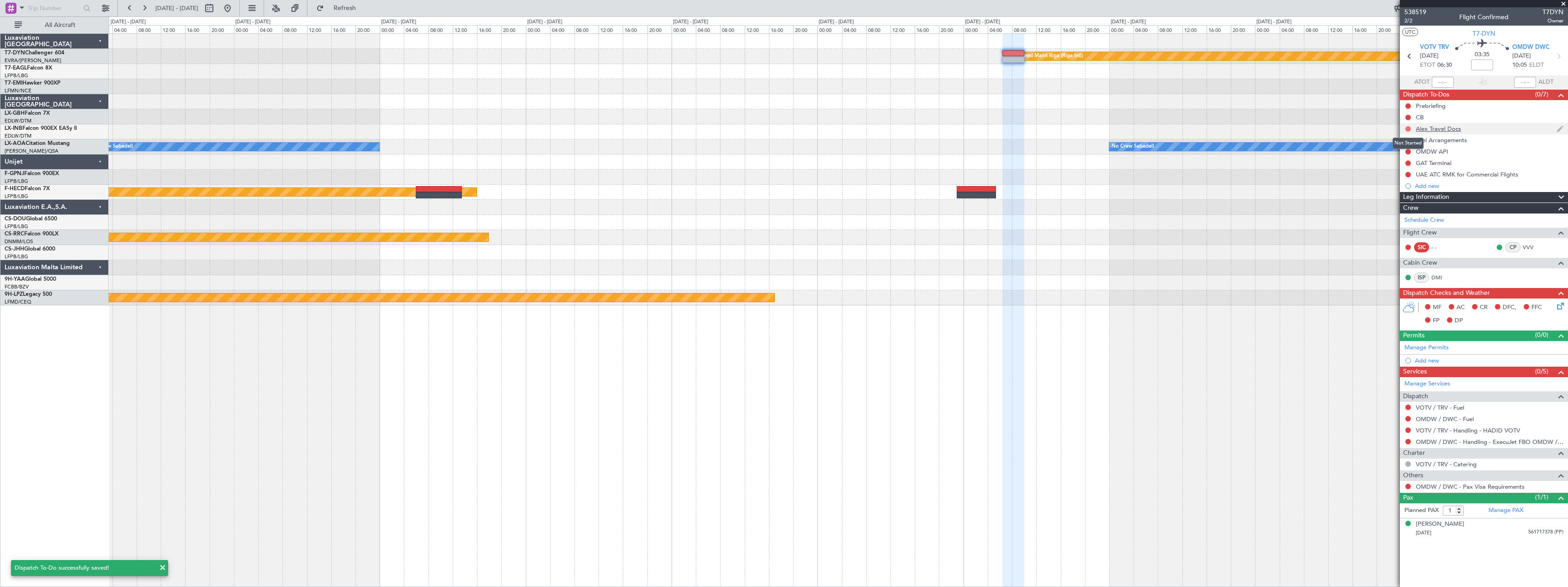
click at [781, 129] on button at bounding box center [1408, 128] width 5 height 5
click at [781, 164] on span "Completed" at bounding box center [1412, 169] width 30 height 9
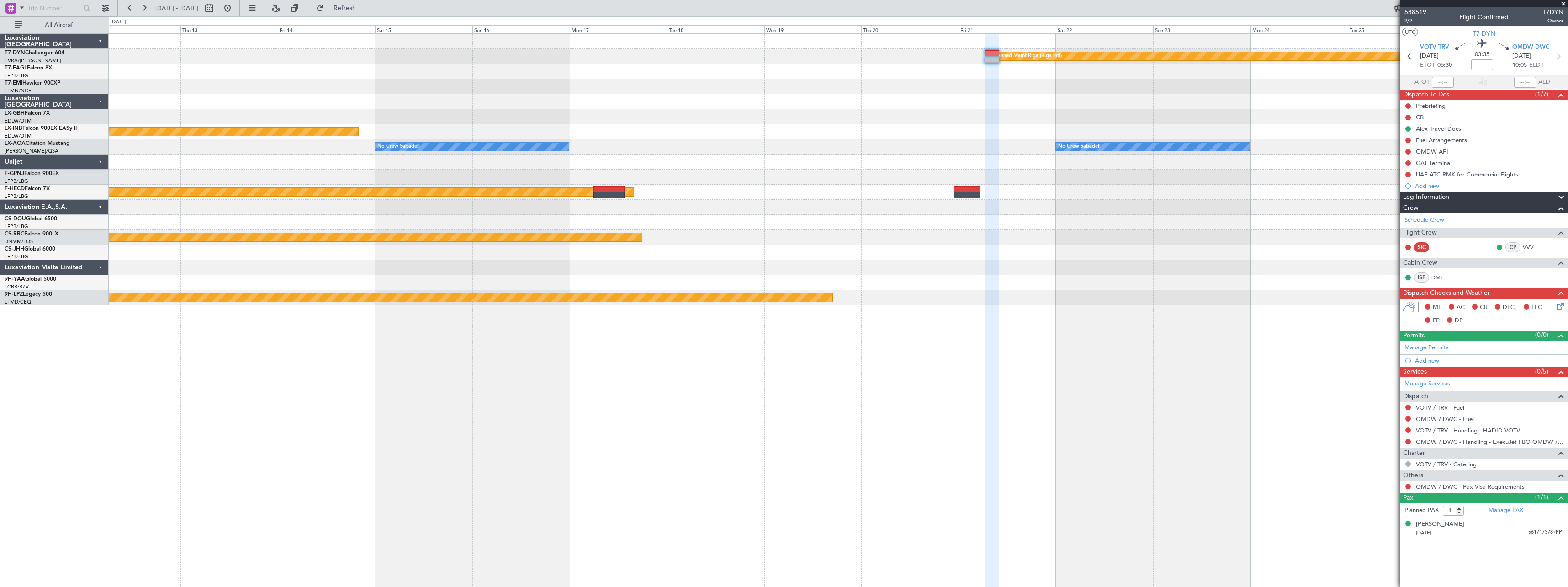
click at [781, 329] on div "Planned Maint Riga (Riga Intl) Planned Maint Nurnberg No Crew Sabadell No Crew …" at bounding box center [838, 310] width 1459 height 554
click at [781, 3] on span at bounding box center [1563, 4] width 9 height 9
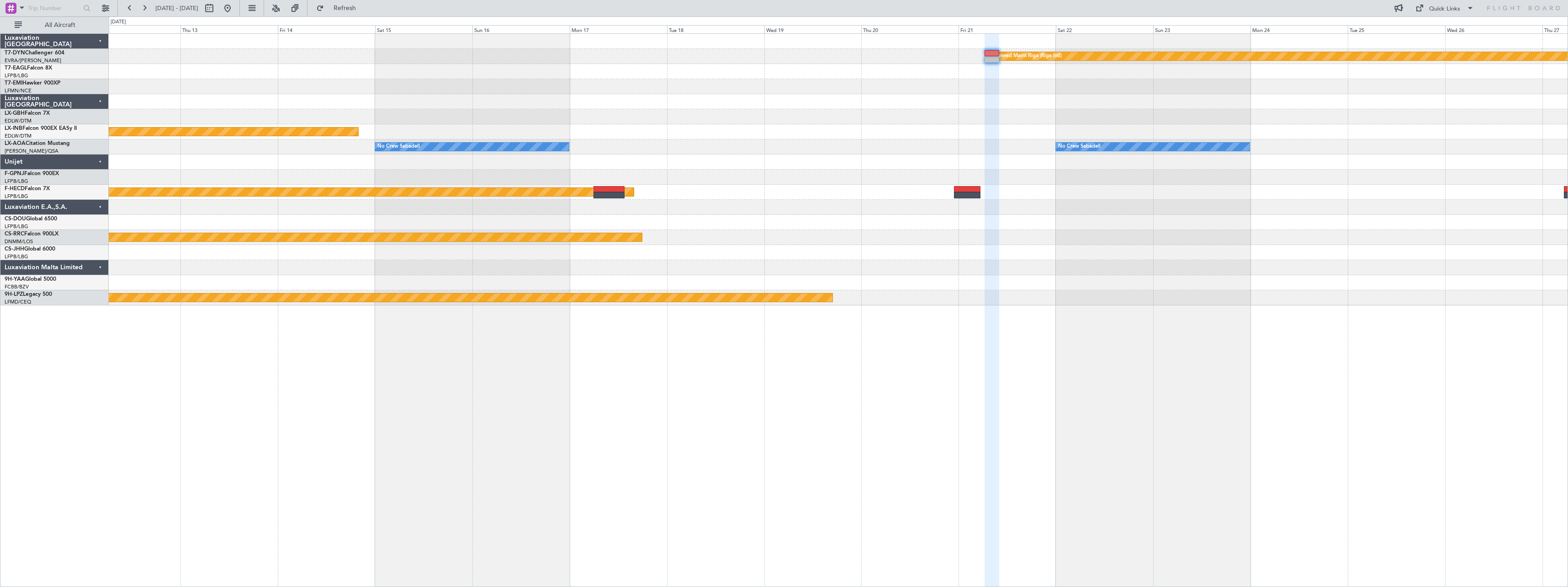
type input "0"
